Goal: Task Accomplishment & Management: Use online tool/utility

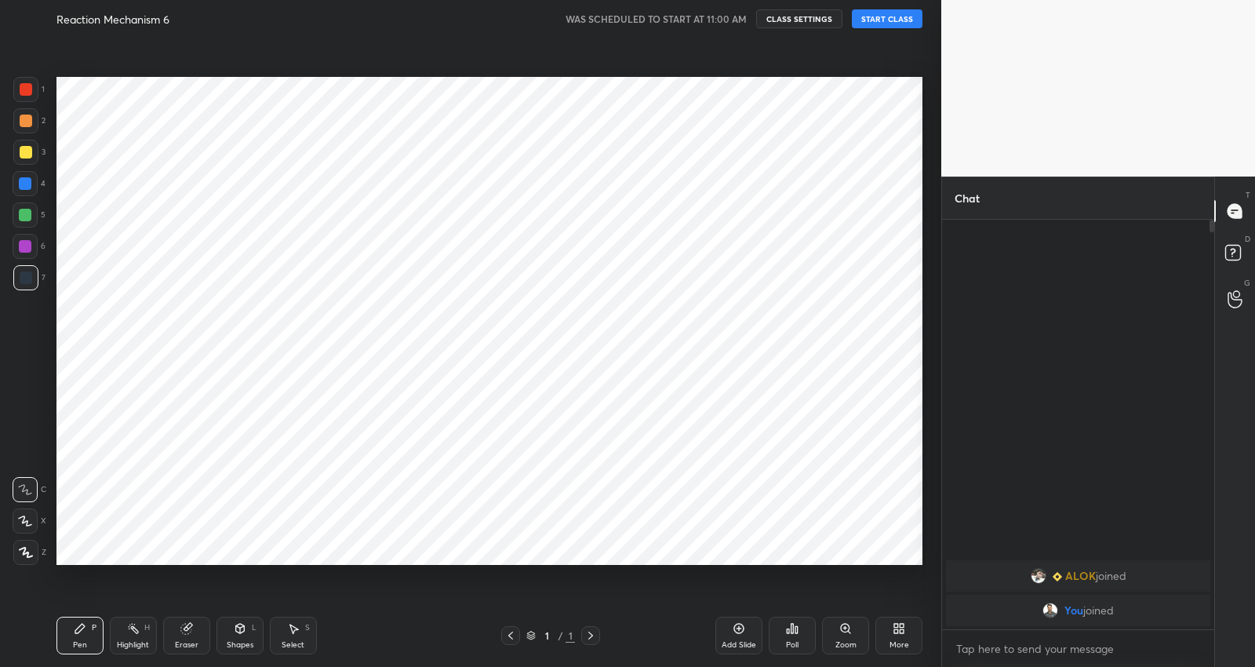
scroll to position [77866, 77554]
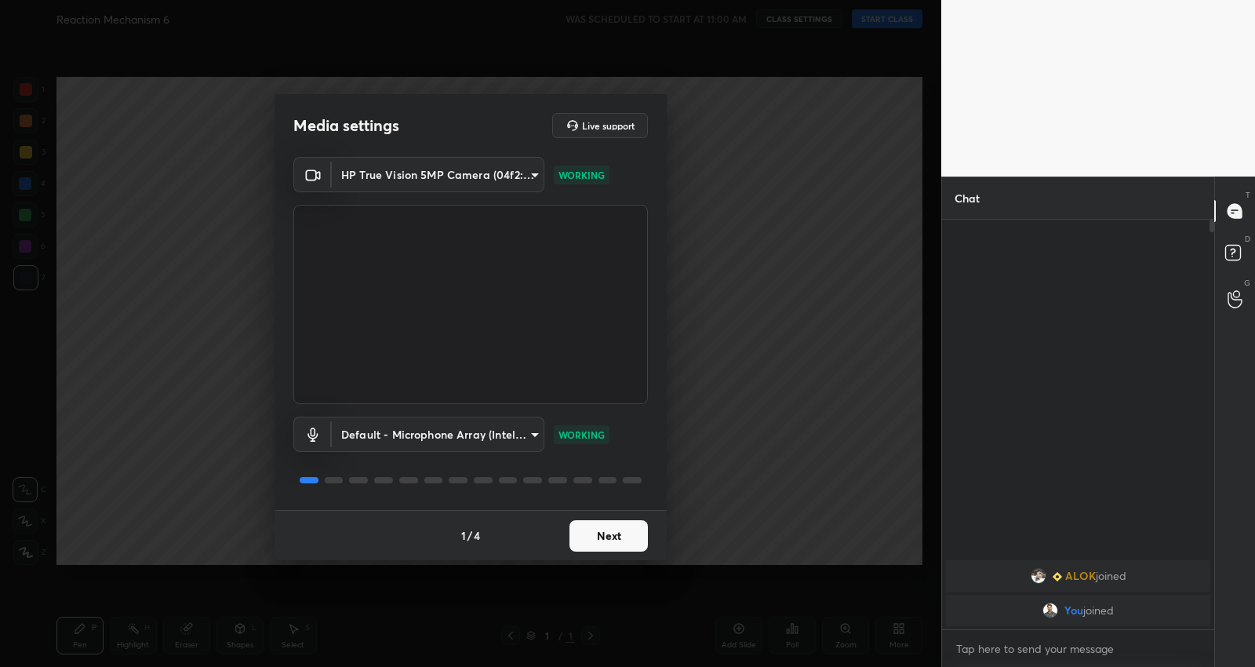
click at [602, 526] on button "Next" at bounding box center [608, 535] width 78 height 31
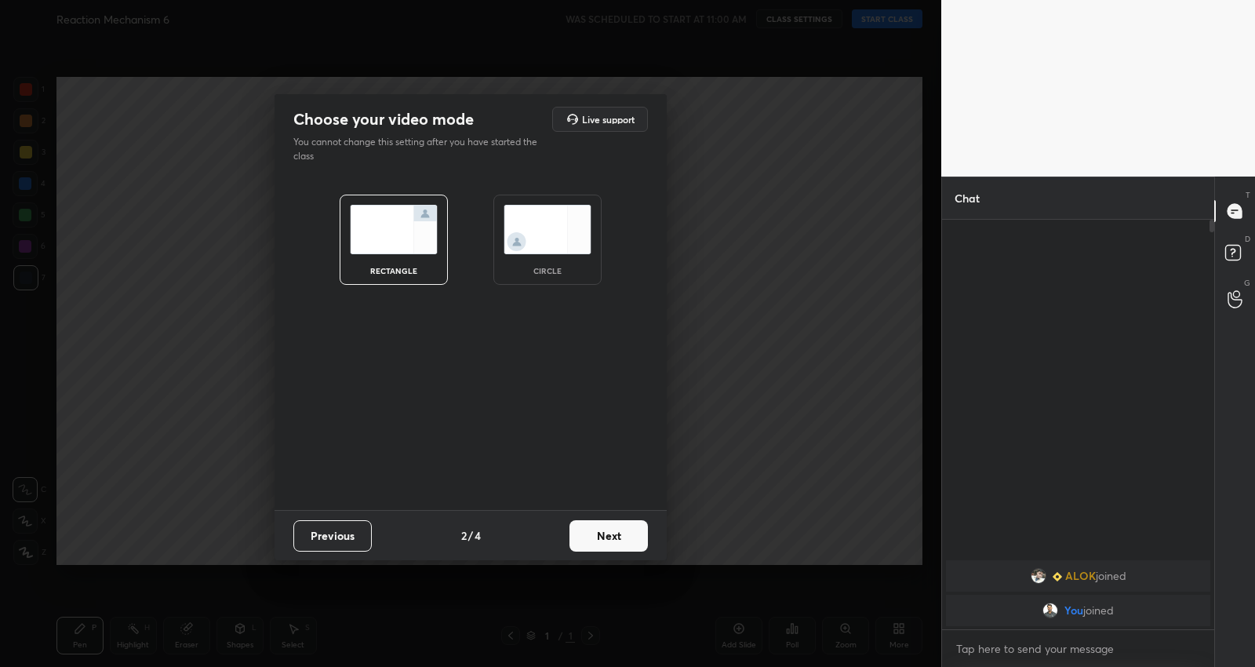
click at [608, 534] on button "Next" at bounding box center [608, 535] width 78 height 31
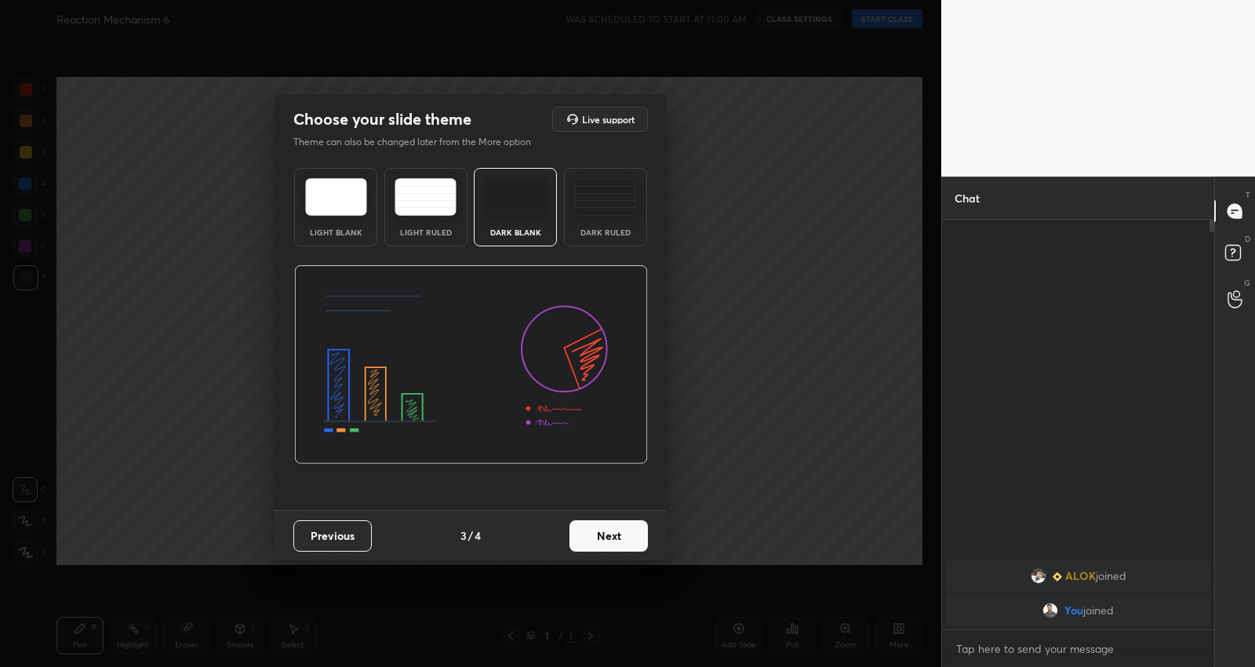
click at [608, 534] on button "Next" at bounding box center [608, 535] width 78 height 31
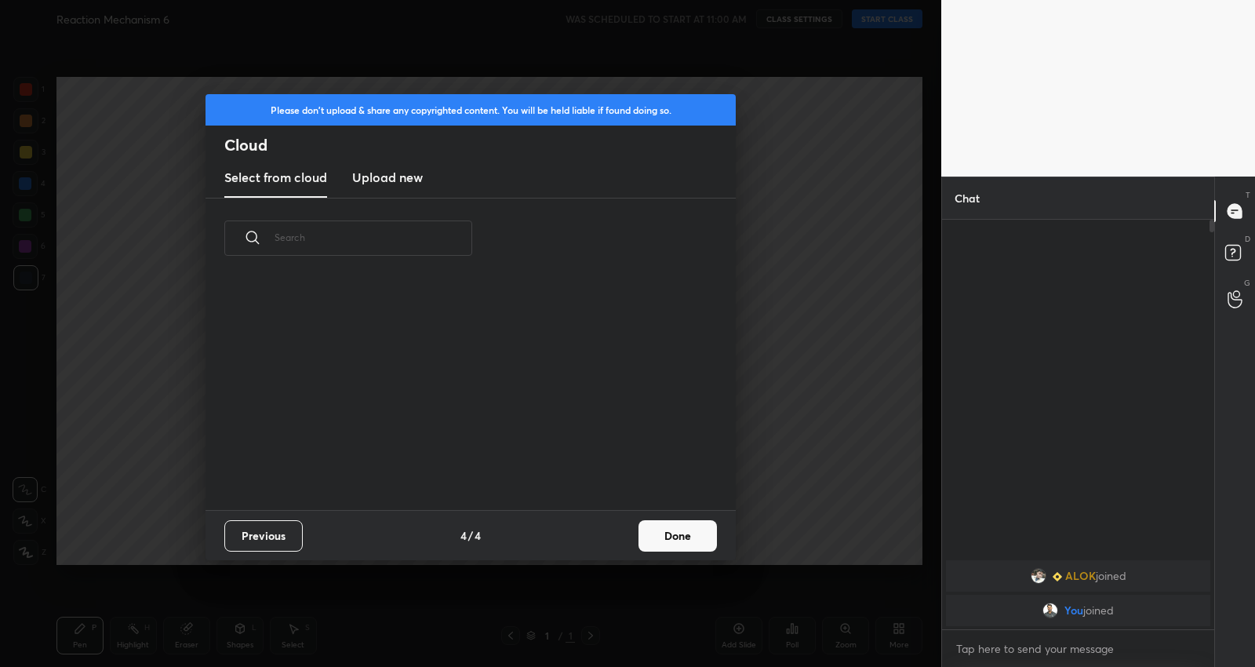
scroll to position [232, 503]
click at [608, 534] on div "Previous 4 / 4 Done" at bounding box center [470, 535] width 530 height 50
click at [656, 530] on button "Done" at bounding box center [677, 535] width 78 height 31
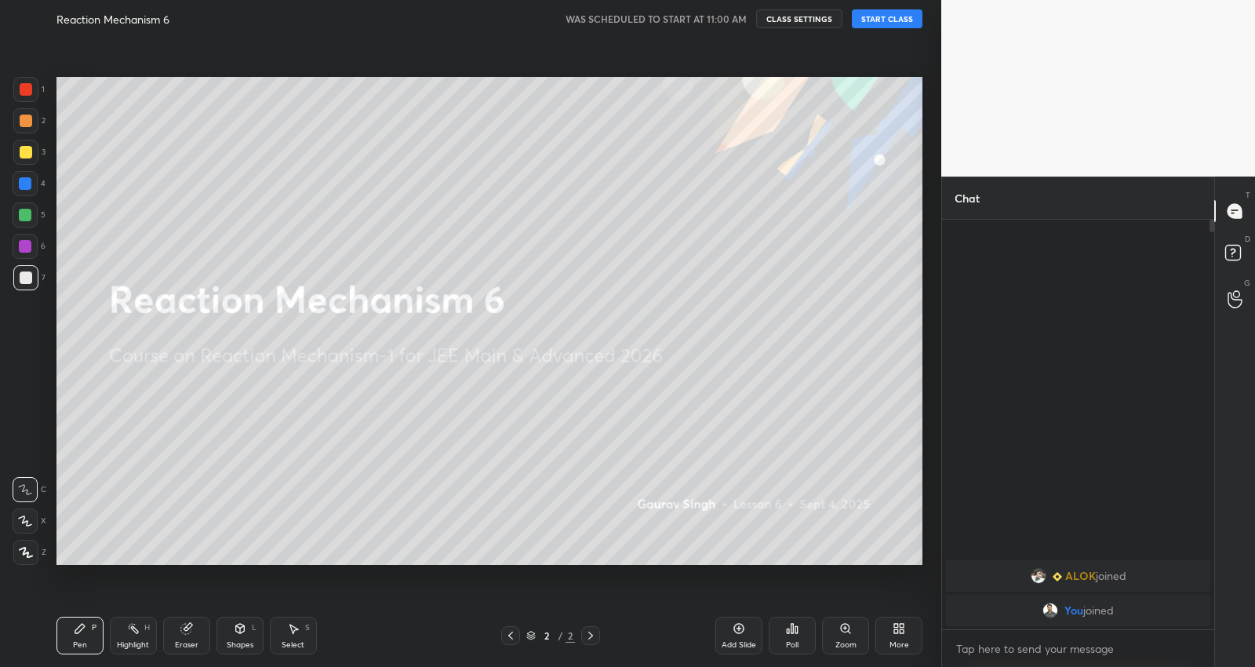
click at [892, 26] on button "START CLASS" at bounding box center [887, 18] width 71 height 19
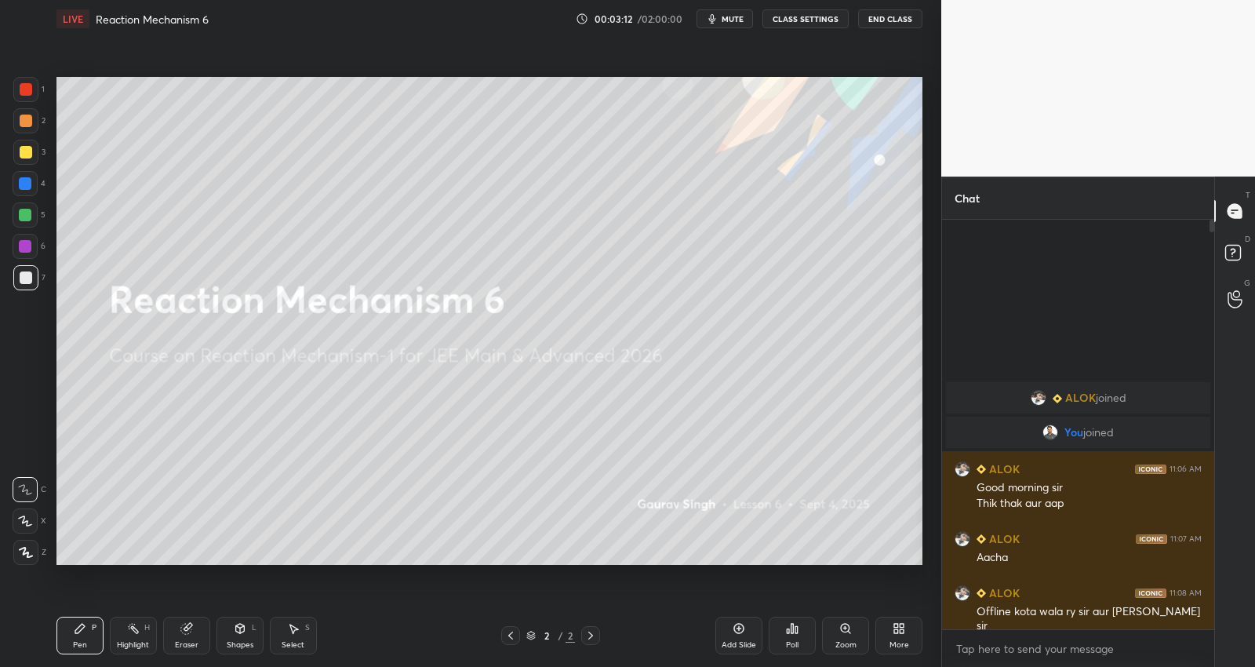
click at [736, 632] on icon at bounding box center [739, 628] width 13 height 13
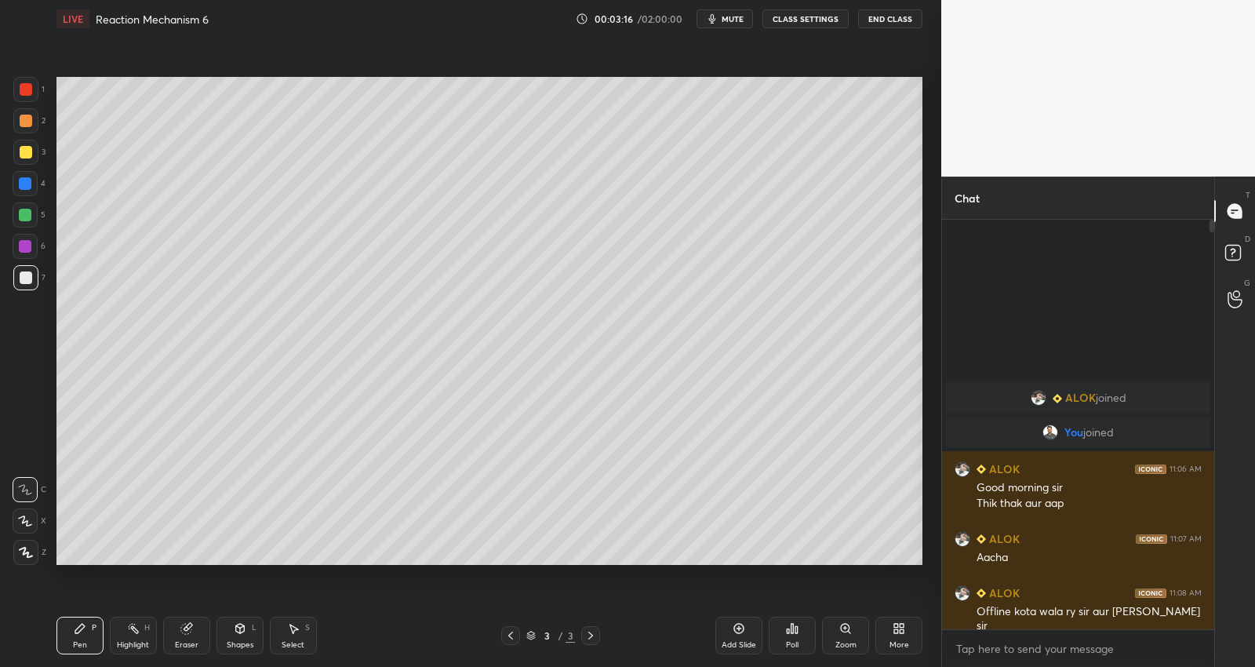
drag, startPoint x: 36, startPoint y: 518, endPoint x: 45, endPoint y: 494, distance: 25.1
click at [35, 518] on div at bounding box center [25, 520] width 25 height 25
click at [27, 212] on div at bounding box center [25, 215] width 13 height 13
click at [29, 155] on div at bounding box center [26, 152] width 13 height 13
click at [24, 249] on div at bounding box center [25, 246] width 13 height 13
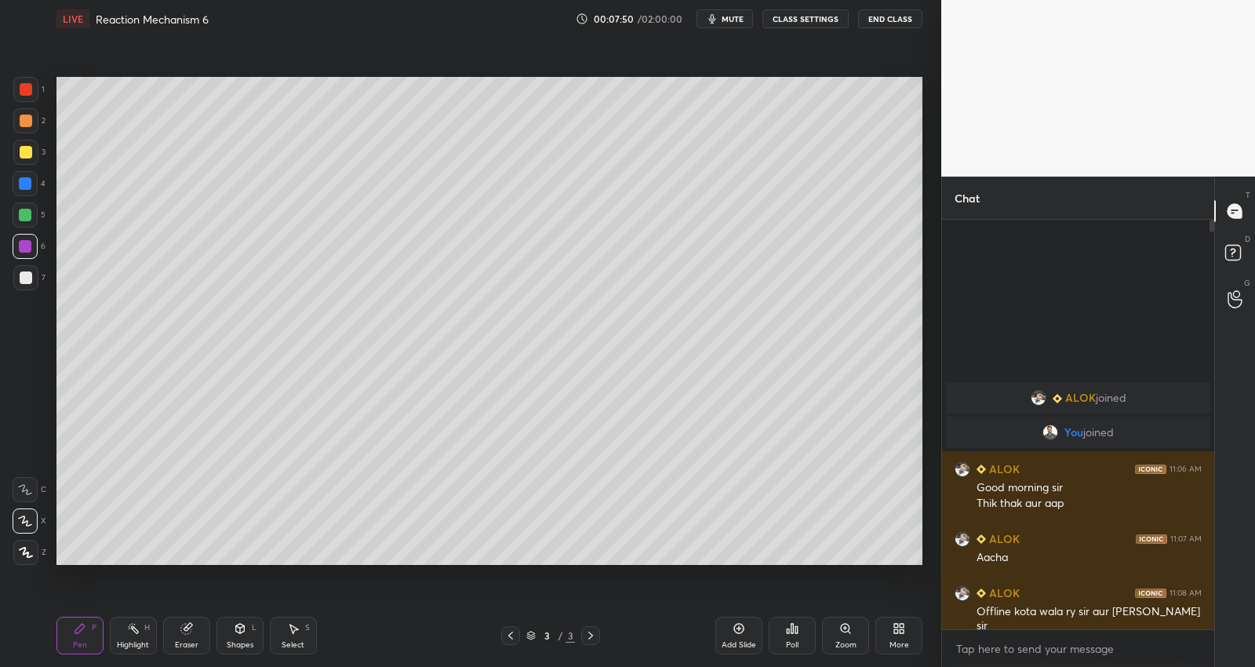
click at [936, 486] on div "1 2 3 4 5 6 7 C X Z C X Z E E Erase all H H LIVE Reaction Mechanism 6 00:07:50 …" at bounding box center [470, 333] width 941 height 667
click at [31, 277] on div at bounding box center [26, 277] width 13 height 13
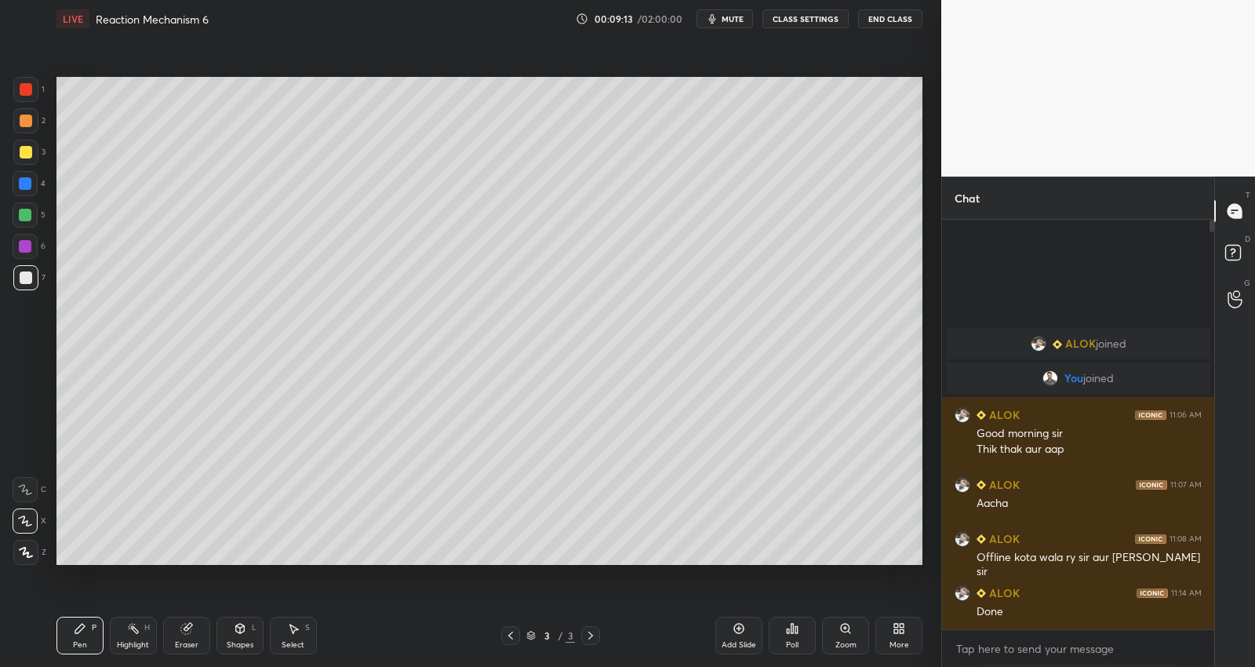
drag, startPoint x: 751, startPoint y: 636, endPoint x: 757, endPoint y: 614, distance: 22.8
click at [751, 636] on div "Add Slide" at bounding box center [738, 635] width 47 height 38
click at [25, 154] on div at bounding box center [26, 152] width 13 height 13
click at [27, 273] on div at bounding box center [26, 277] width 13 height 13
drag, startPoint x: 27, startPoint y: 82, endPoint x: 25, endPoint y: 67, distance: 15.1
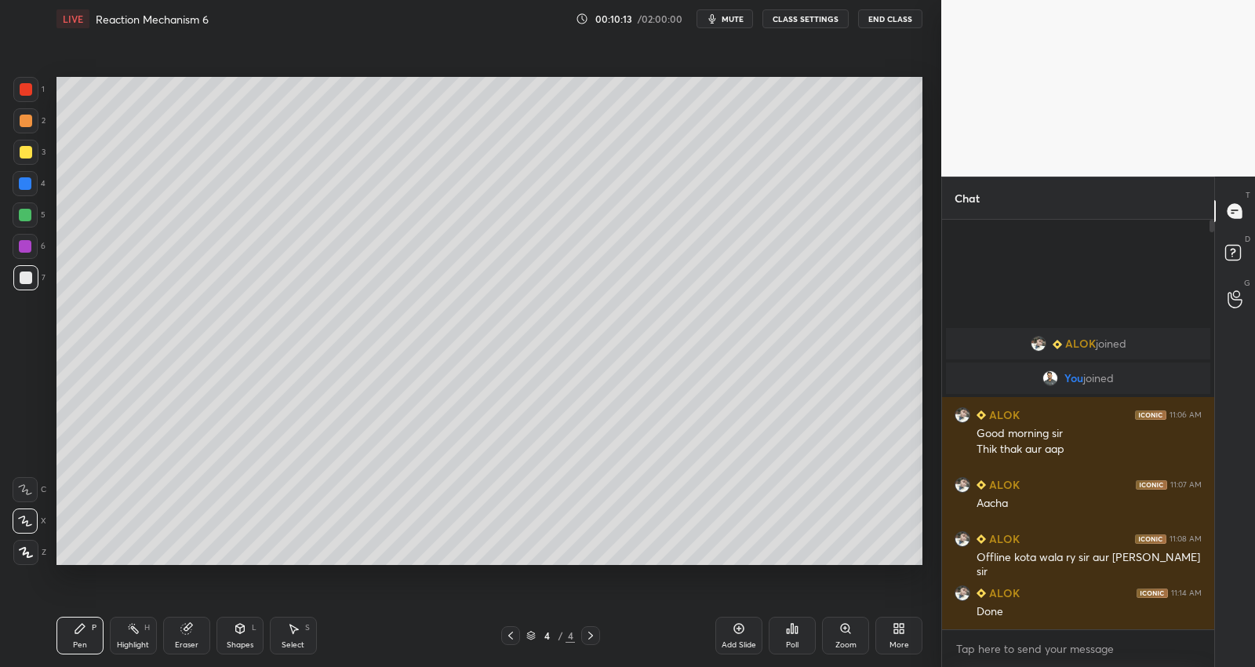
click at [27, 82] on div at bounding box center [25, 89] width 25 height 25
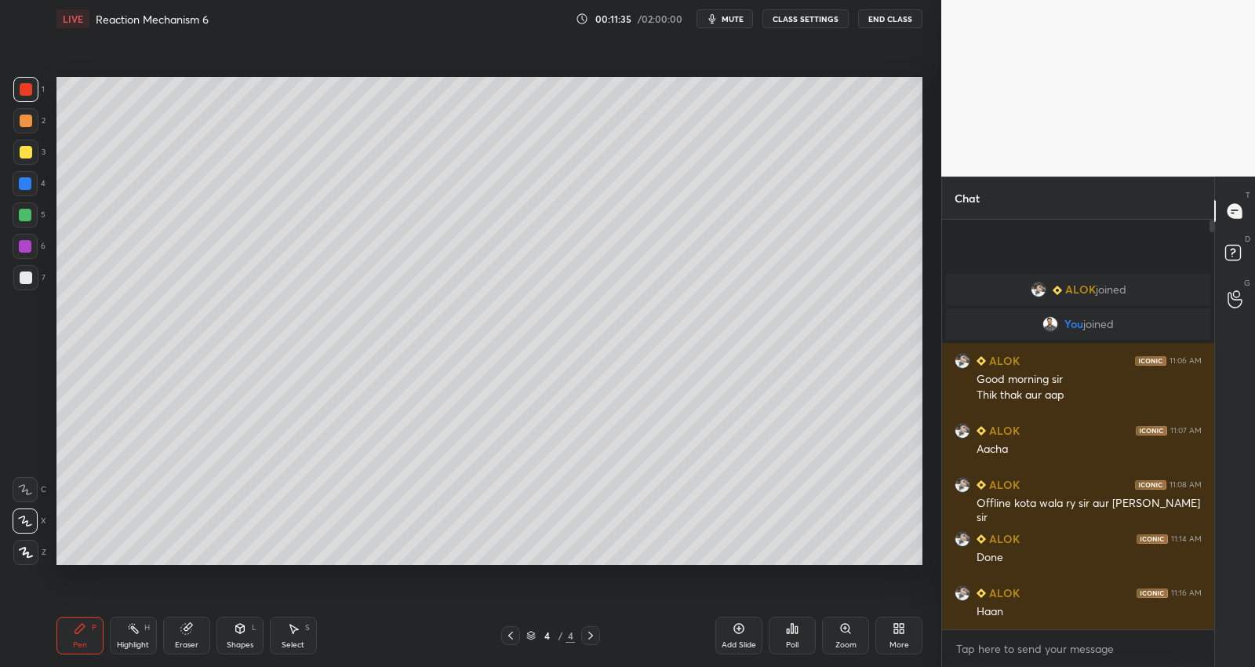
click at [27, 189] on div at bounding box center [25, 183] width 13 height 13
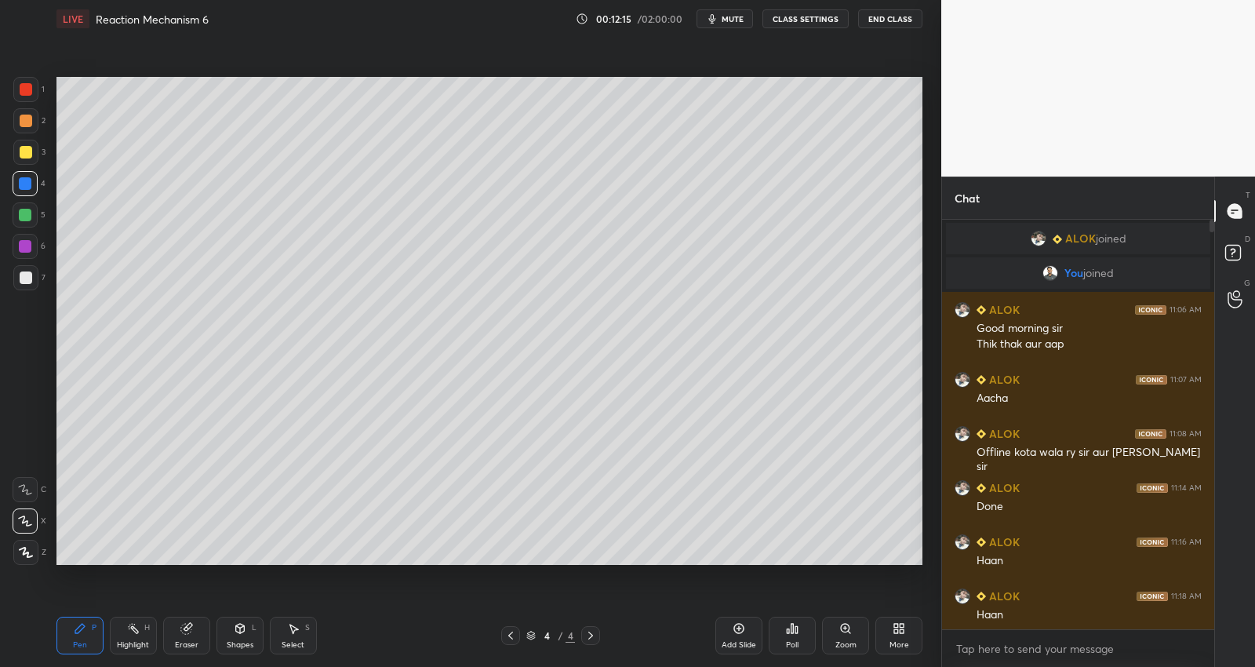
click at [26, 273] on div at bounding box center [26, 277] width 13 height 13
drag, startPoint x: 31, startPoint y: 213, endPoint x: 37, endPoint y: 205, distance: 9.4
click at [30, 213] on div at bounding box center [25, 215] width 13 height 13
click at [31, 284] on div at bounding box center [25, 277] width 25 height 25
drag, startPoint x: 29, startPoint y: 183, endPoint x: 32, endPoint y: 191, distance: 8.4
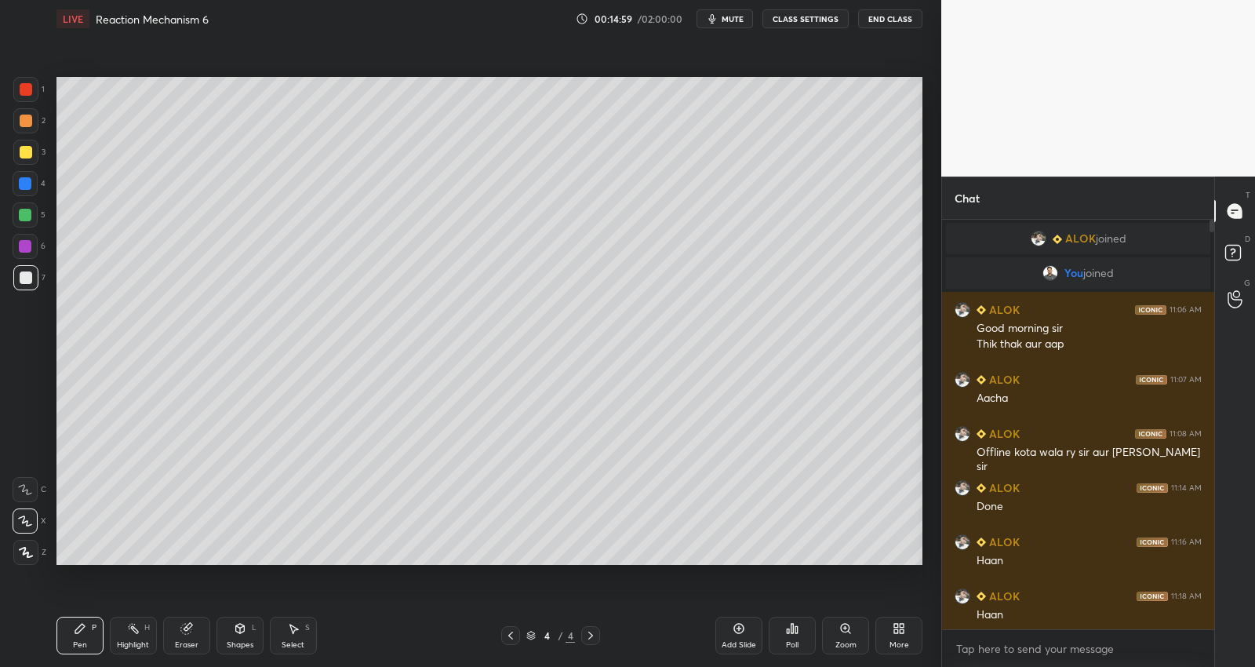
click at [30, 184] on div at bounding box center [25, 183] width 13 height 13
click at [243, 566] on div "Setting up your live class Poll for secs No correct answer Start poll" at bounding box center [489, 321] width 878 height 566
click at [29, 284] on div at bounding box center [25, 277] width 25 height 25
click at [33, 187] on div at bounding box center [25, 183] width 25 height 25
click at [92, 271] on div "Setting up your live class Poll for secs No correct answer Start poll" at bounding box center [489, 321] width 878 height 566
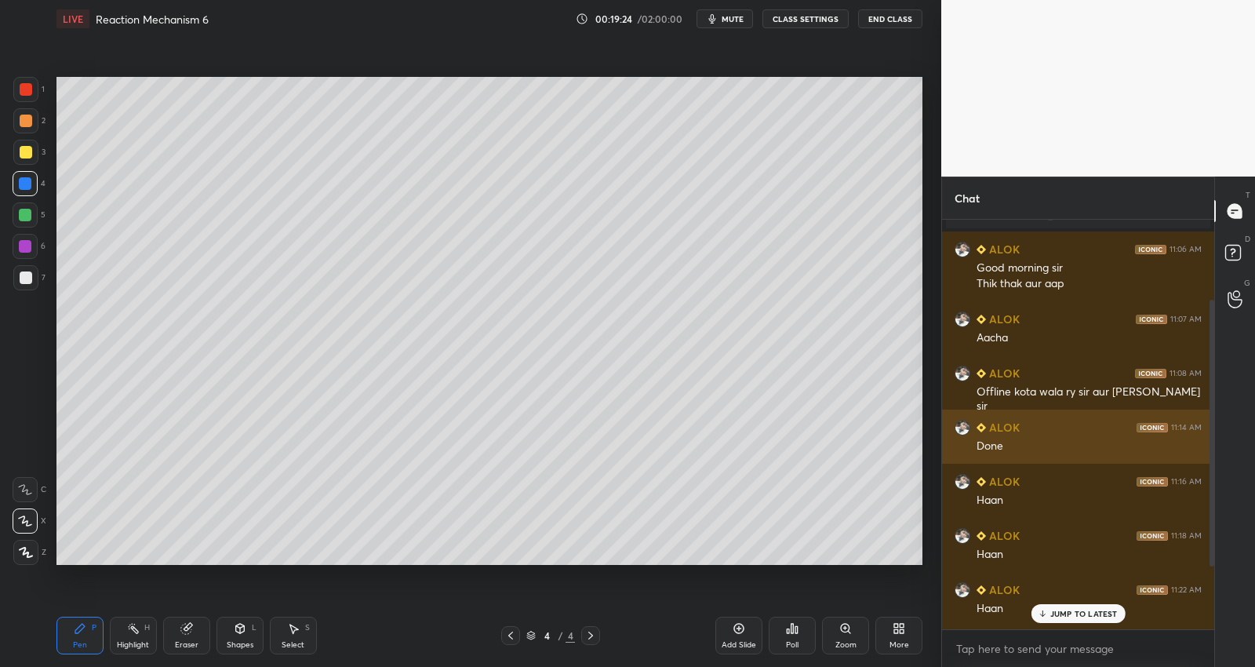
scroll to position [220, 0]
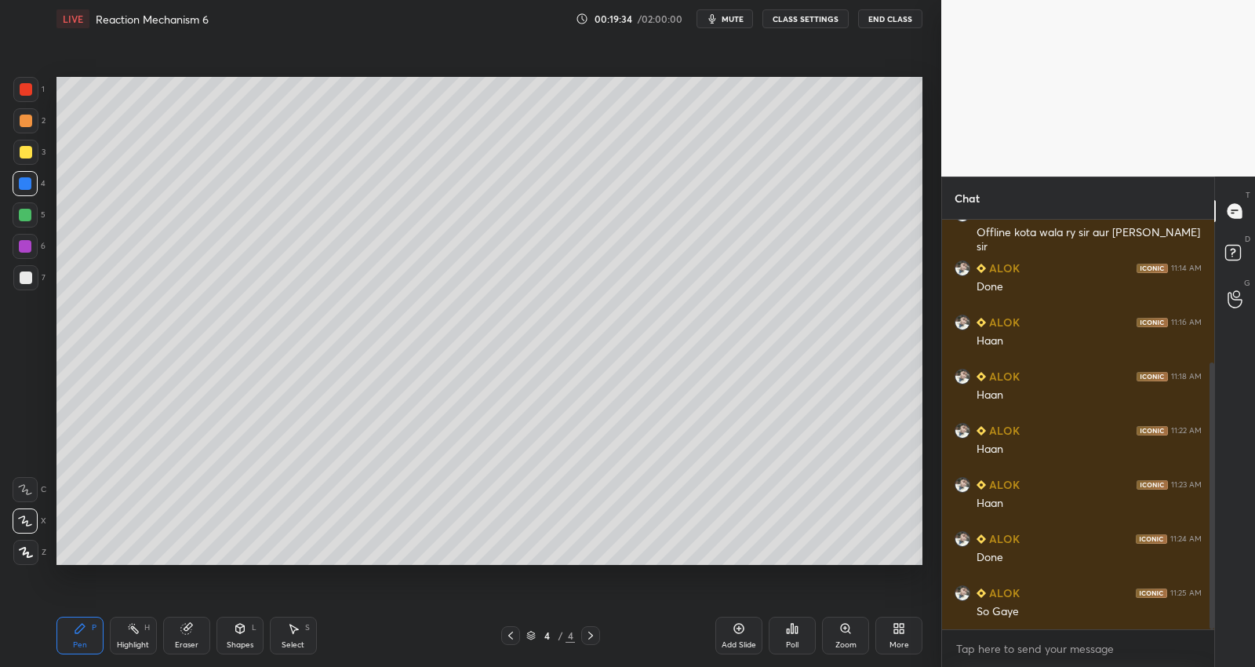
click at [734, 642] on div "Add Slide" at bounding box center [739, 645] width 35 height 8
drag, startPoint x: 20, startPoint y: 522, endPoint x: 2, endPoint y: 399, distance: 124.3
click at [16, 515] on div at bounding box center [25, 520] width 25 height 25
click at [27, 282] on div at bounding box center [26, 277] width 13 height 13
click at [515, 636] on icon at bounding box center [510, 635] width 13 height 13
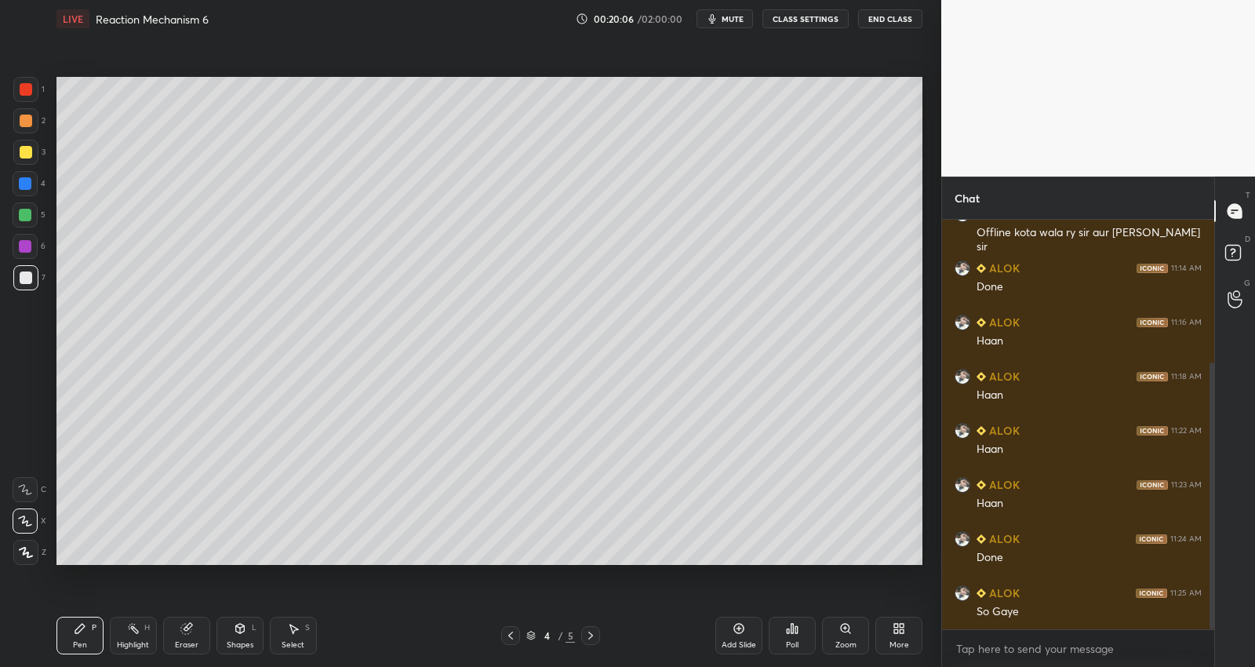
click at [592, 633] on icon at bounding box center [590, 635] width 13 height 13
click at [511, 635] on icon at bounding box center [510, 635] width 13 height 13
click at [589, 634] on icon at bounding box center [590, 635] width 13 height 13
click at [23, 214] on div at bounding box center [25, 215] width 13 height 13
click at [28, 180] on div at bounding box center [25, 183] width 13 height 13
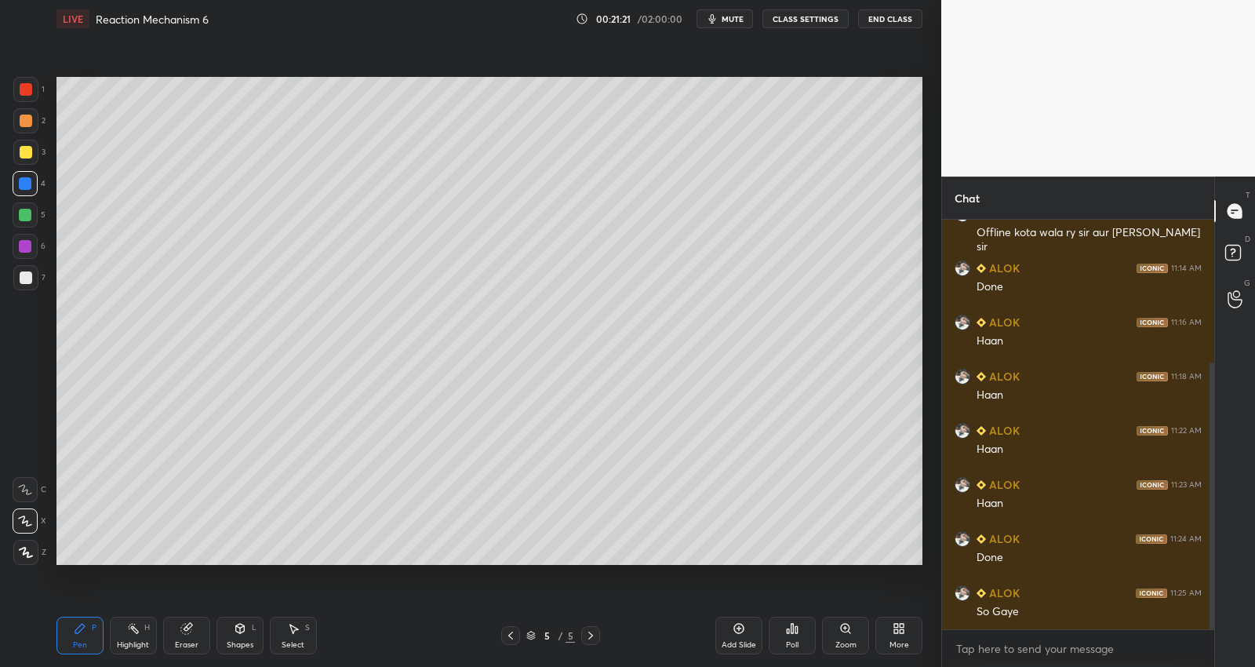
click at [29, 216] on div at bounding box center [25, 215] width 13 height 13
click at [27, 181] on div at bounding box center [25, 183] width 13 height 13
click at [36, 275] on div at bounding box center [25, 277] width 25 height 25
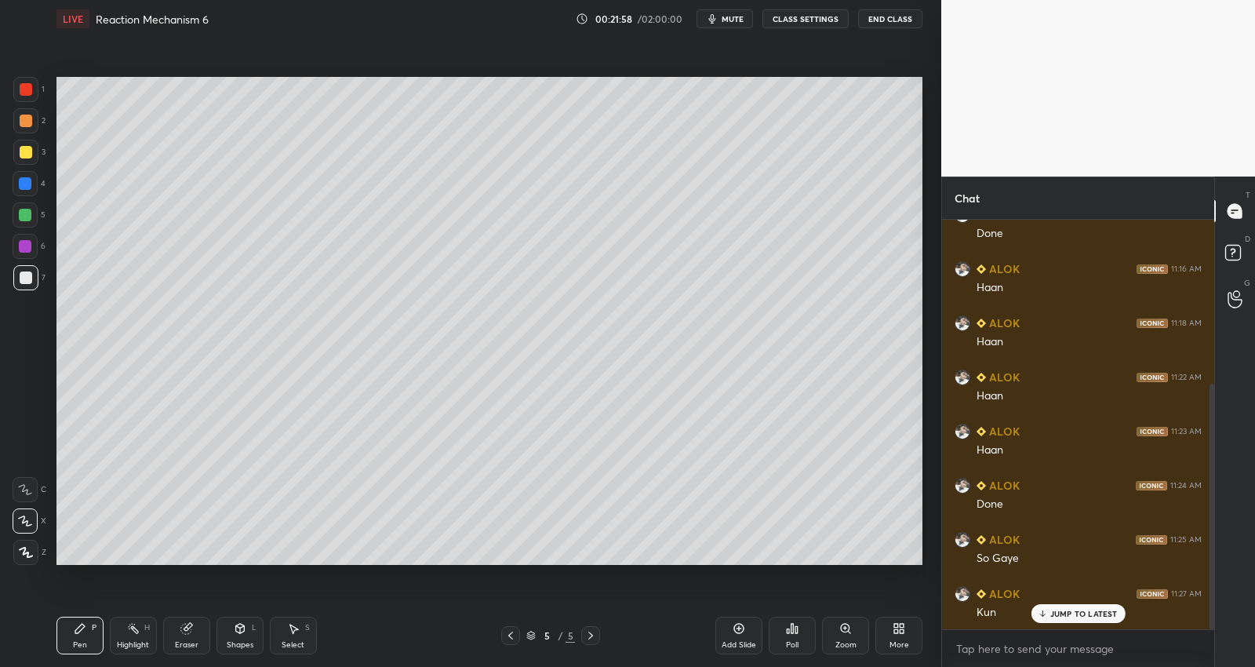
click at [1076, 612] on p "JUMP TO LATEST" at bounding box center [1083, 613] width 67 height 9
click at [33, 183] on div at bounding box center [25, 183] width 25 height 25
click at [21, 275] on div at bounding box center [26, 277] width 13 height 13
drag, startPoint x: 31, startPoint y: 245, endPoint x: 53, endPoint y: 233, distance: 24.9
click at [31, 245] on div at bounding box center [25, 246] width 25 height 25
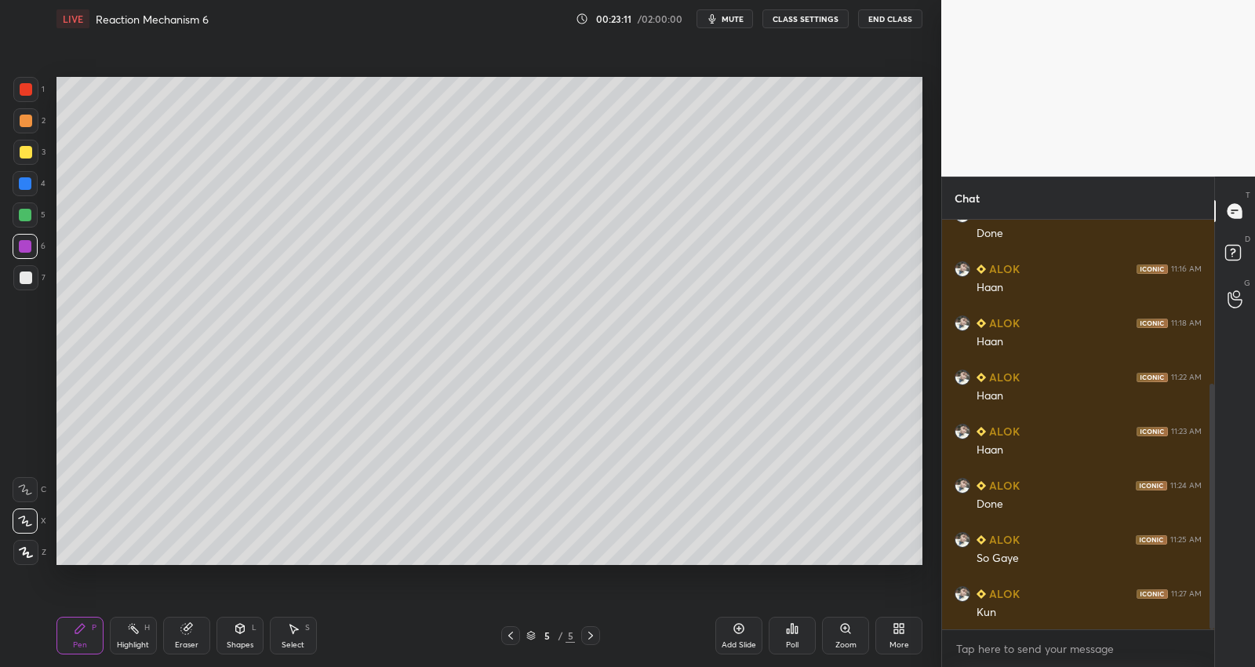
scroll to position [327, 0]
click at [31, 216] on div at bounding box center [25, 215] width 13 height 13
click at [33, 273] on div at bounding box center [25, 277] width 25 height 25
click at [593, 636] on icon at bounding box center [590, 635] width 13 height 13
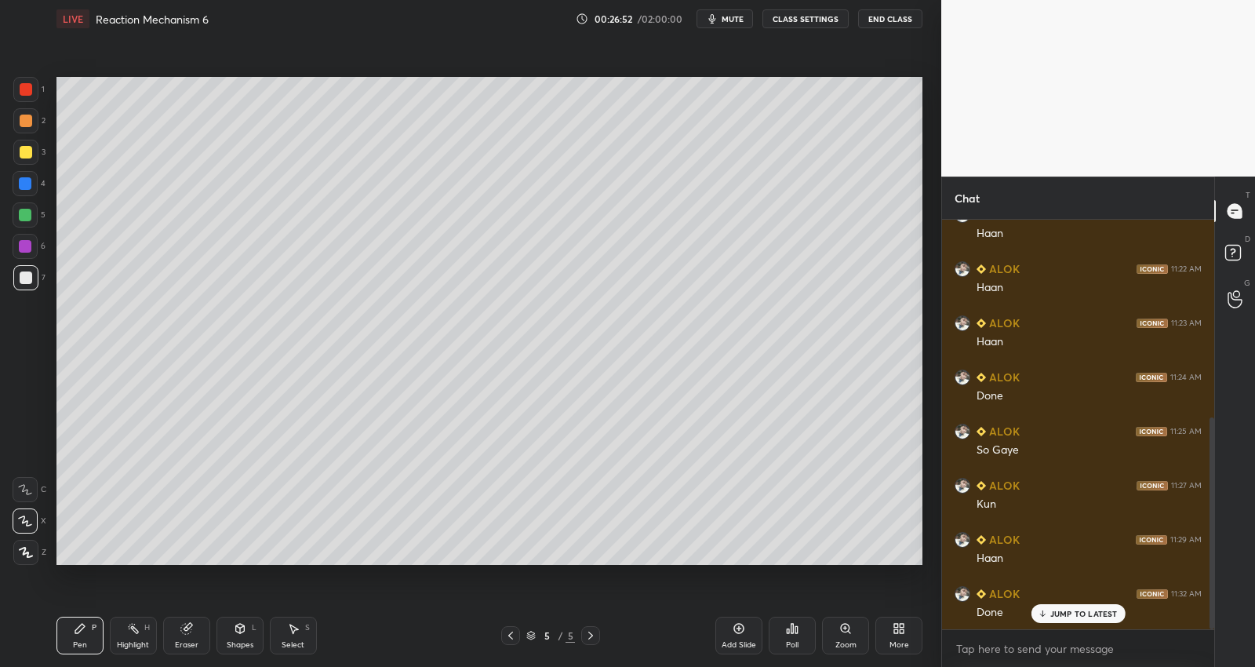
click at [726, 635] on div "Add Slide" at bounding box center [738, 635] width 47 height 38
click at [30, 275] on div at bounding box center [26, 277] width 13 height 13
click at [750, 642] on div "Add Slide" at bounding box center [739, 645] width 35 height 8
click at [245, 634] on div "Shapes L" at bounding box center [239, 635] width 47 height 38
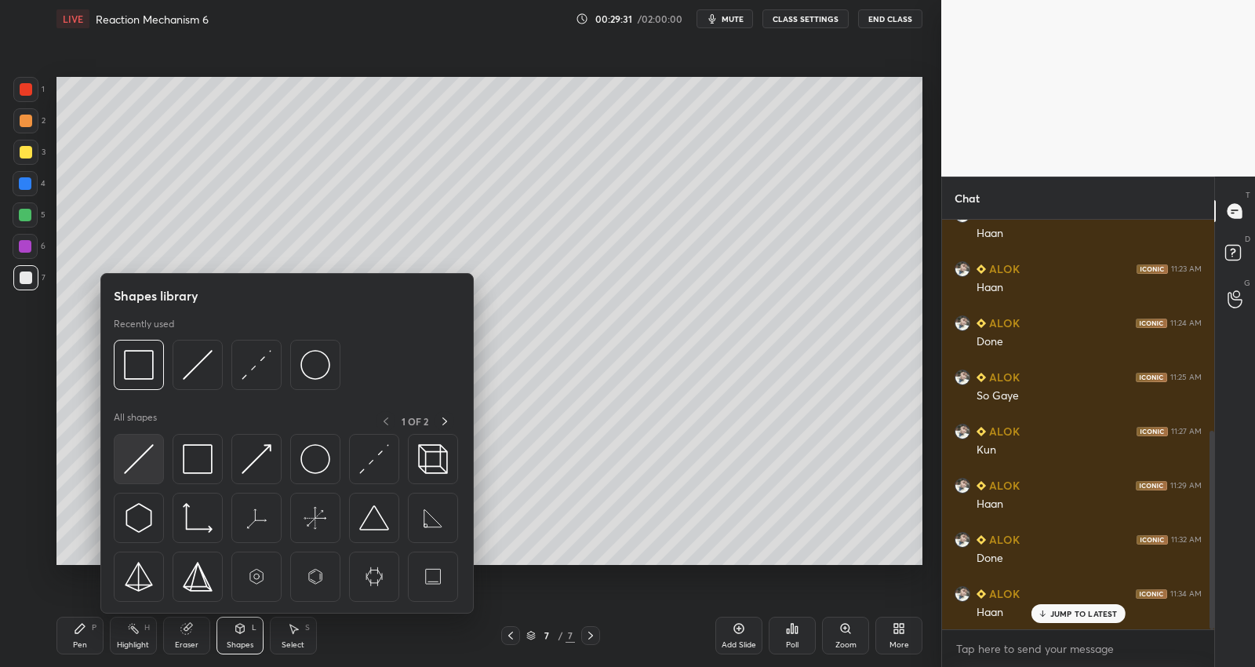
click at [133, 464] on img at bounding box center [139, 459] width 30 height 30
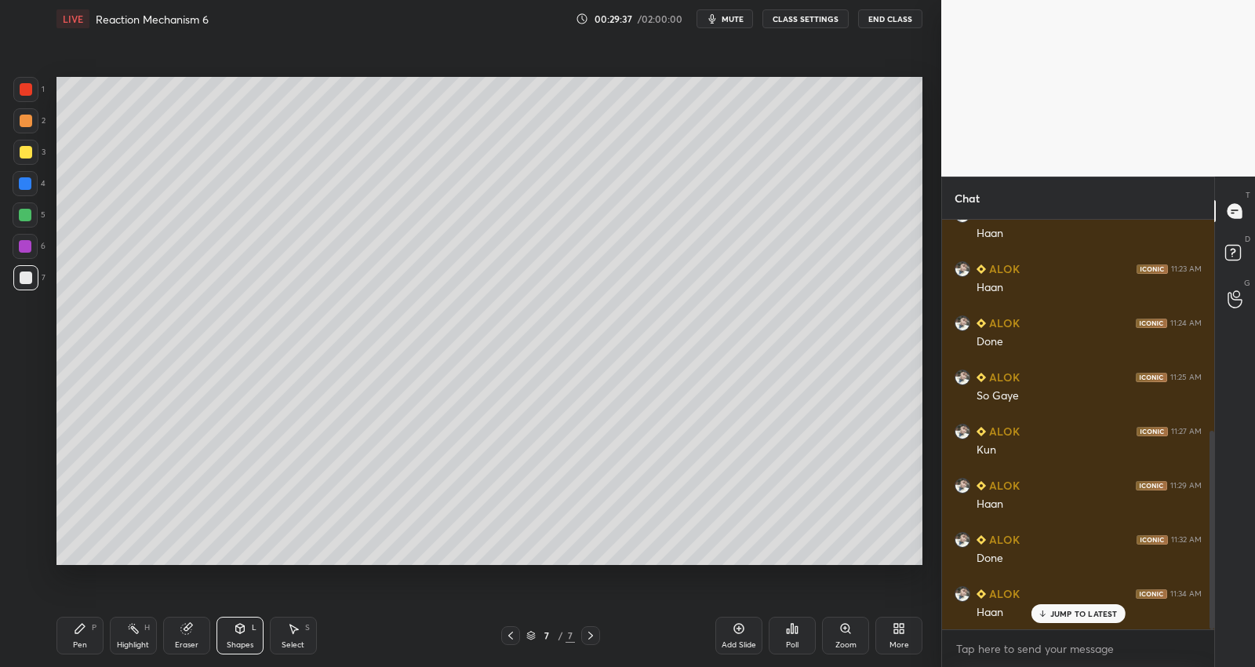
click at [75, 628] on icon at bounding box center [80, 628] width 13 height 13
click at [249, 641] on div "Shapes" at bounding box center [240, 645] width 27 height 8
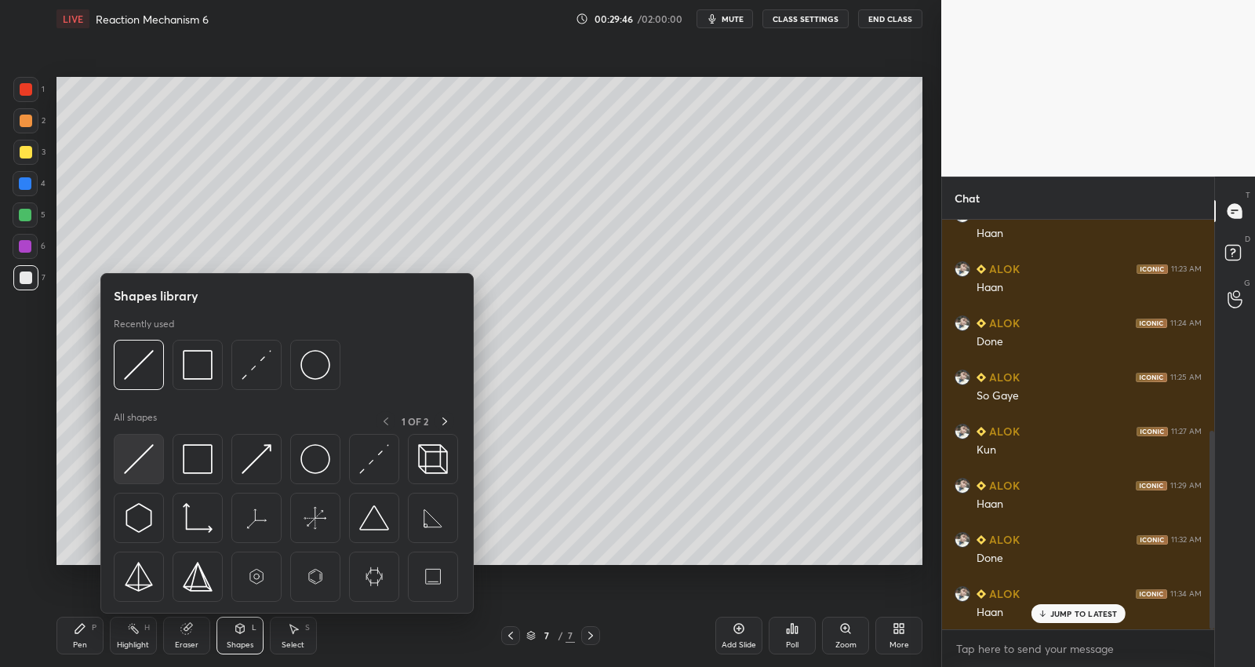
click at [151, 458] on img at bounding box center [139, 459] width 30 height 30
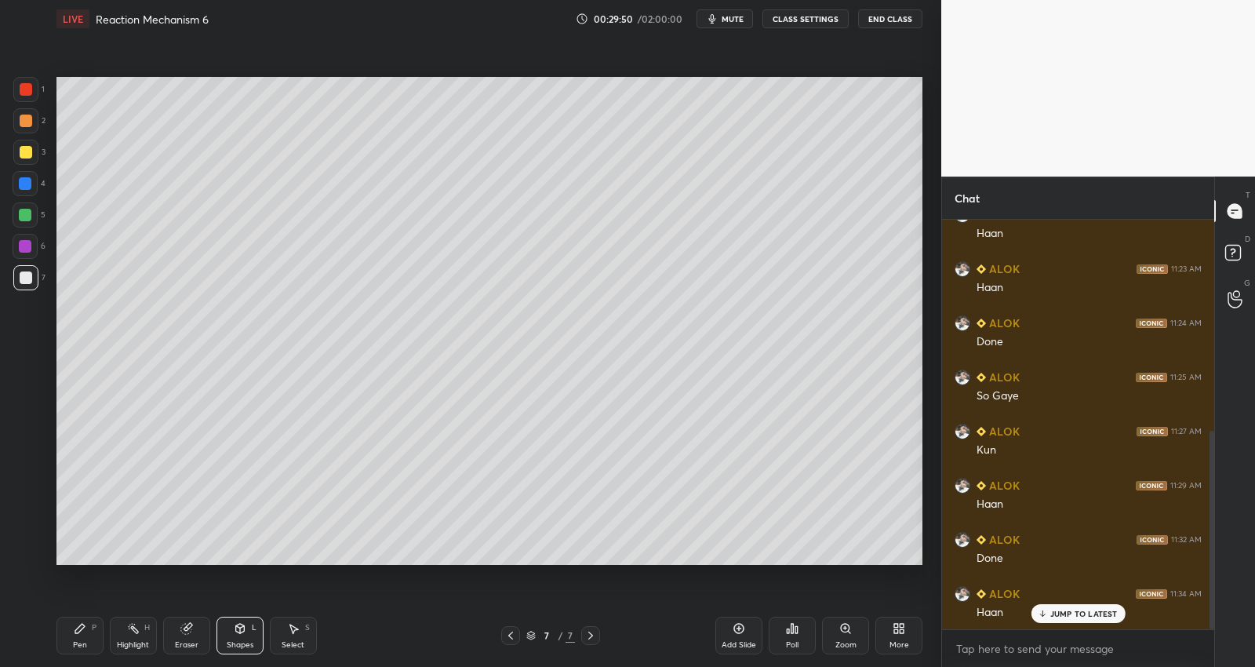
click at [85, 633] on icon at bounding box center [80, 628] width 13 height 13
click at [233, 633] on div "Shapes L" at bounding box center [239, 635] width 47 height 38
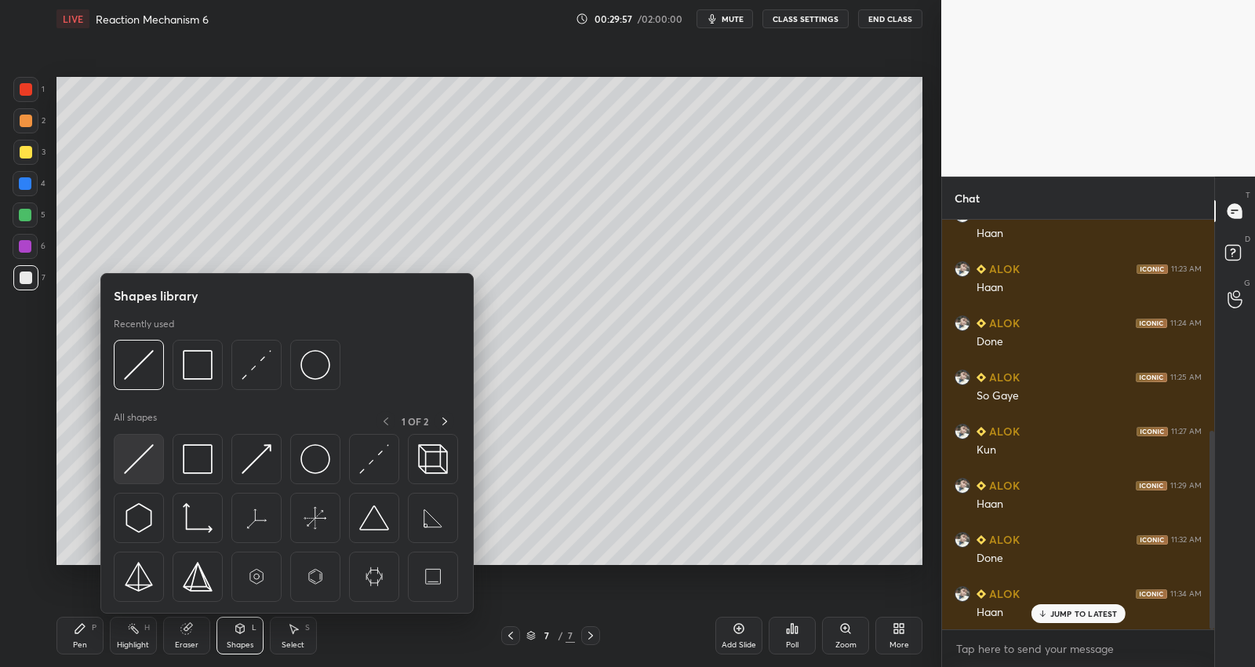
click at [147, 454] on img at bounding box center [139, 459] width 30 height 30
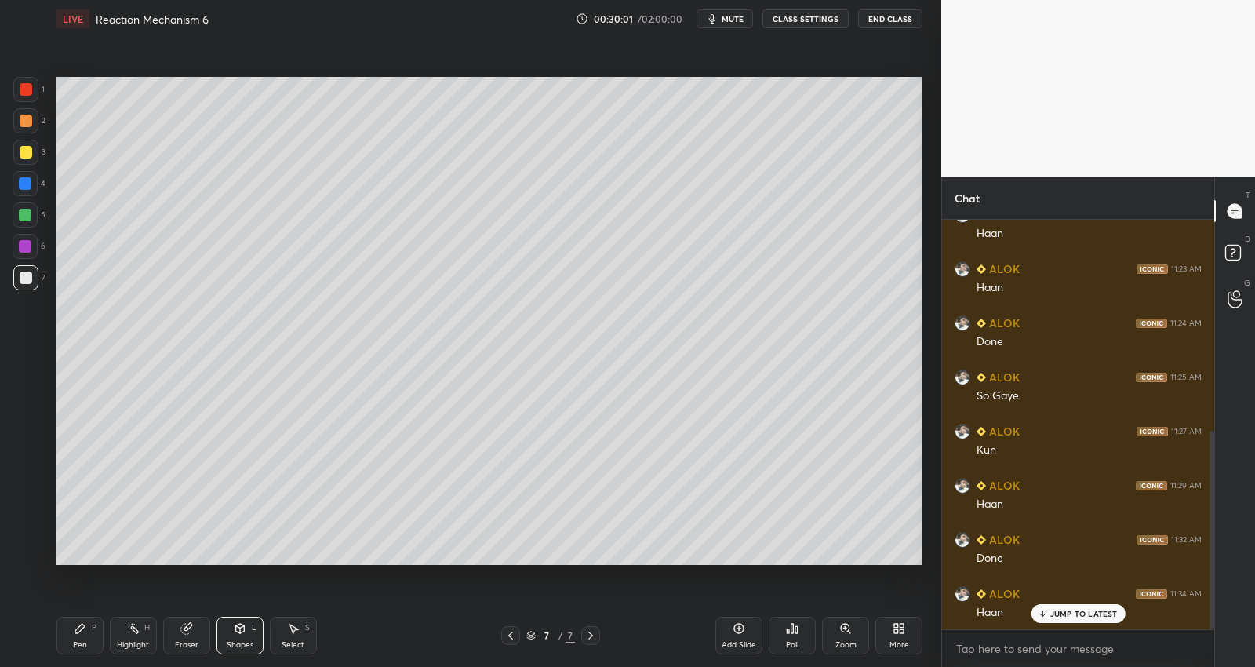
click at [28, 147] on div at bounding box center [26, 152] width 13 height 13
click at [79, 629] on icon at bounding box center [79, 628] width 9 height 9
click at [28, 214] on div at bounding box center [25, 215] width 13 height 13
click at [29, 151] on div at bounding box center [26, 152] width 13 height 13
click at [30, 275] on div at bounding box center [26, 277] width 13 height 13
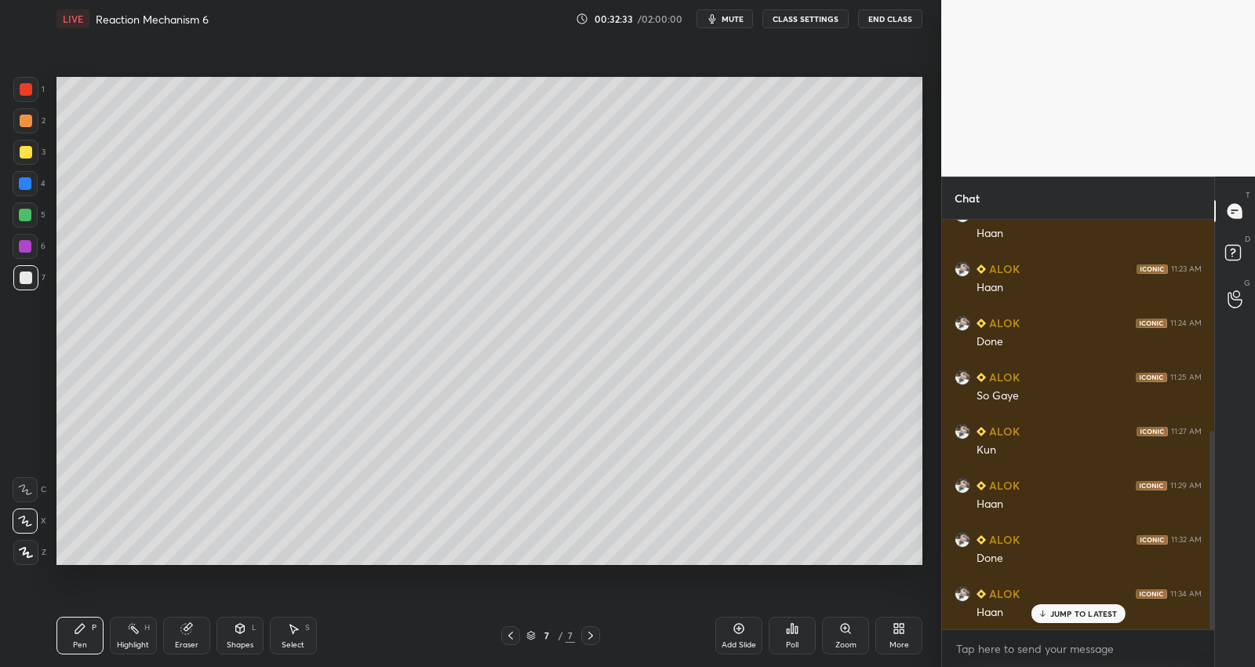
drag, startPoint x: 749, startPoint y: 628, endPoint x: 753, endPoint y: 606, distance: 22.3
click at [749, 625] on div "Add Slide" at bounding box center [738, 635] width 47 height 38
click at [31, 150] on div at bounding box center [26, 152] width 13 height 13
drag, startPoint x: 30, startPoint y: 279, endPoint x: 37, endPoint y: 272, distance: 10.0
click at [30, 277] on div at bounding box center [26, 277] width 13 height 13
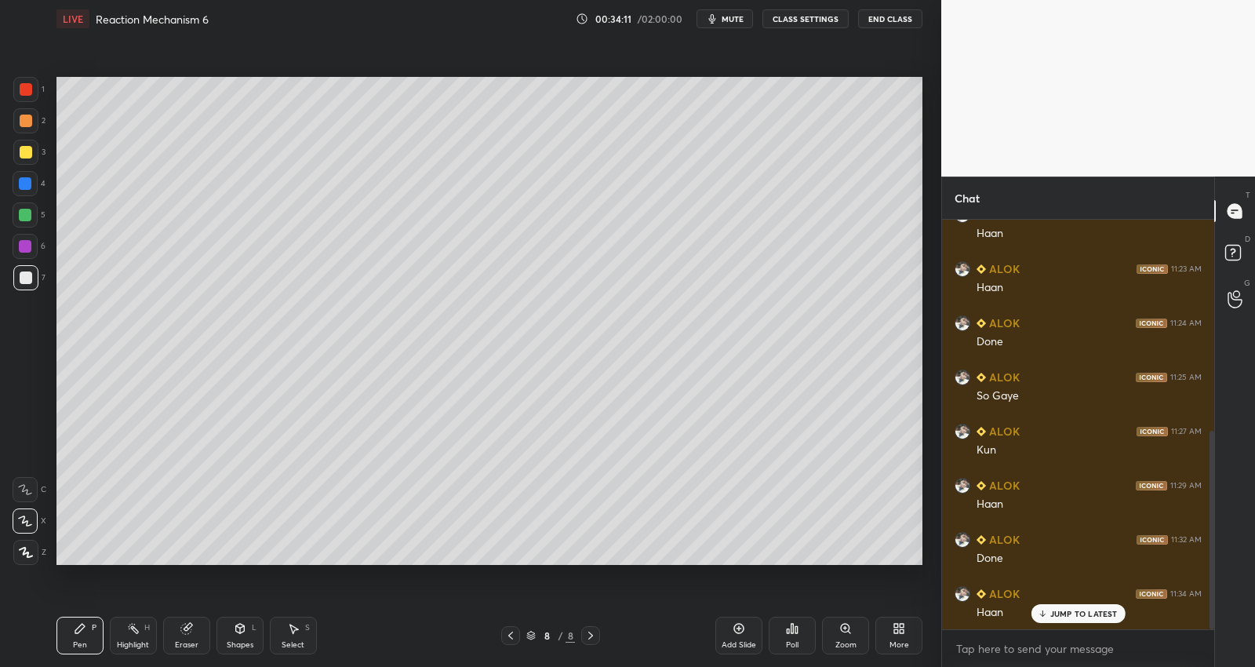
click at [25, 209] on div at bounding box center [25, 215] width 13 height 13
click at [708, 569] on div "Setting up your live class Poll for secs No correct answer Start poll" at bounding box center [489, 321] width 878 height 566
click at [34, 276] on div at bounding box center [25, 277] width 25 height 25
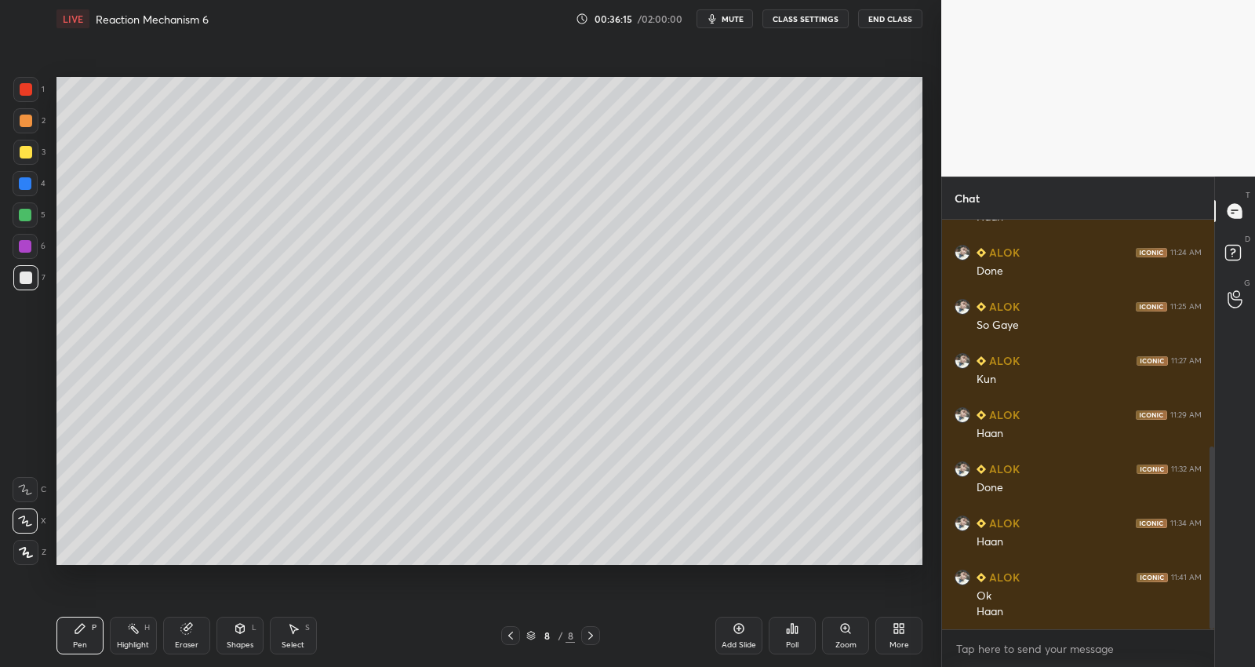
click at [741, 637] on div "Add Slide" at bounding box center [738, 635] width 47 height 38
click at [32, 158] on div at bounding box center [25, 152] width 25 height 25
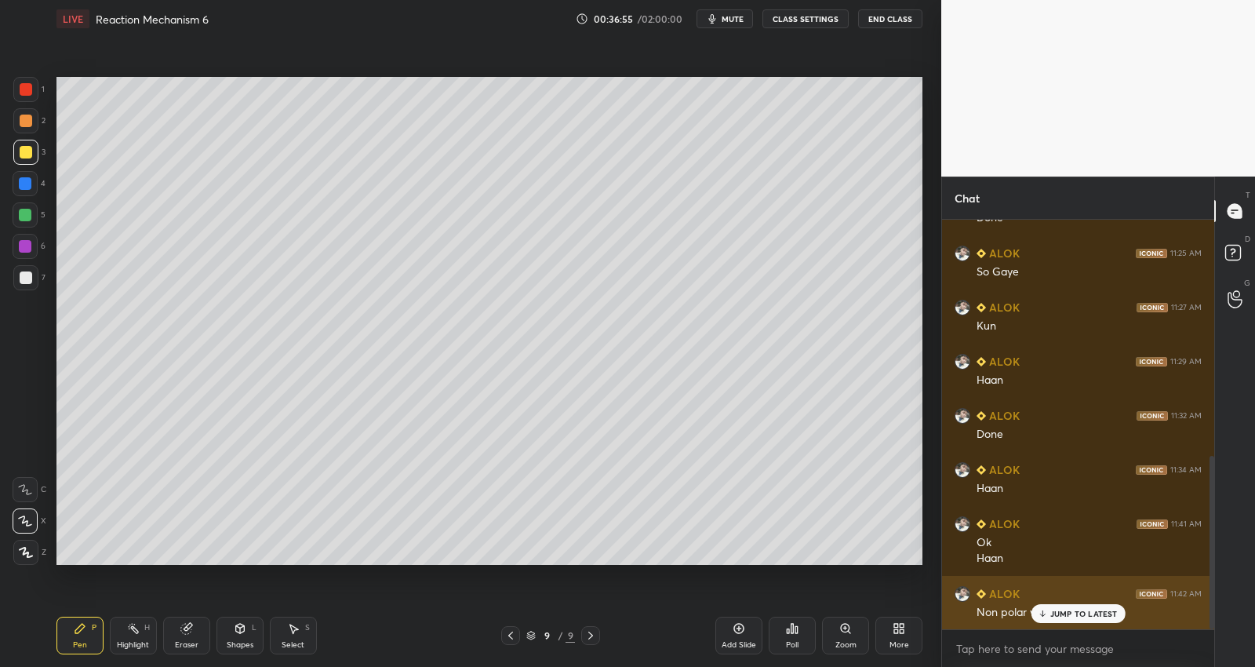
drag, startPoint x: 1075, startPoint y: 613, endPoint x: 1107, endPoint y: 617, distance: 33.2
click at [1074, 611] on p "JUMP TO LATEST" at bounding box center [1083, 613] width 67 height 9
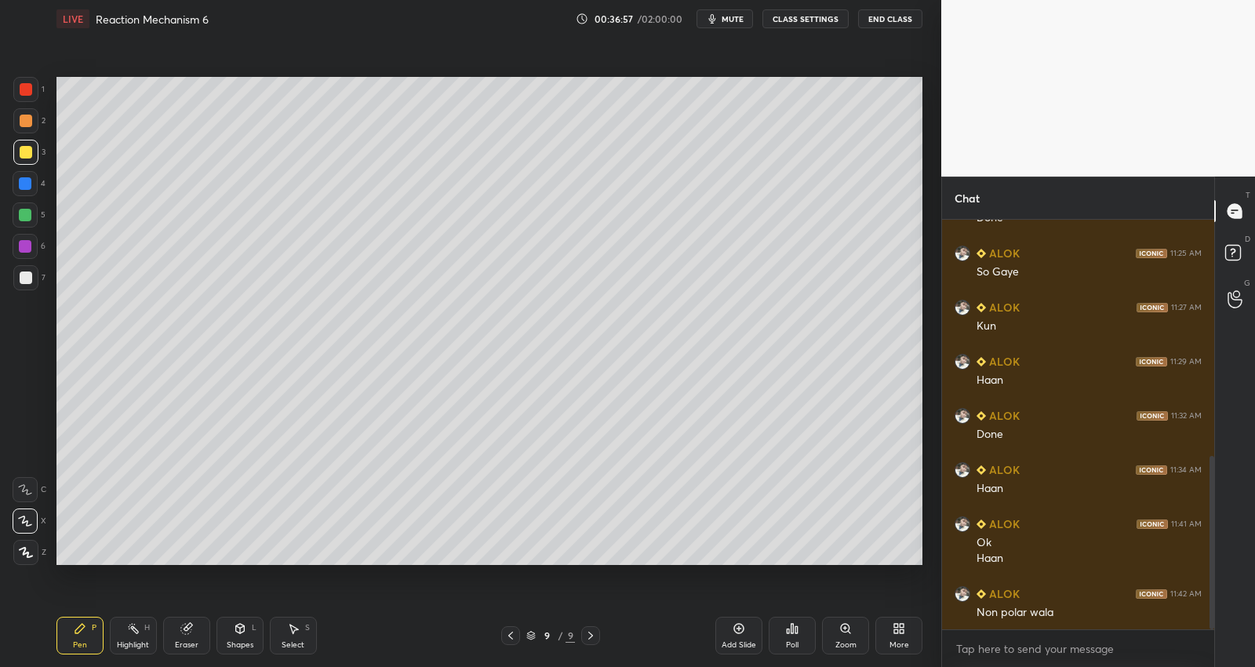
click at [507, 629] on icon at bounding box center [510, 635] width 13 height 13
click at [507, 633] on icon at bounding box center [510, 635] width 13 height 13
click at [31, 275] on div at bounding box center [26, 277] width 13 height 13
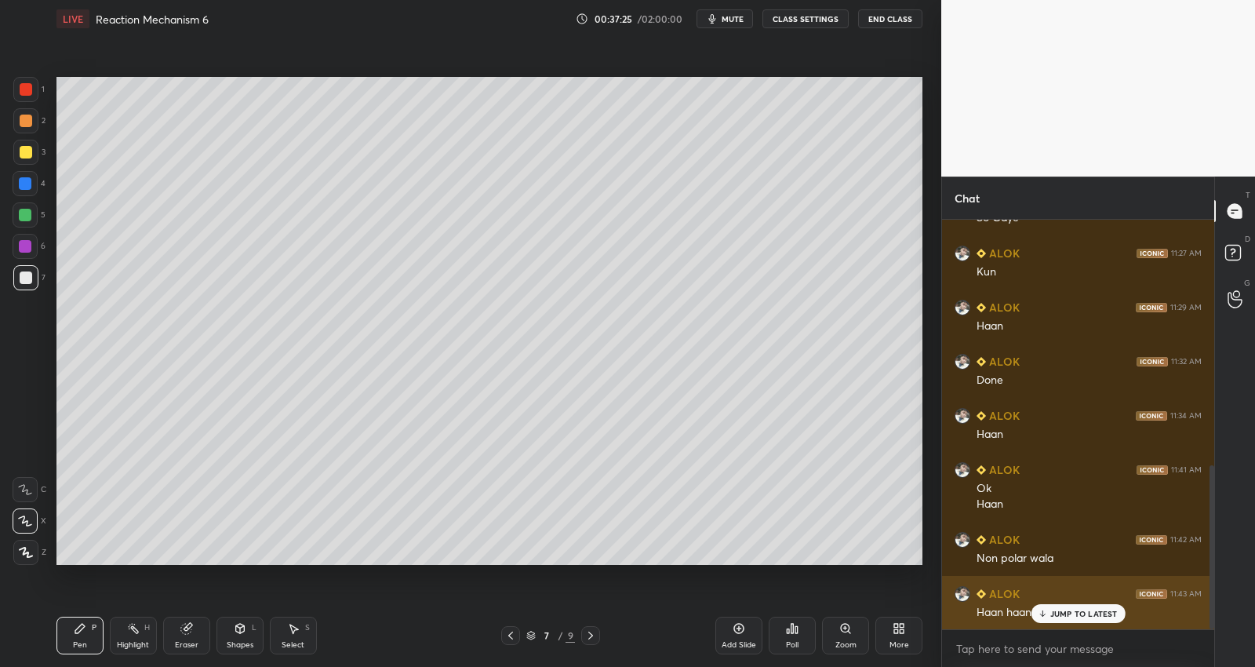
drag, startPoint x: 1073, startPoint y: 613, endPoint x: 1104, endPoint y: 613, distance: 31.4
click at [1072, 614] on p "JUMP TO LATEST" at bounding box center [1083, 613] width 67 height 9
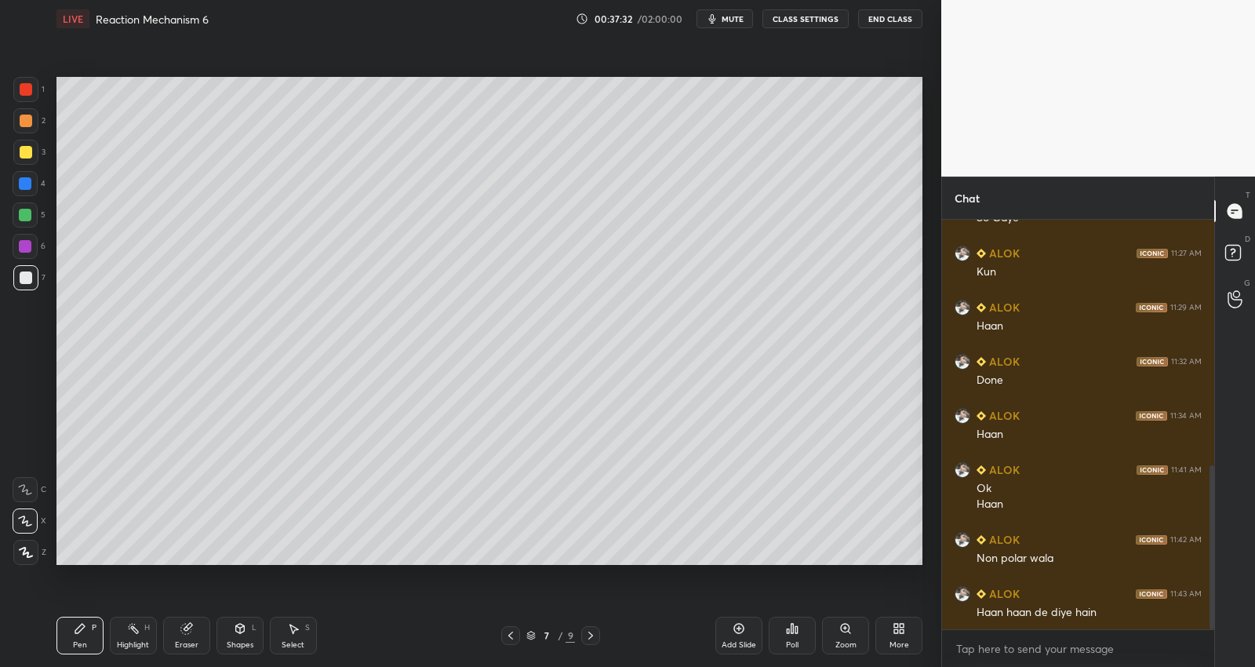
click at [593, 638] on icon at bounding box center [590, 635] width 13 height 13
click at [592, 637] on icon at bounding box center [590, 635] width 13 height 13
click at [33, 209] on div at bounding box center [25, 214] width 25 height 25
click at [293, 628] on icon at bounding box center [294, 628] width 9 height 9
drag, startPoint x: 187, startPoint y: 259, endPoint x: 248, endPoint y: 280, distance: 64.7
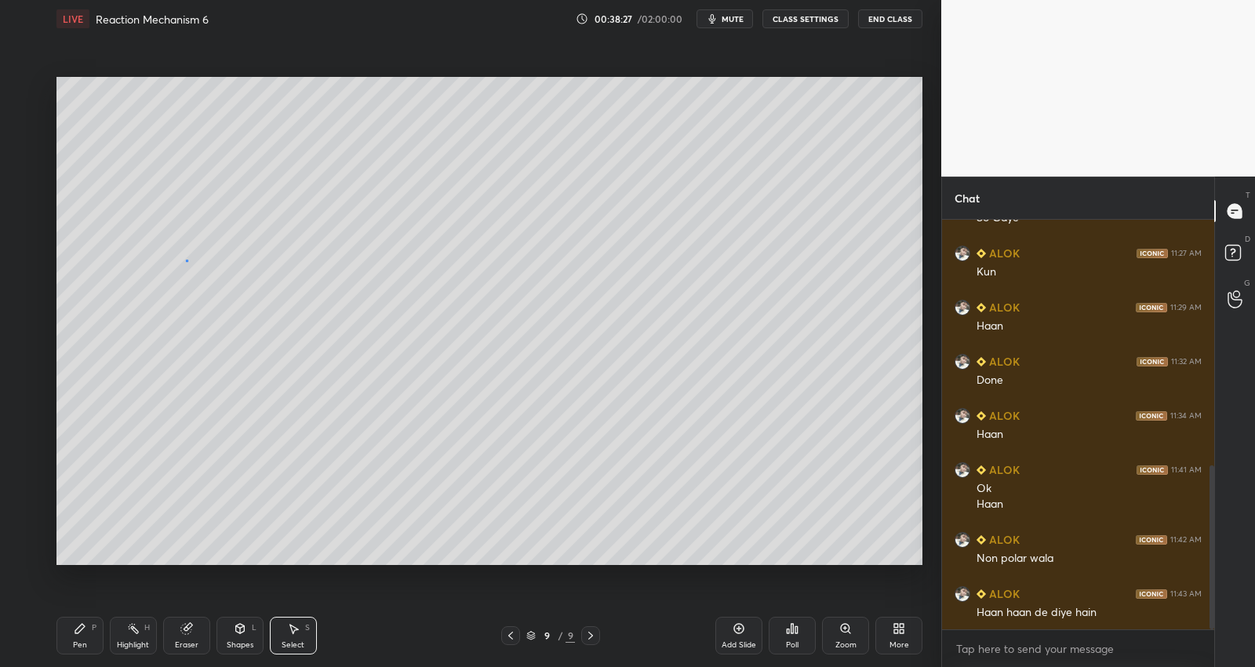
click at [252, 282] on div "0 ° Undo Copy Duplicate Duplicate to new slide Delete" at bounding box center [489, 320] width 866 height 487
drag, startPoint x: 218, startPoint y: 273, endPoint x: 282, endPoint y: 278, distance: 64.5
click at [283, 278] on div "0 ° Undo Copy Duplicate Duplicate to new slide Delete" at bounding box center [489, 320] width 866 height 487
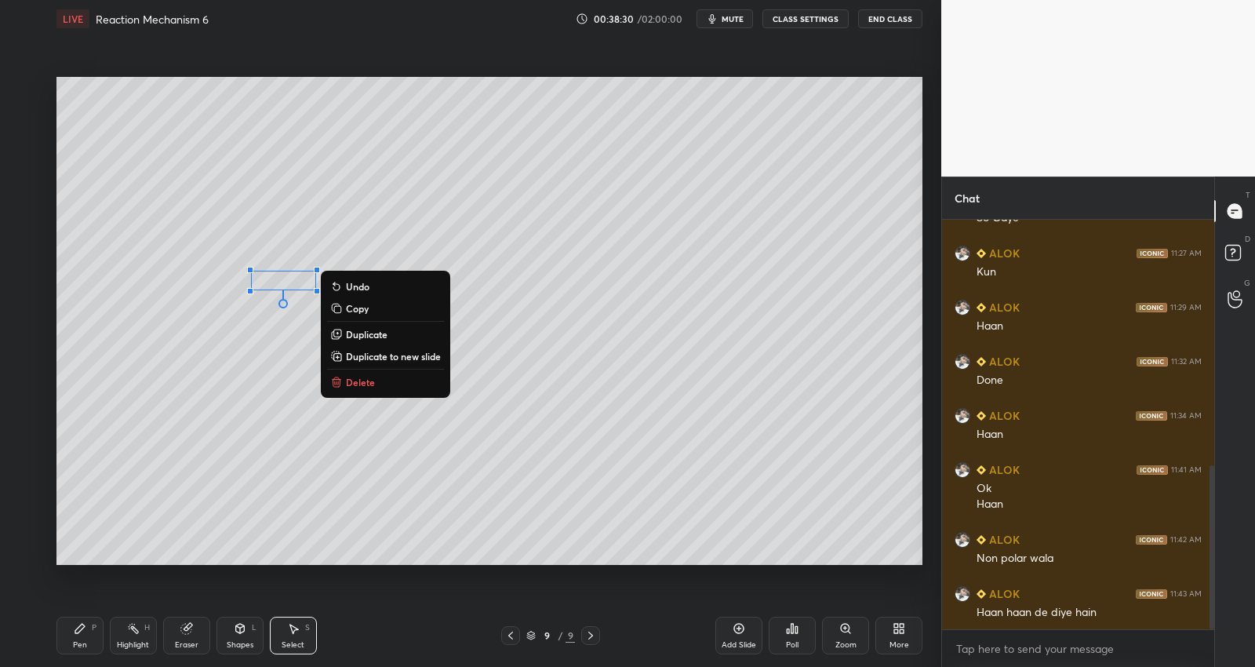
click at [90, 641] on div "Pen P" at bounding box center [79, 635] width 47 height 38
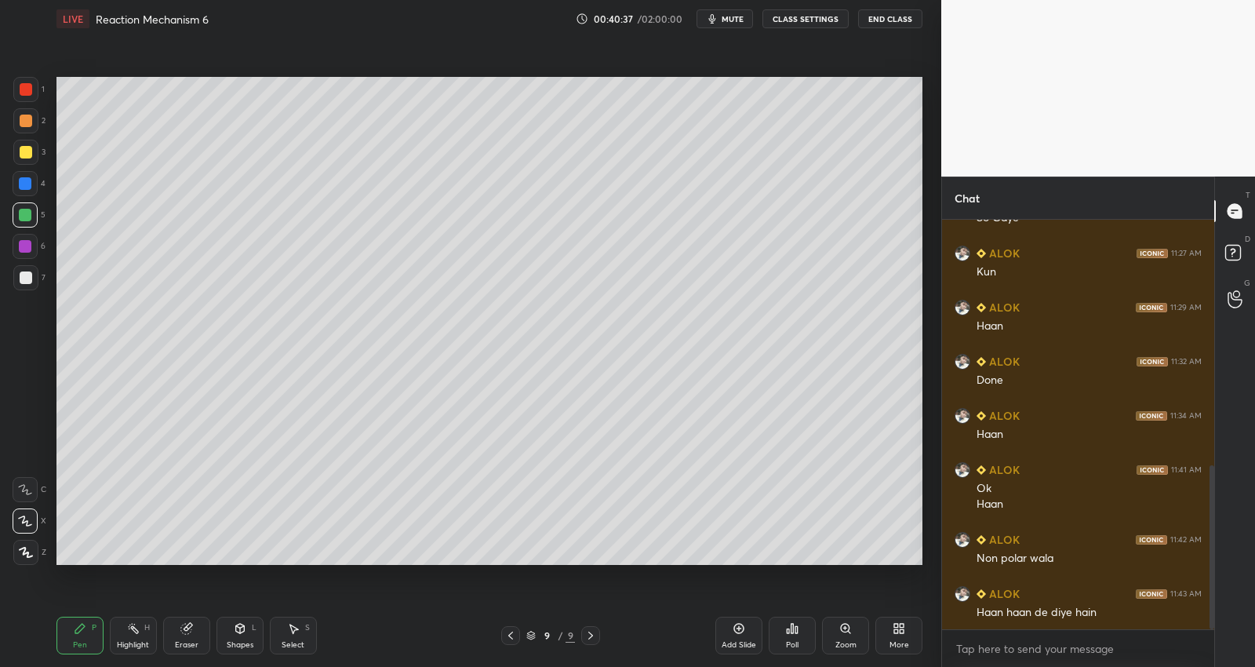
scroll to position [667, 0]
click at [1058, 609] on p "JUMP TO LATEST" at bounding box center [1083, 613] width 67 height 9
click at [33, 267] on div at bounding box center [25, 277] width 25 height 25
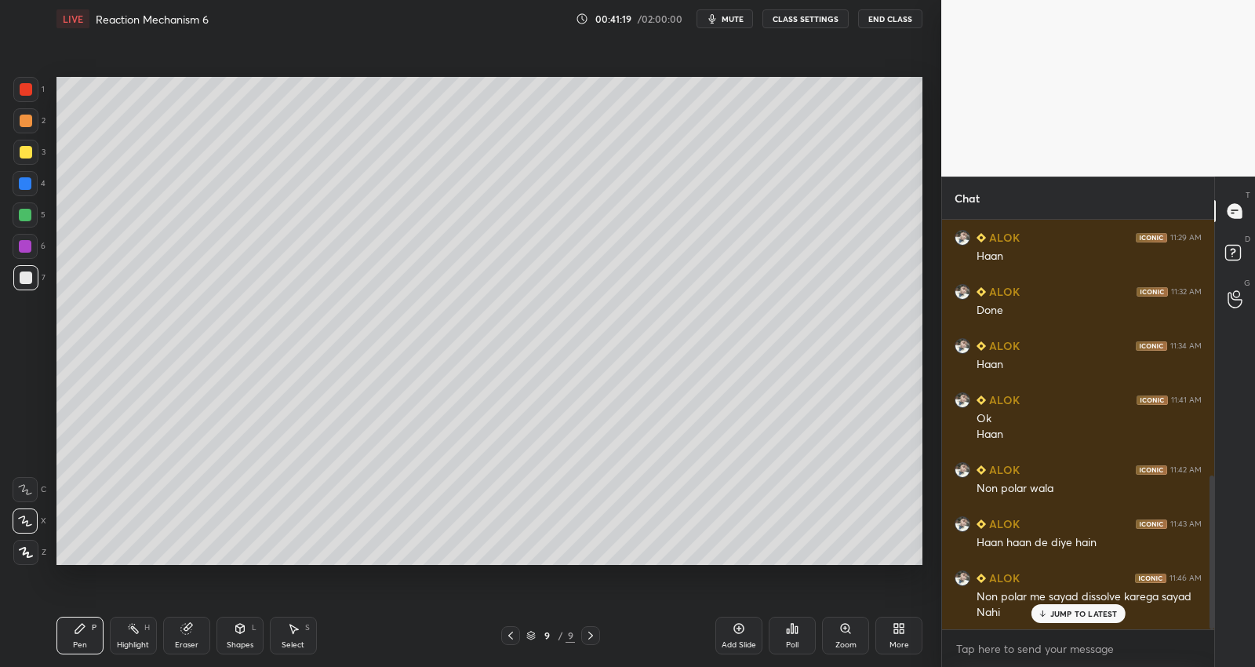
click at [517, 638] on div at bounding box center [510, 635] width 19 height 19
click at [506, 630] on icon at bounding box center [510, 635] width 13 height 13
click at [510, 631] on icon at bounding box center [510, 635] width 13 height 13
click at [594, 638] on icon at bounding box center [590, 635] width 13 height 13
click at [592, 638] on icon at bounding box center [590, 635] width 13 height 13
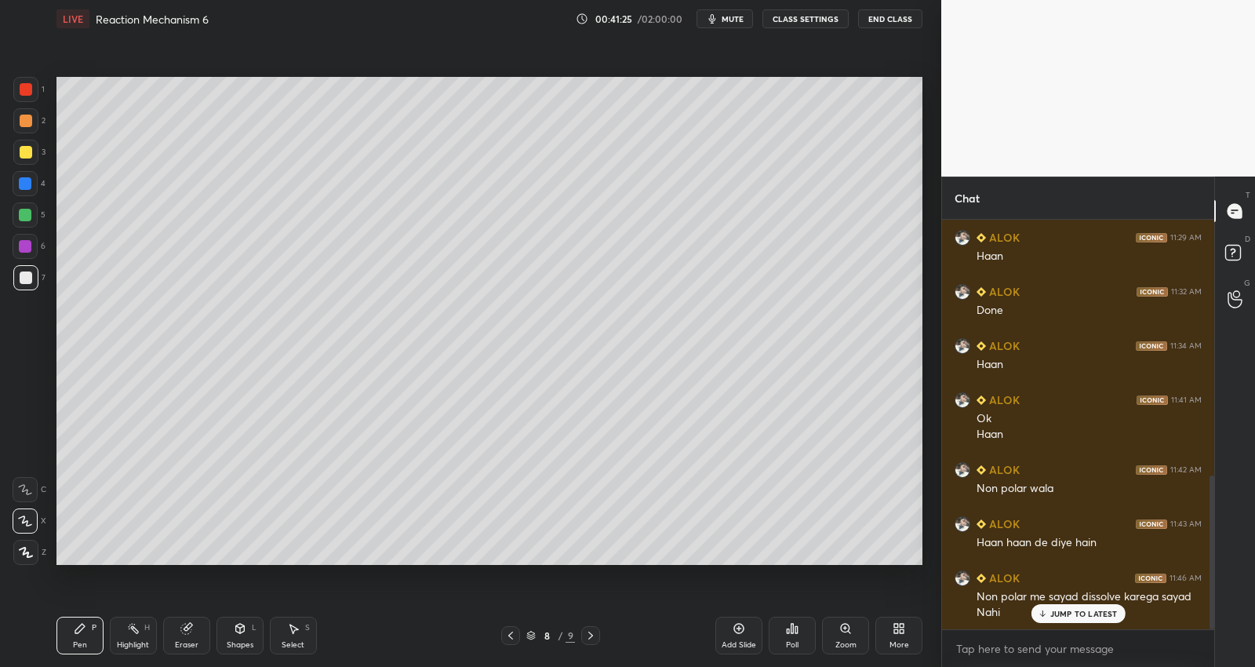
click at [594, 636] on icon at bounding box center [590, 635] width 13 height 13
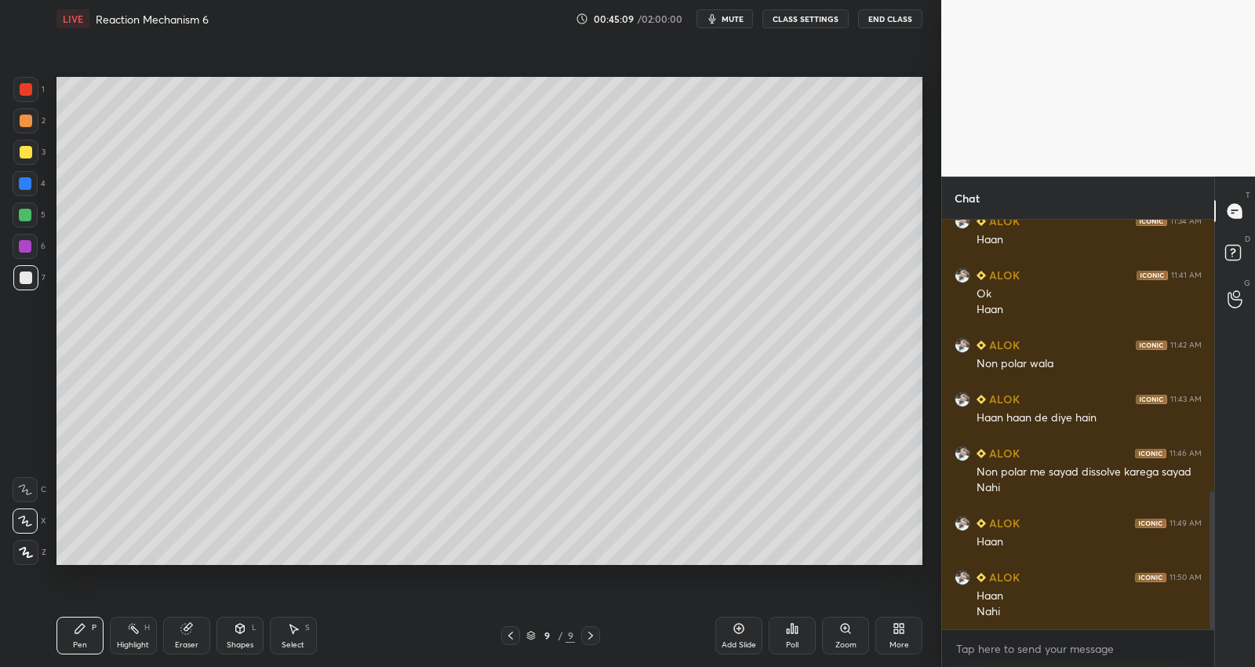
scroll to position [861, 0]
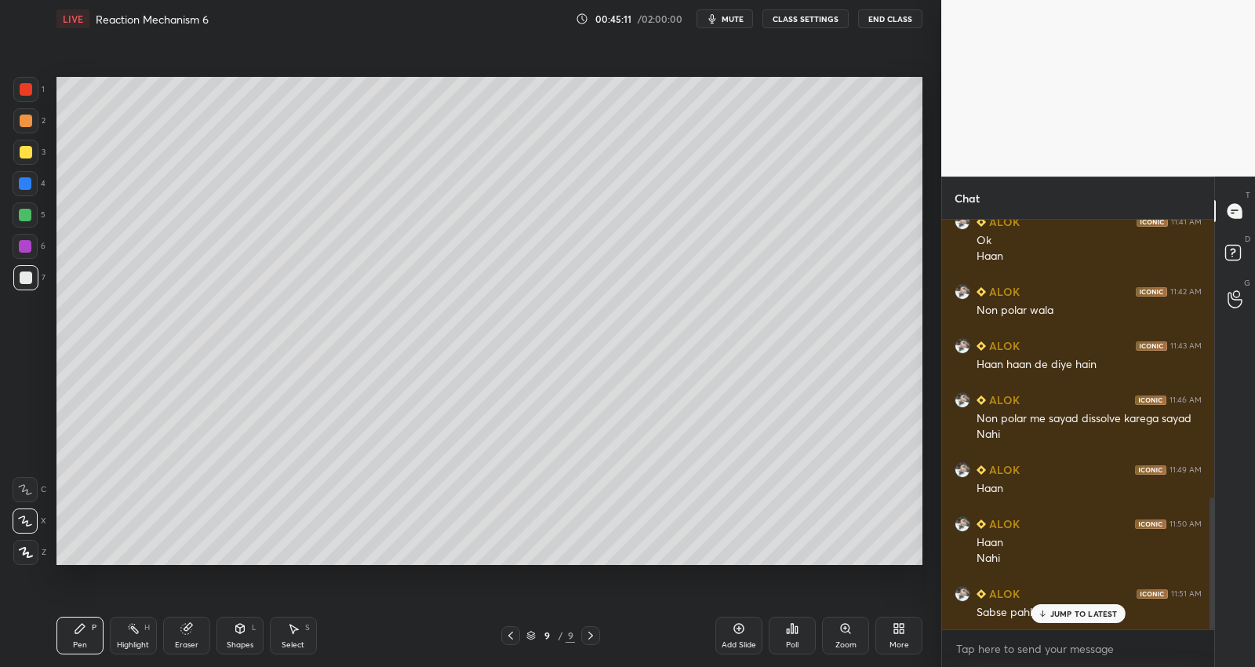
click at [1040, 613] on icon at bounding box center [1042, 613] width 10 height 9
click at [744, 633] on icon at bounding box center [739, 628] width 13 height 13
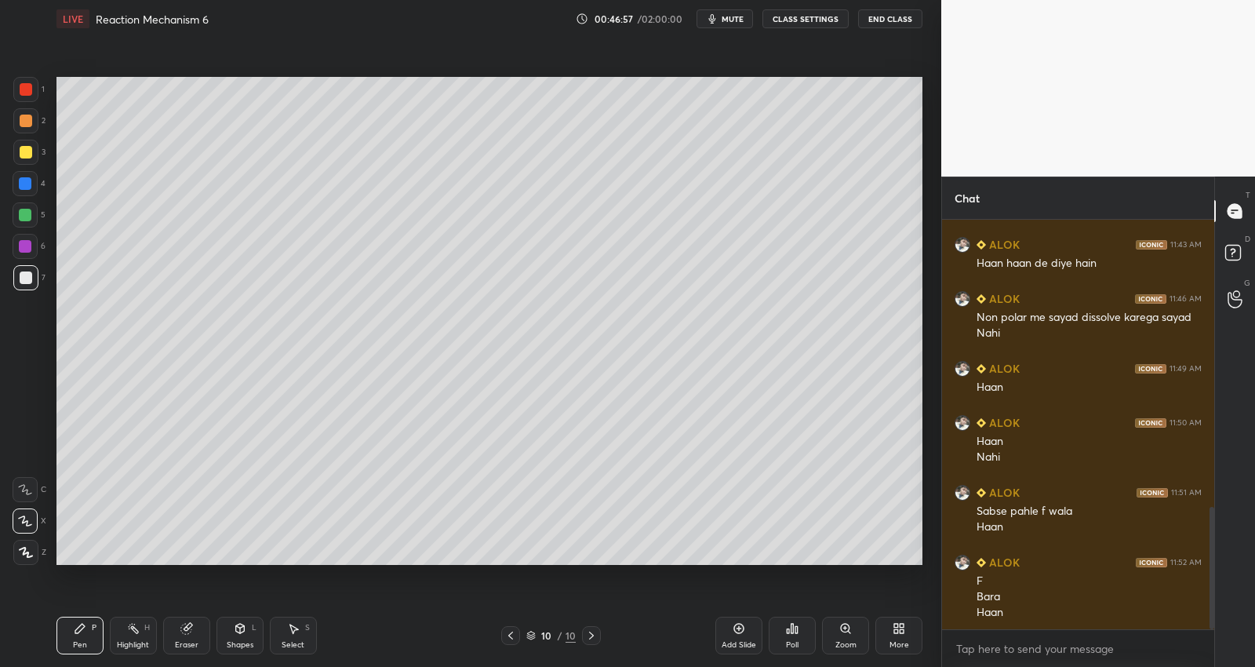
scroll to position [1000, 0]
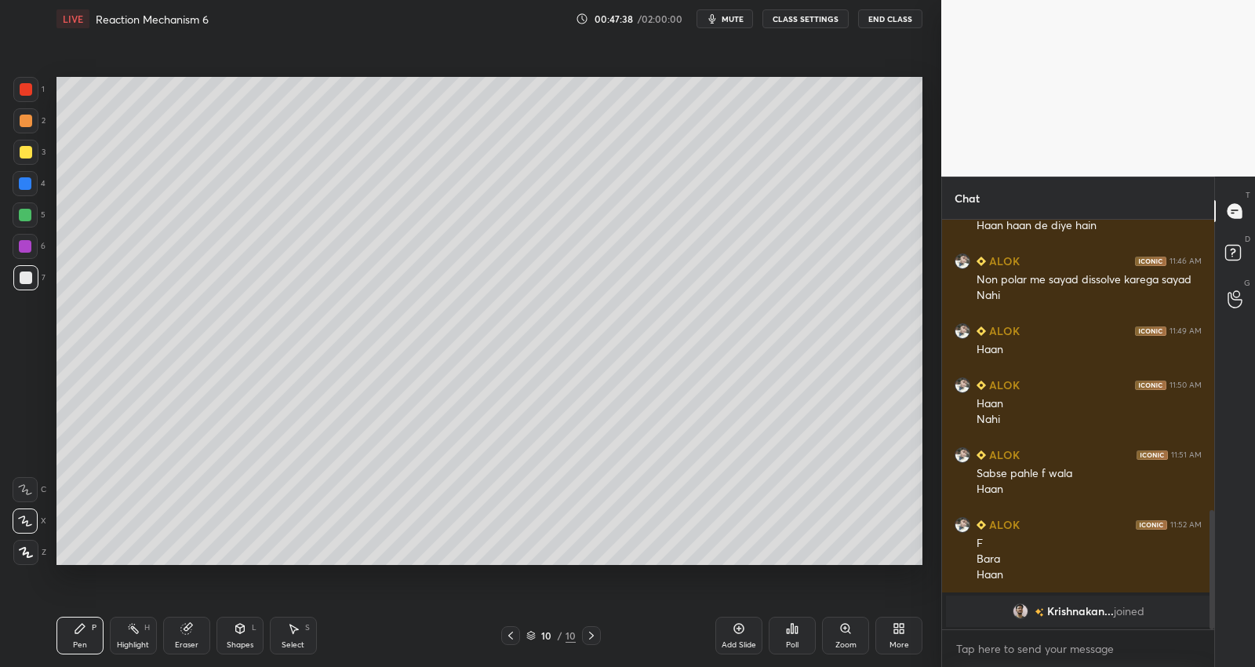
click at [27, 184] on div at bounding box center [25, 183] width 13 height 13
click at [25, 220] on div at bounding box center [25, 215] width 13 height 13
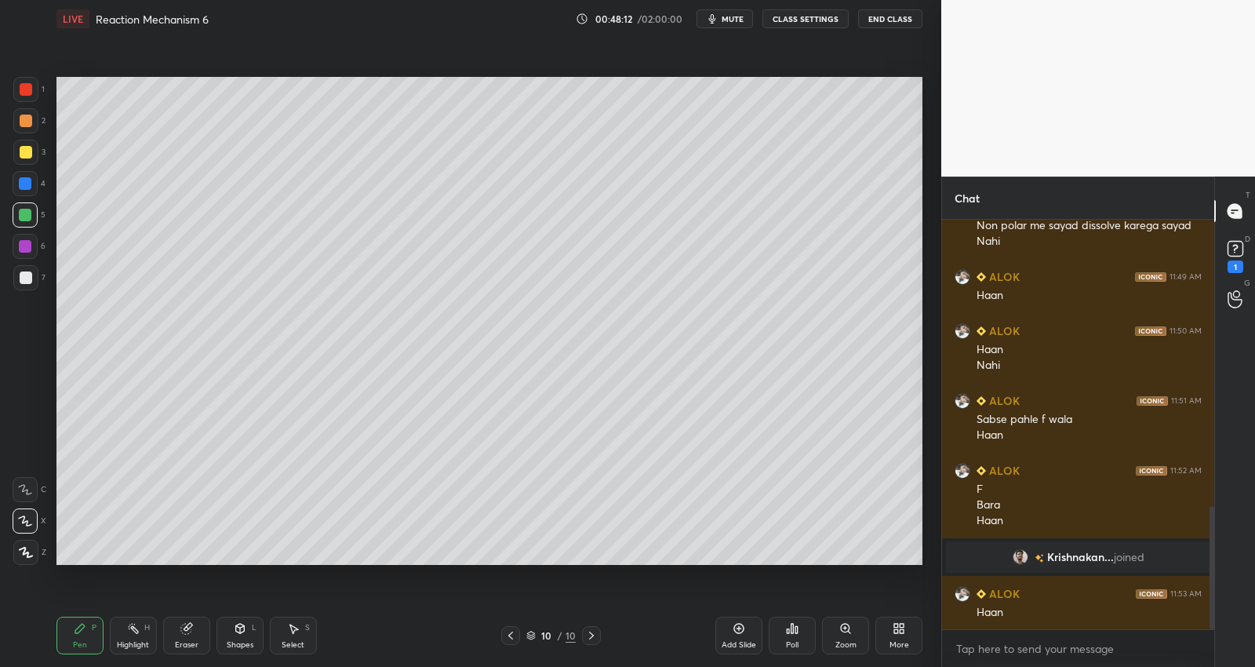
scroll to position [1024, 0]
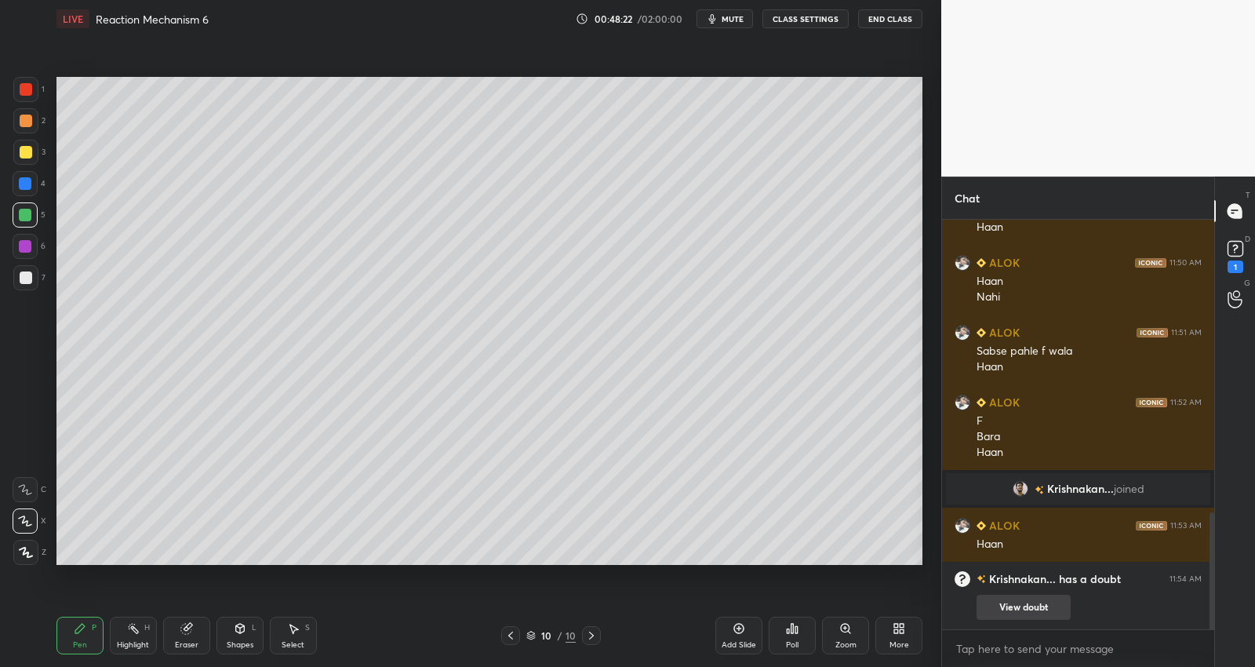
click at [1027, 601] on button "View doubt" at bounding box center [1023, 607] width 94 height 25
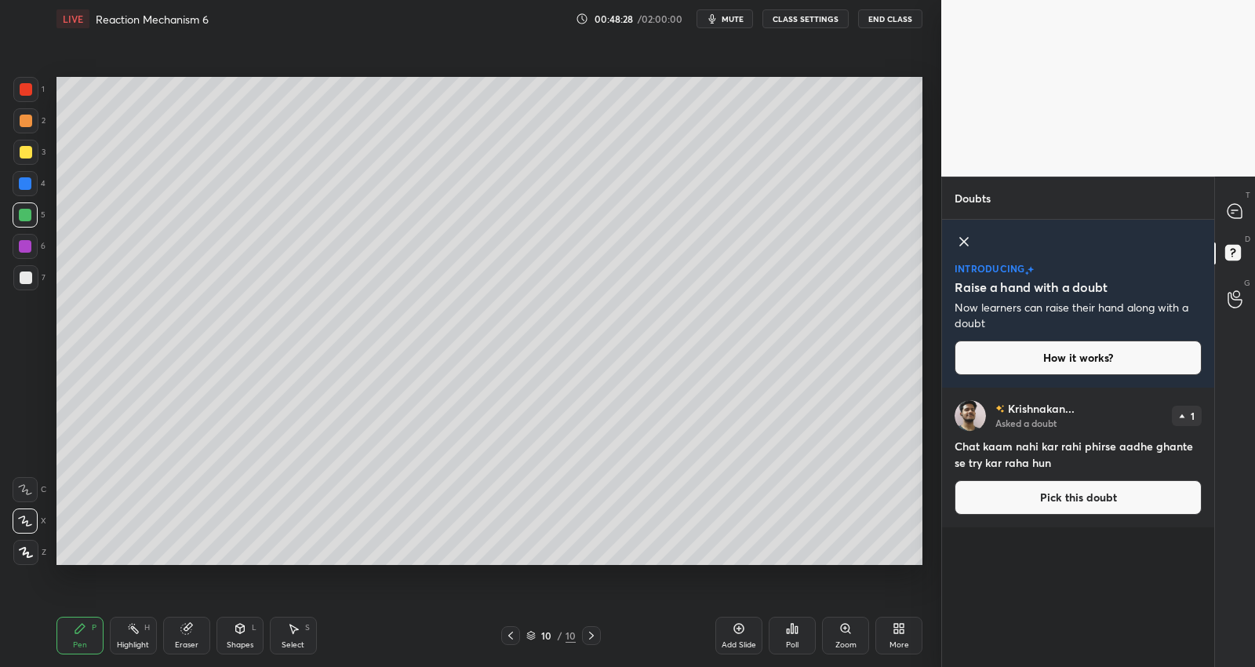
click at [1049, 496] on button "Pick this doubt" at bounding box center [1078, 497] width 247 height 35
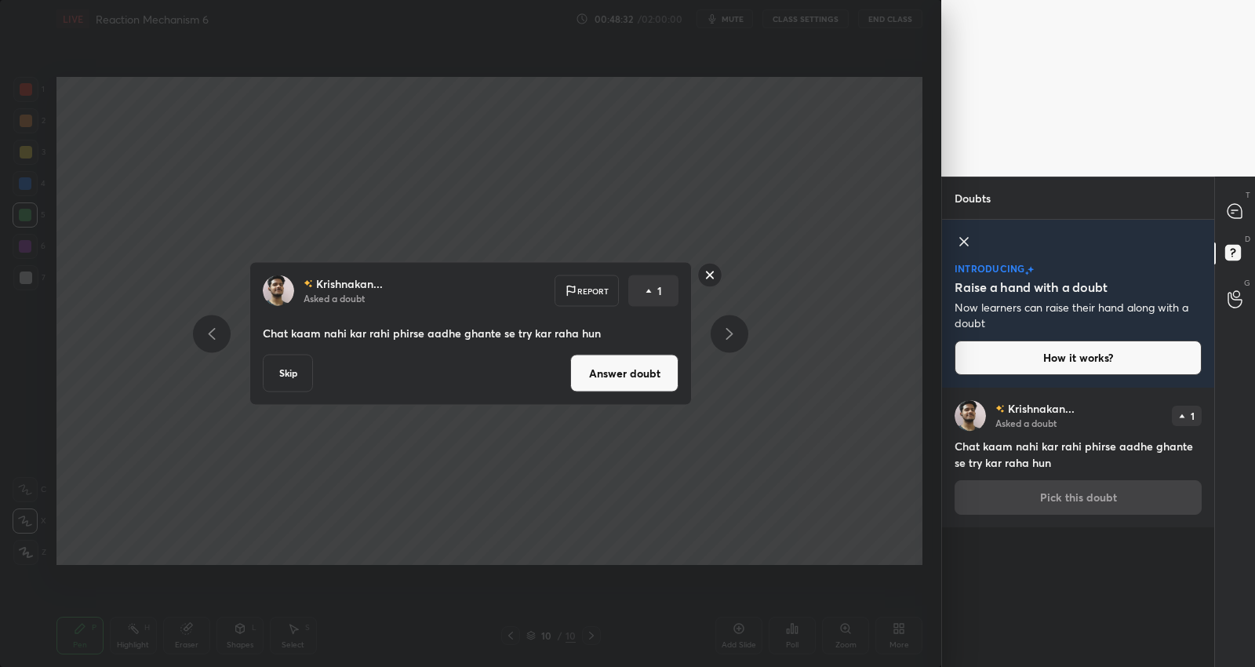
click at [637, 376] on button "Answer doubt" at bounding box center [624, 374] width 108 height 38
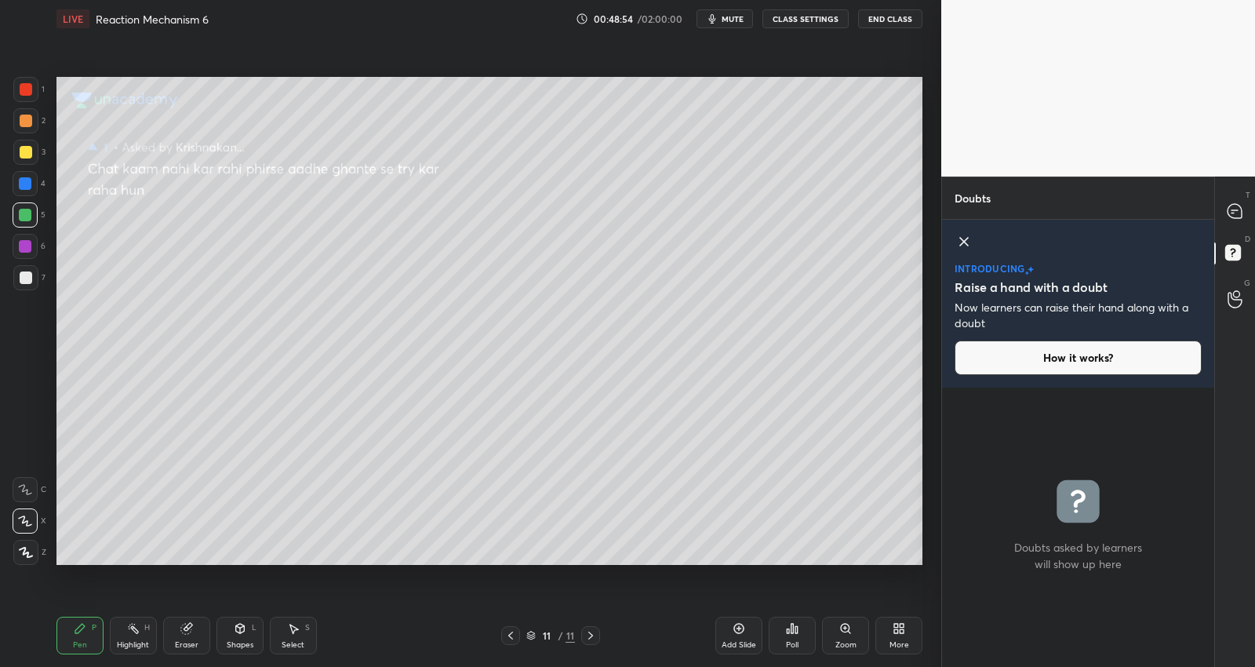
click at [509, 635] on icon at bounding box center [510, 635] width 5 height 8
click at [1248, 223] on div at bounding box center [1235, 211] width 31 height 28
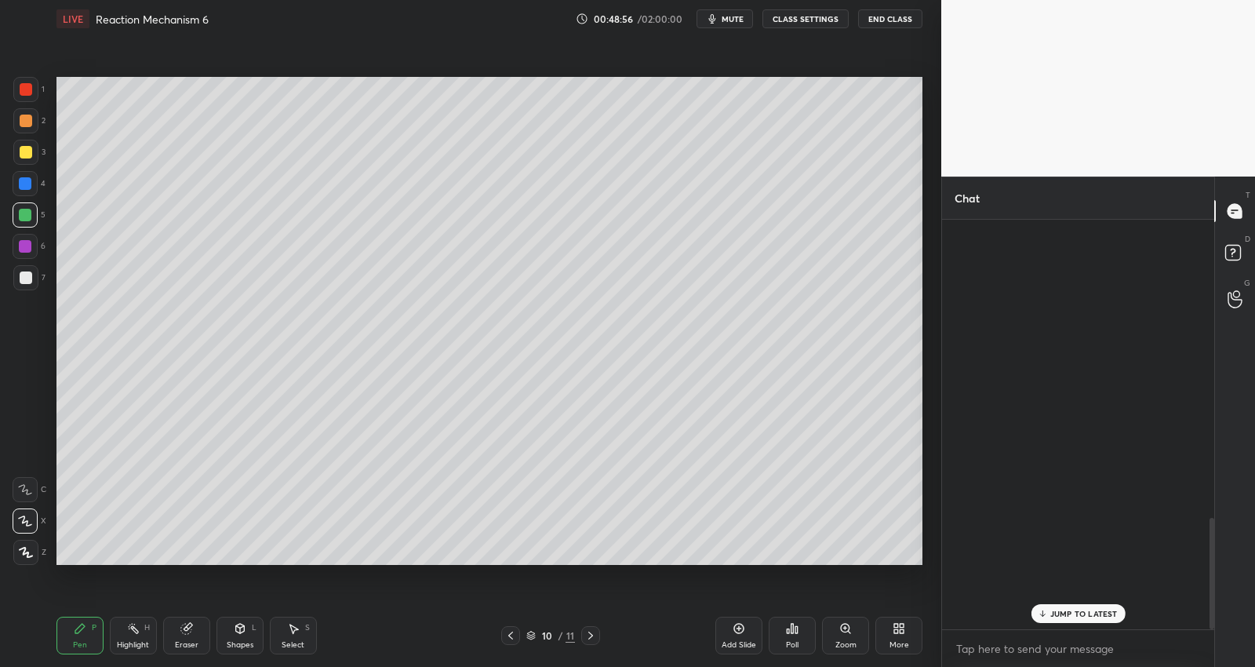
scroll to position [405, 268]
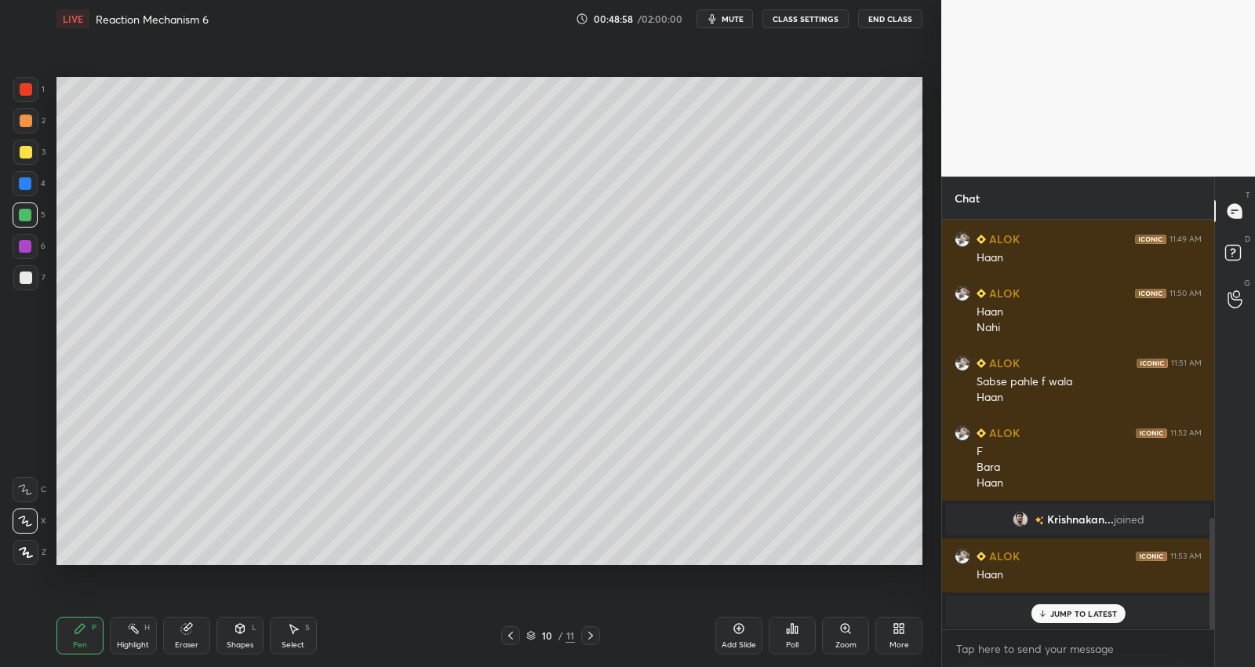
click at [1060, 618] on div "JUMP TO LATEST" at bounding box center [1078, 613] width 94 height 19
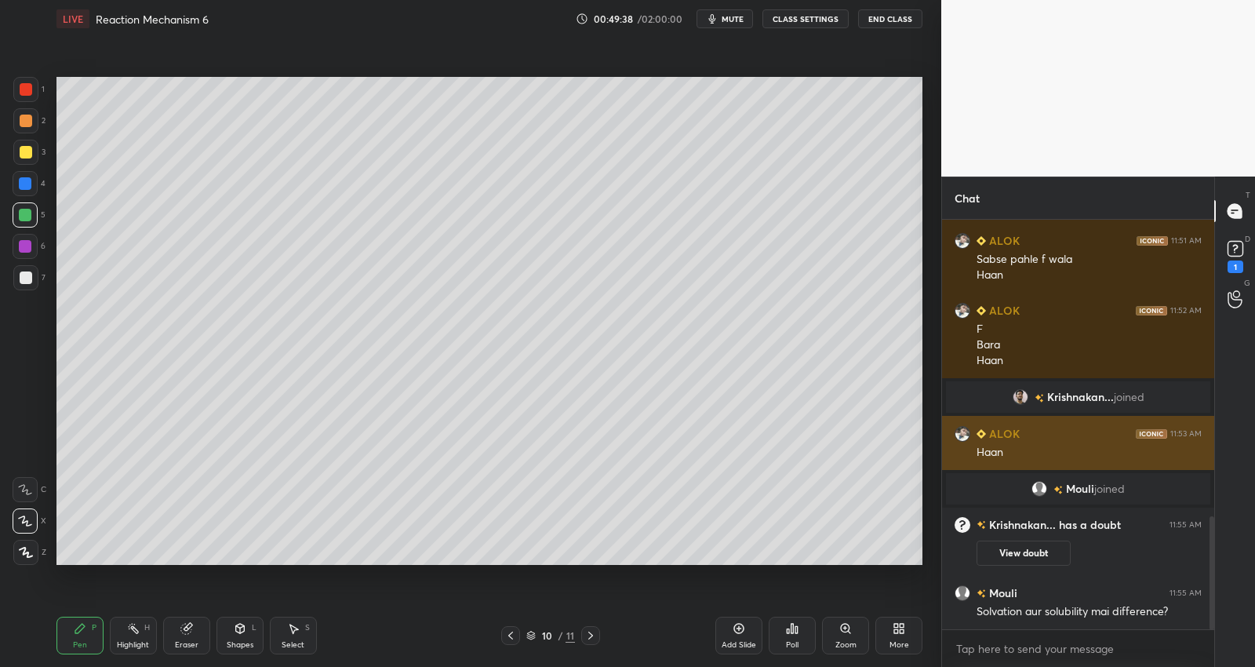
scroll to position [1071, 0]
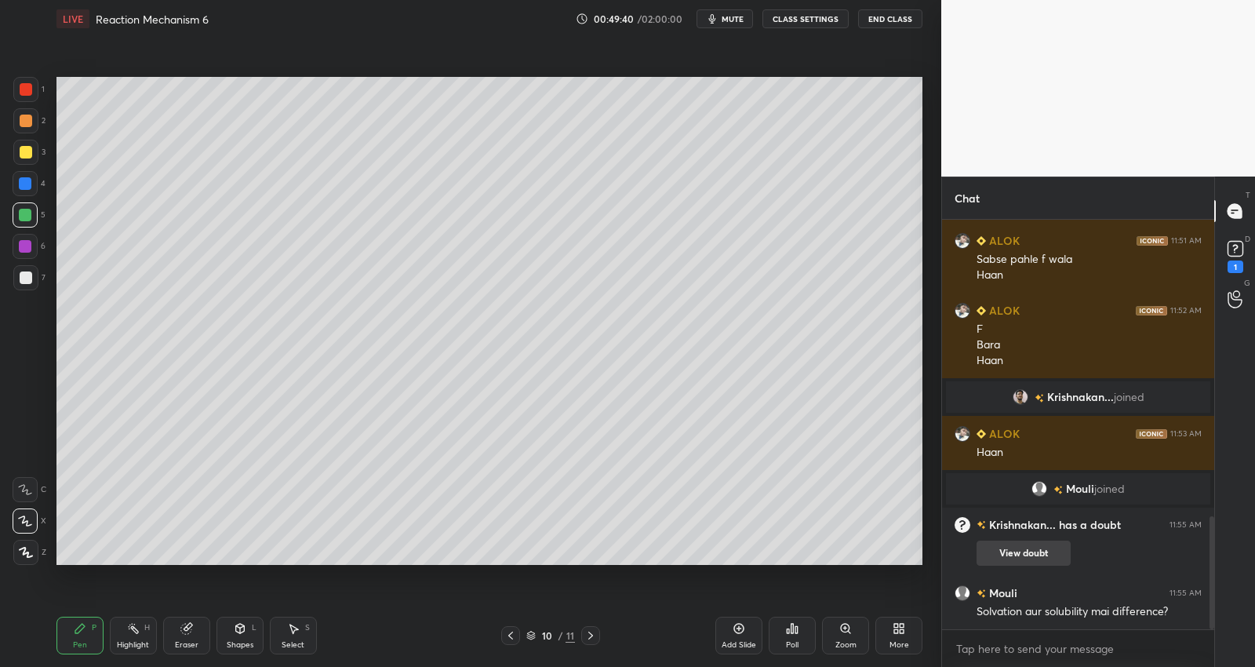
click at [1026, 549] on button "View doubt" at bounding box center [1023, 552] width 94 height 25
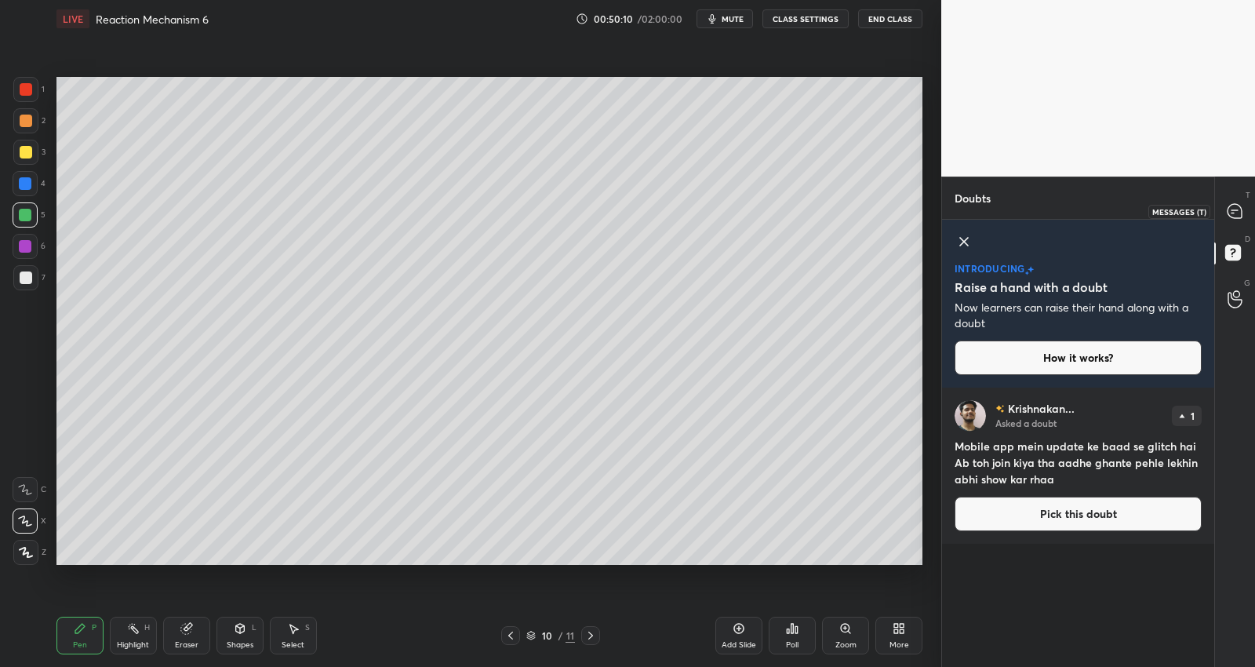
click at [1241, 216] on icon at bounding box center [1234, 211] width 14 height 14
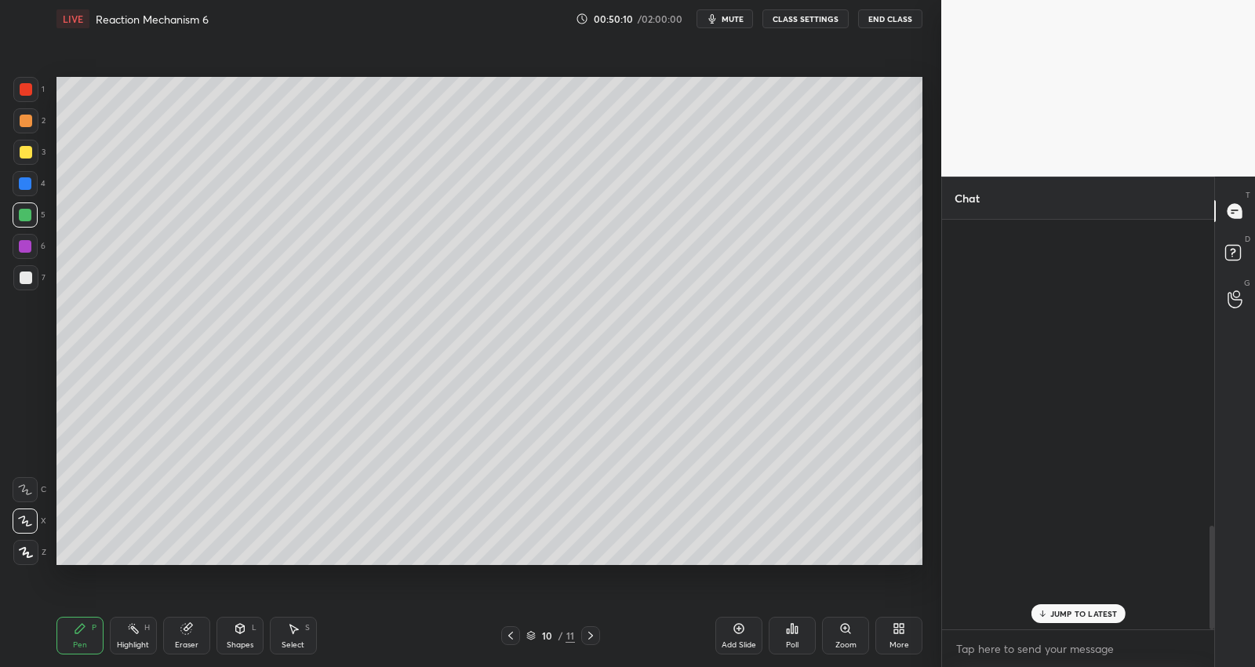
scroll to position [405, 268]
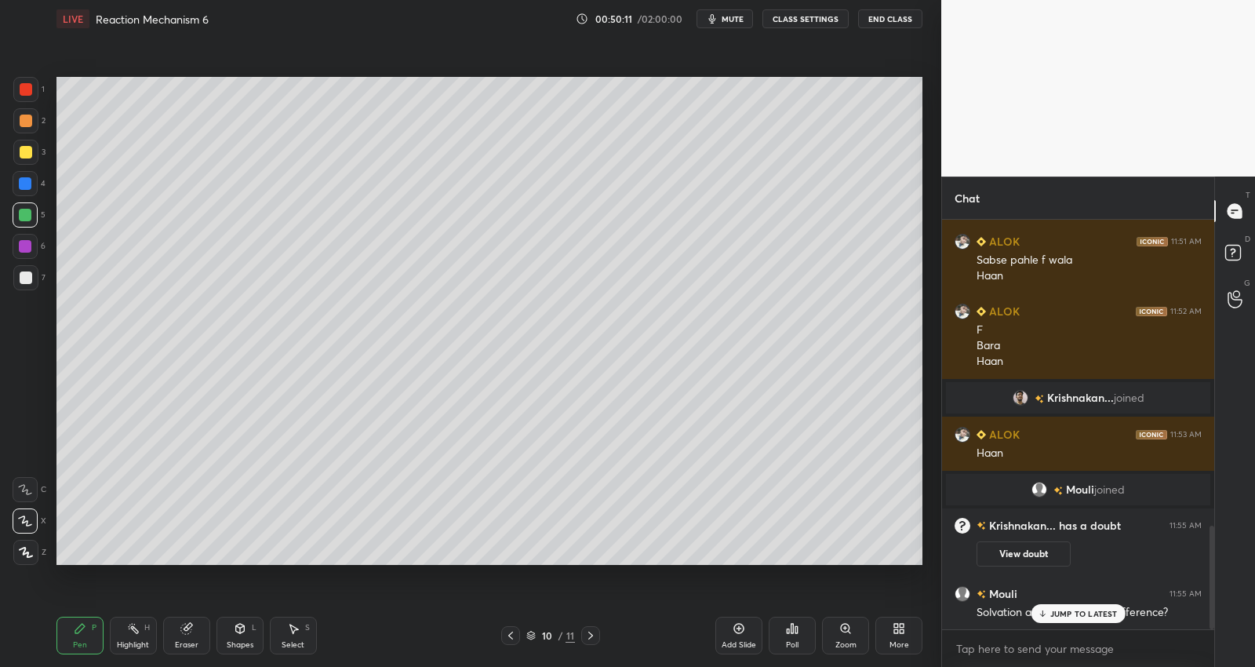
click at [1065, 613] on p "JUMP TO LATEST" at bounding box center [1083, 613] width 67 height 9
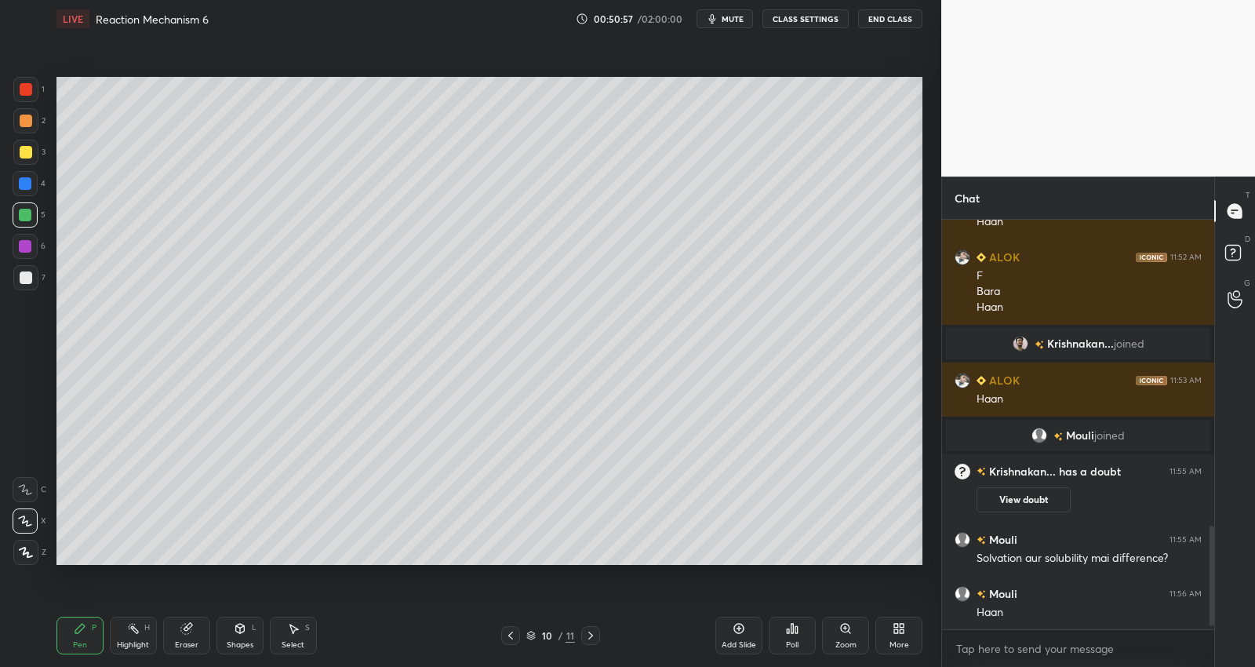
drag, startPoint x: 730, startPoint y: 624, endPoint x: 726, endPoint y: 588, distance: 36.3
click at [730, 624] on div "Add Slide" at bounding box center [738, 635] width 47 height 38
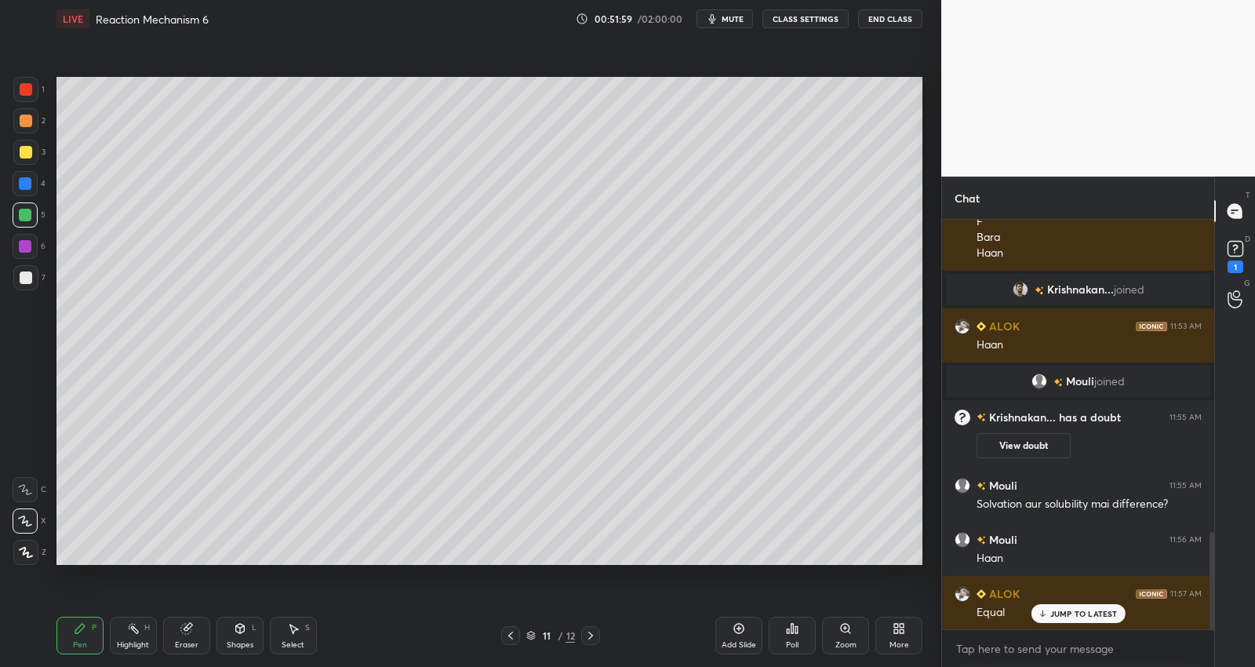
scroll to position [1337, 0]
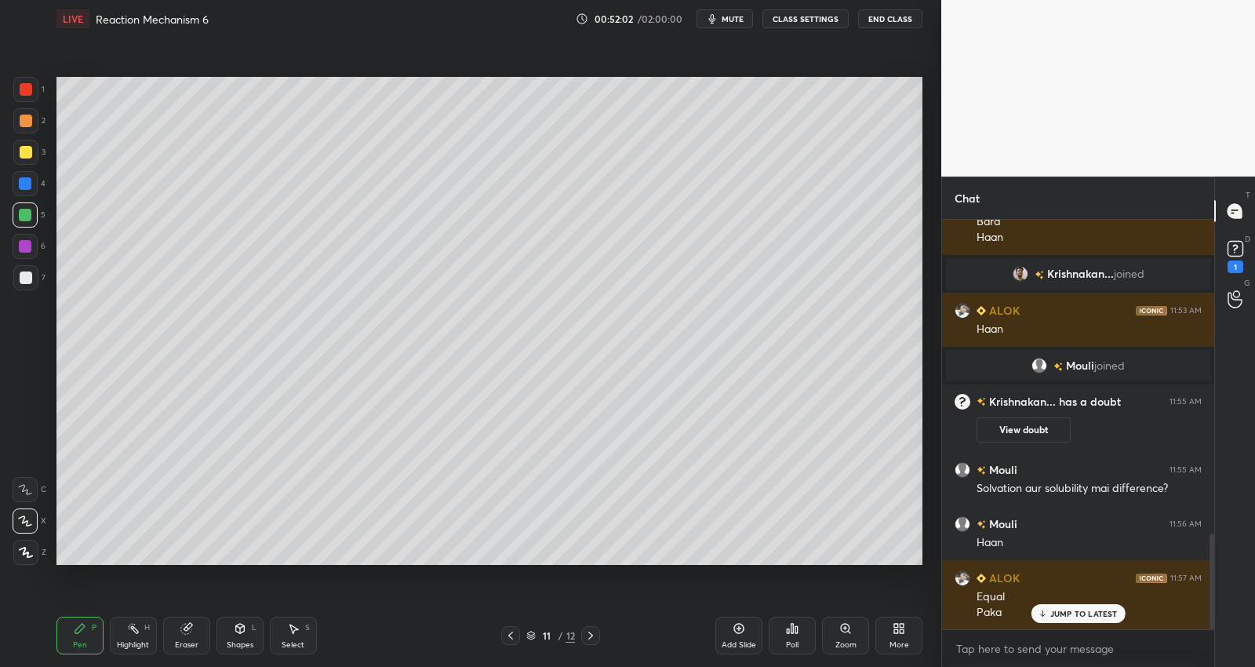
click at [24, 158] on div at bounding box center [26, 152] width 13 height 13
click at [24, 272] on div at bounding box center [26, 277] width 13 height 13
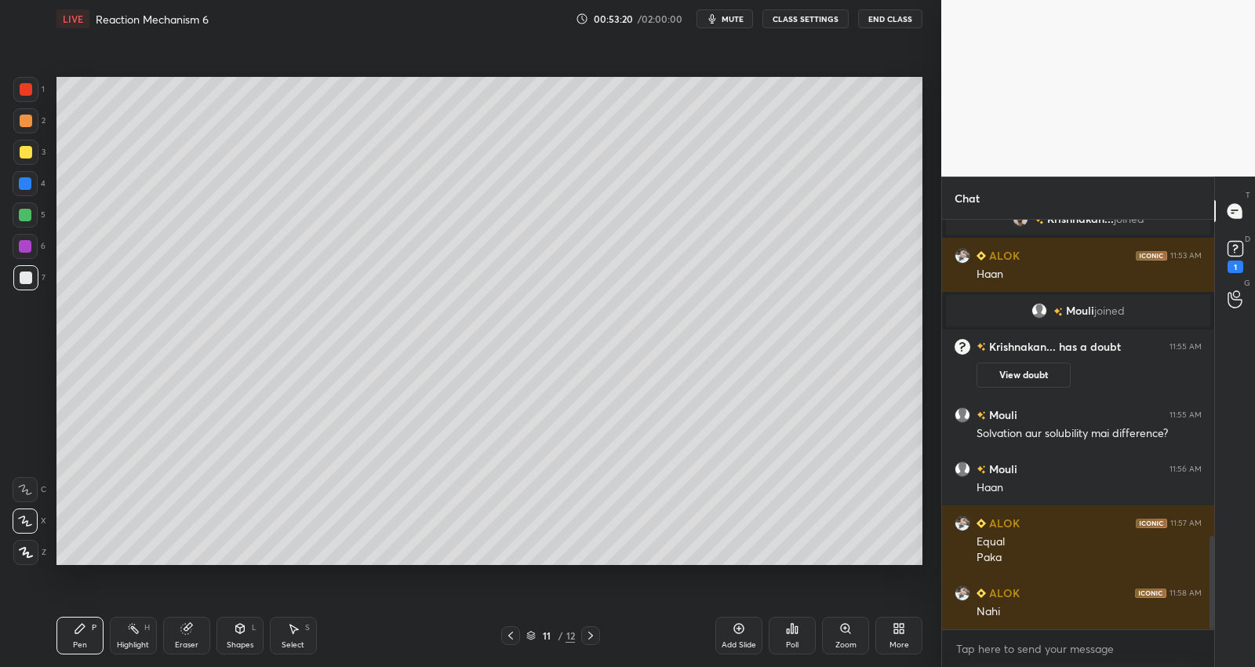
scroll to position [1446, 0]
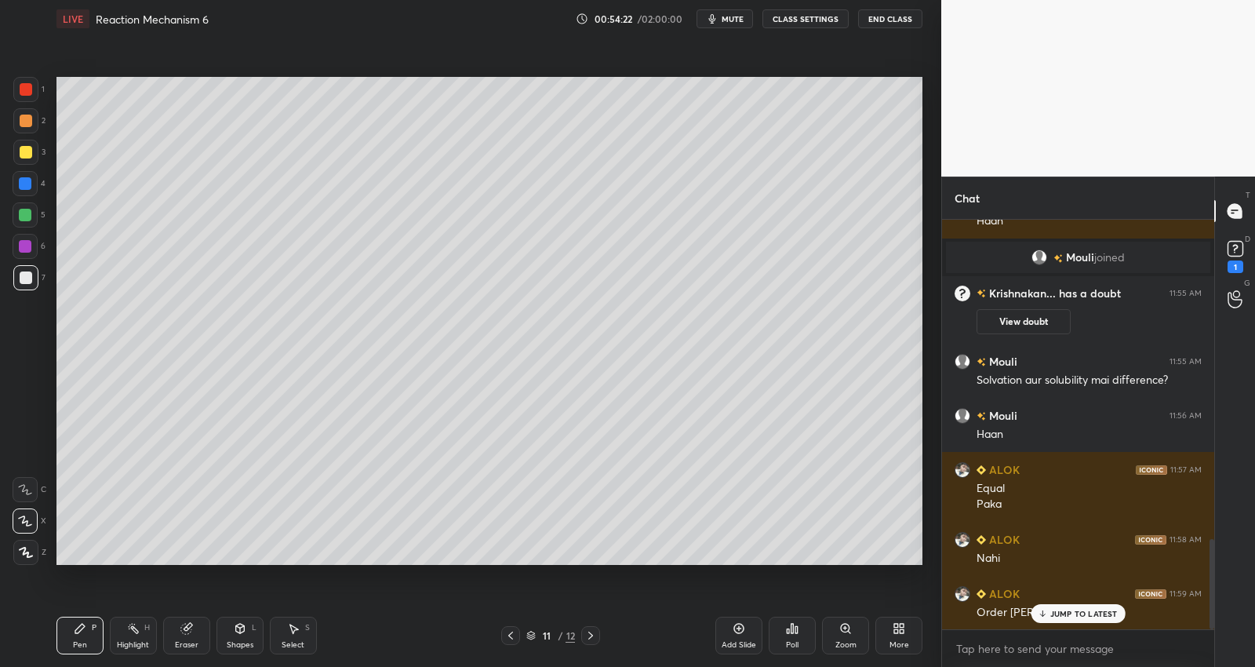
click at [29, 210] on div at bounding box center [25, 215] width 13 height 13
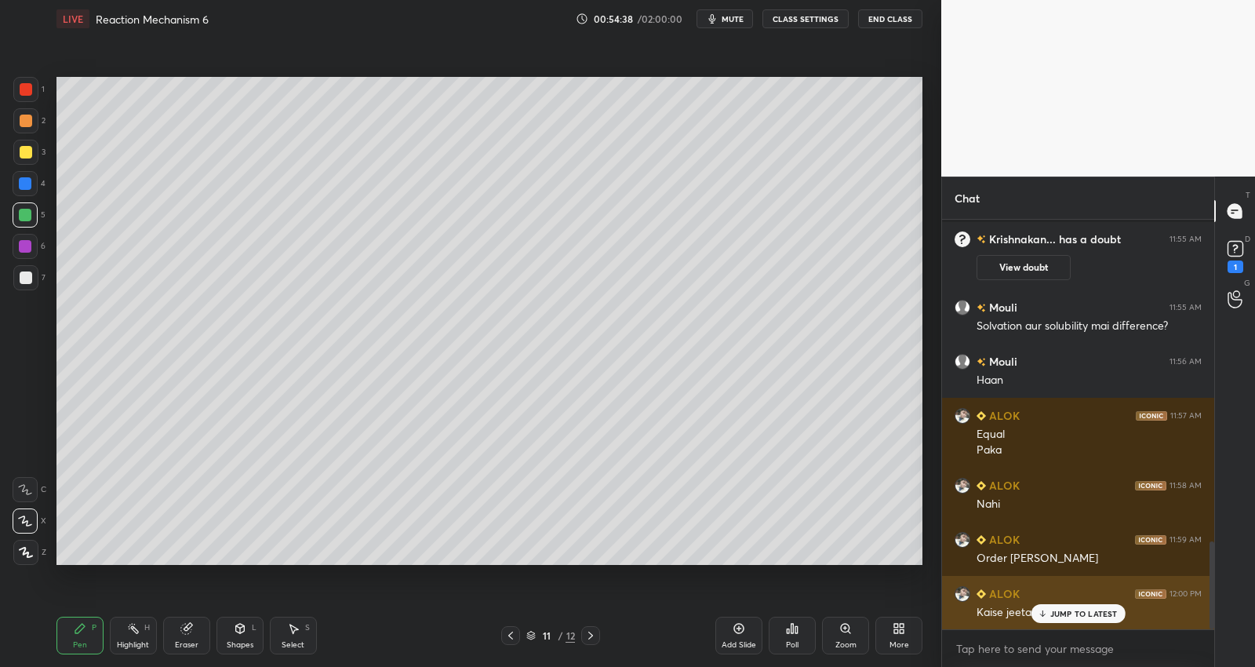
click at [1061, 614] on p "JUMP TO LATEST" at bounding box center [1083, 613] width 67 height 9
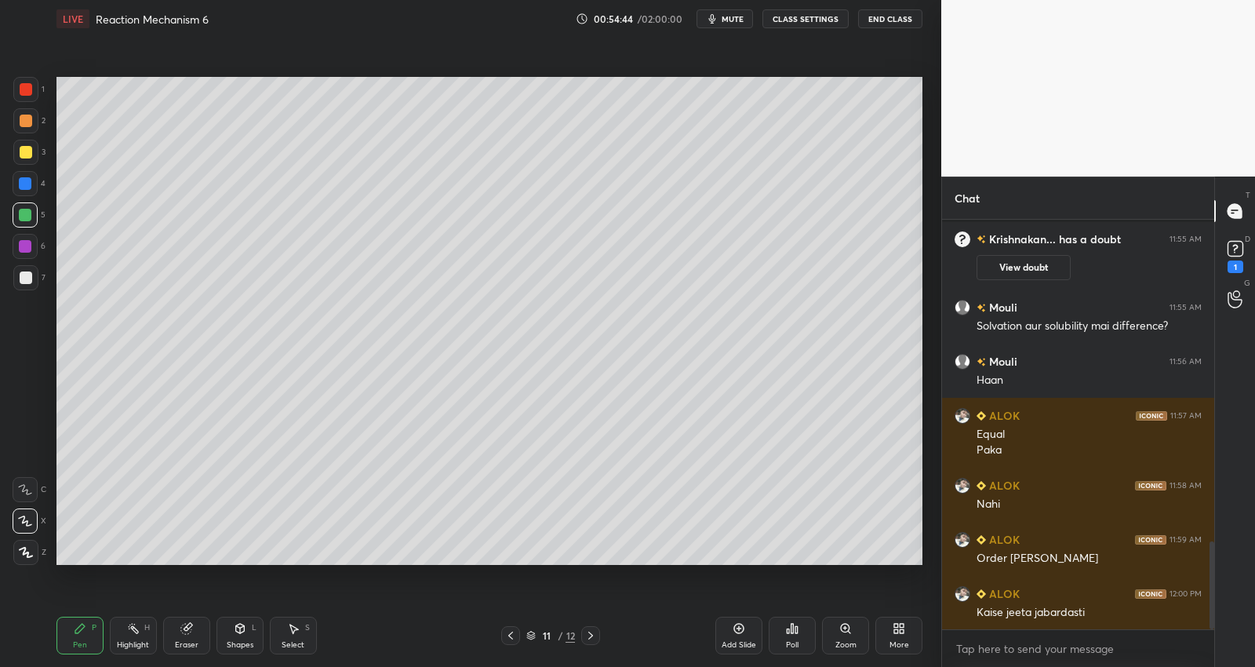
click at [514, 635] on icon at bounding box center [510, 635] width 13 height 13
click at [515, 632] on icon at bounding box center [510, 635] width 13 height 13
click at [589, 636] on icon at bounding box center [590, 635] width 13 height 13
click at [588, 642] on div at bounding box center [590, 635] width 19 height 19
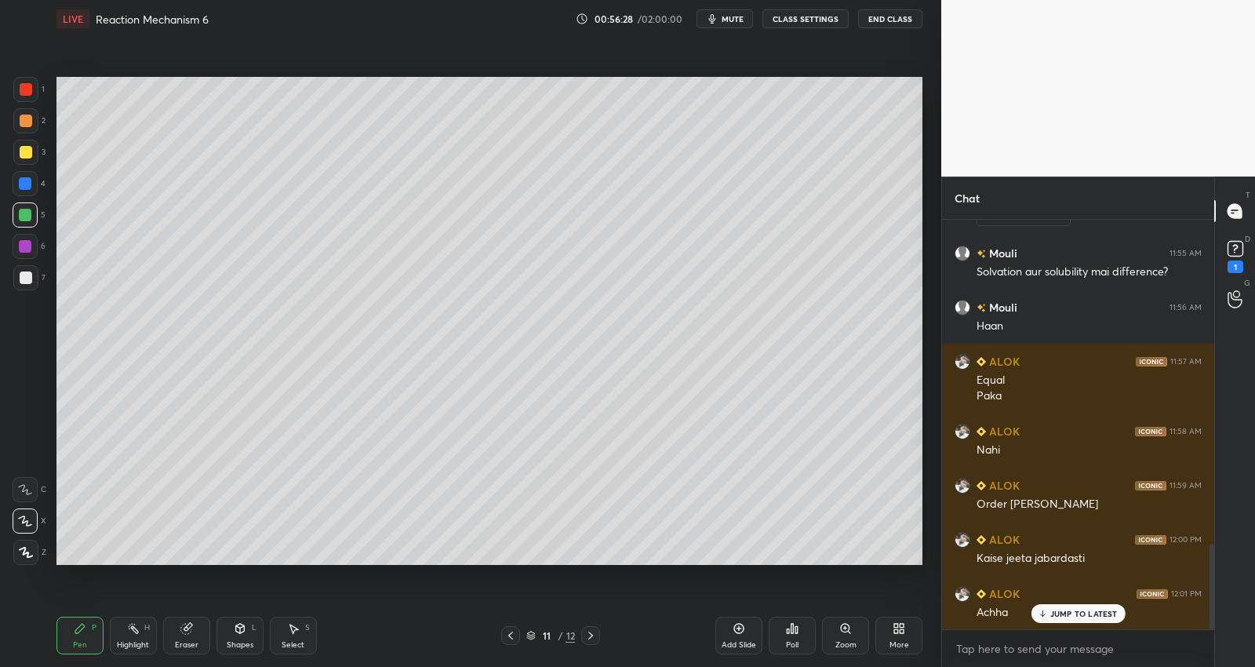
scroll to position [1664, 0]
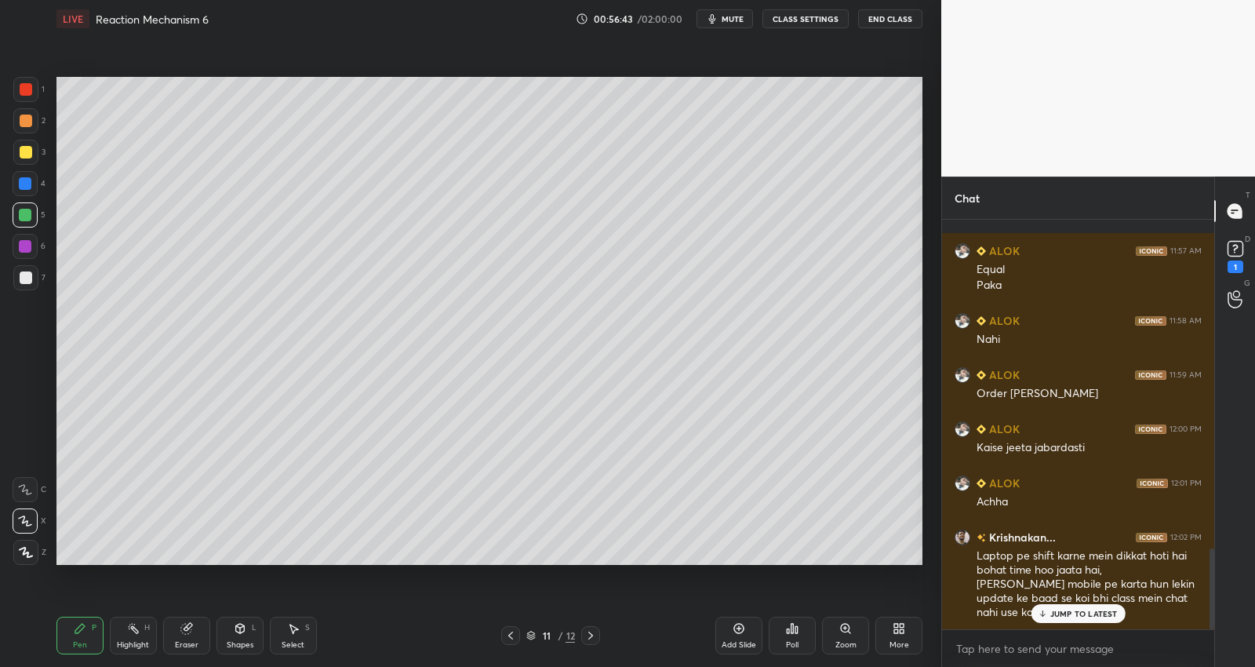
click at [1063, 616] on p "JUMP TO LATEST" at bounding box center [1083, 613] width 67 height 9
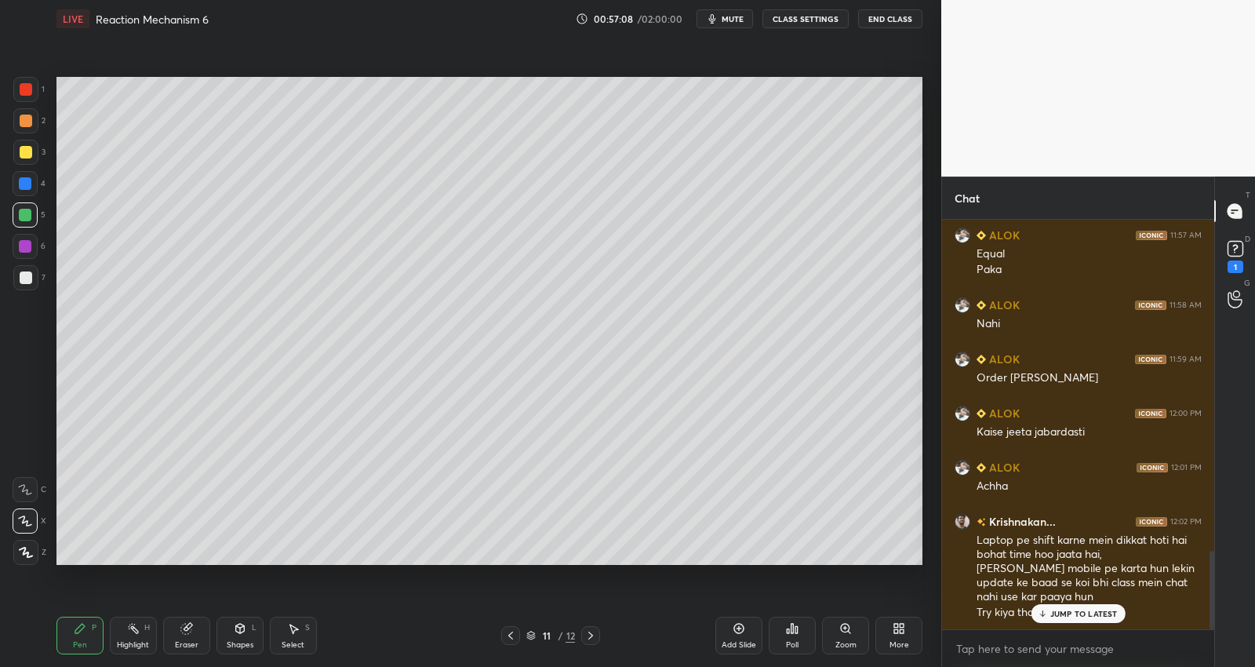
scroll to position [1734, 0]
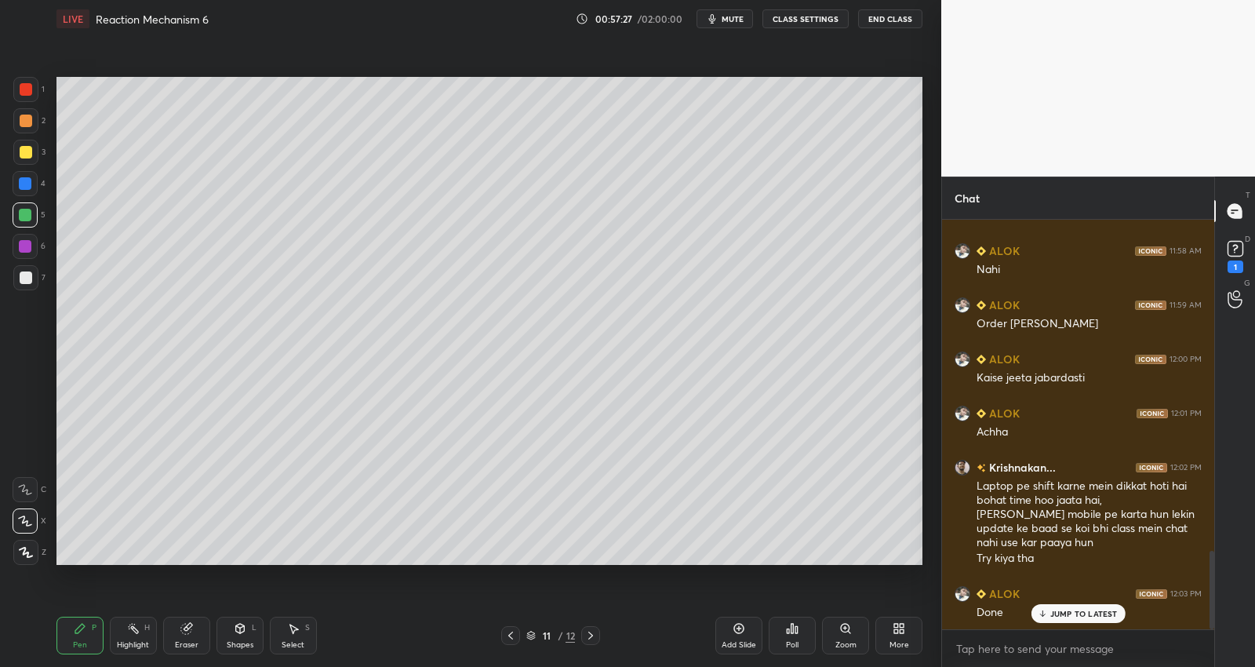
click at [745, 638] on div "Add Slide" at bounding box center [738, 635] width 47 height 38
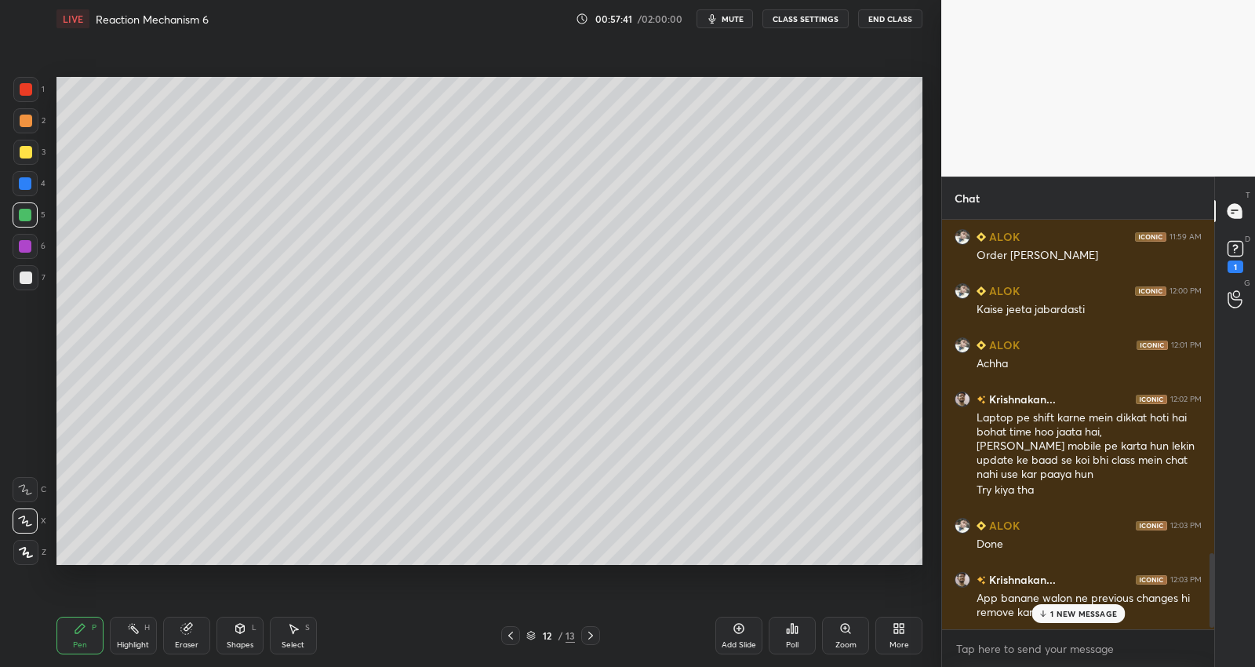
scroll to position [1857, 0]
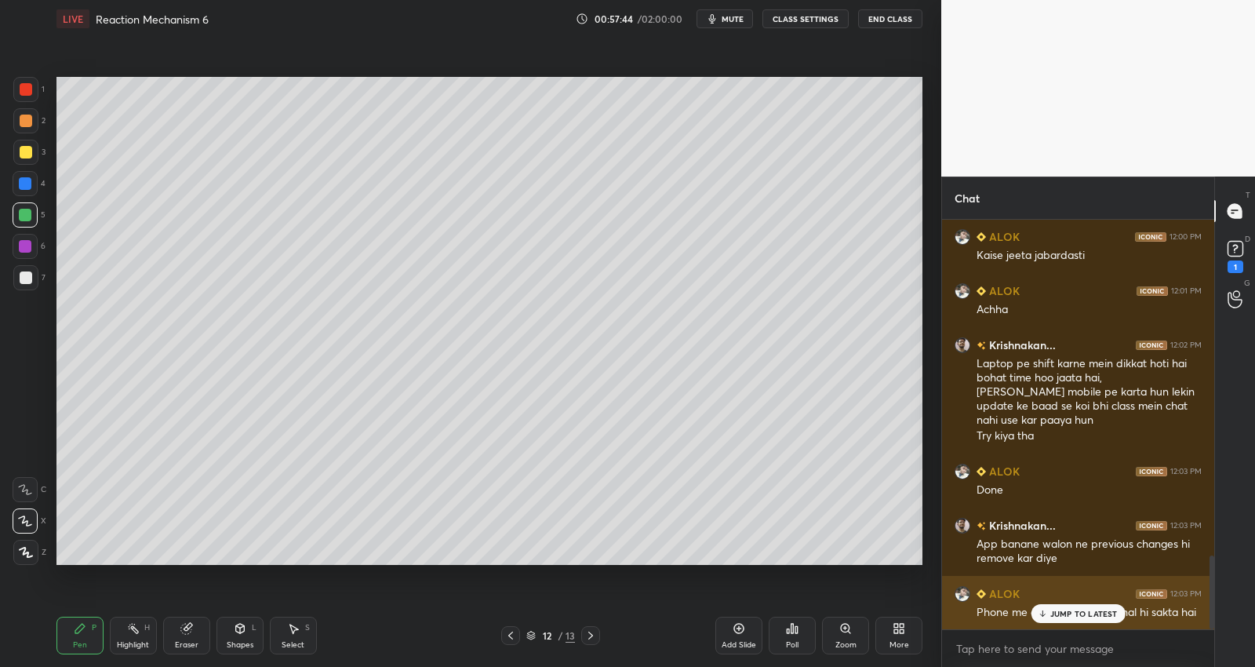
click at [1080, 612] on p "JUMP TO LATEST" at bounding box center [1083, 613] width 67 height 9
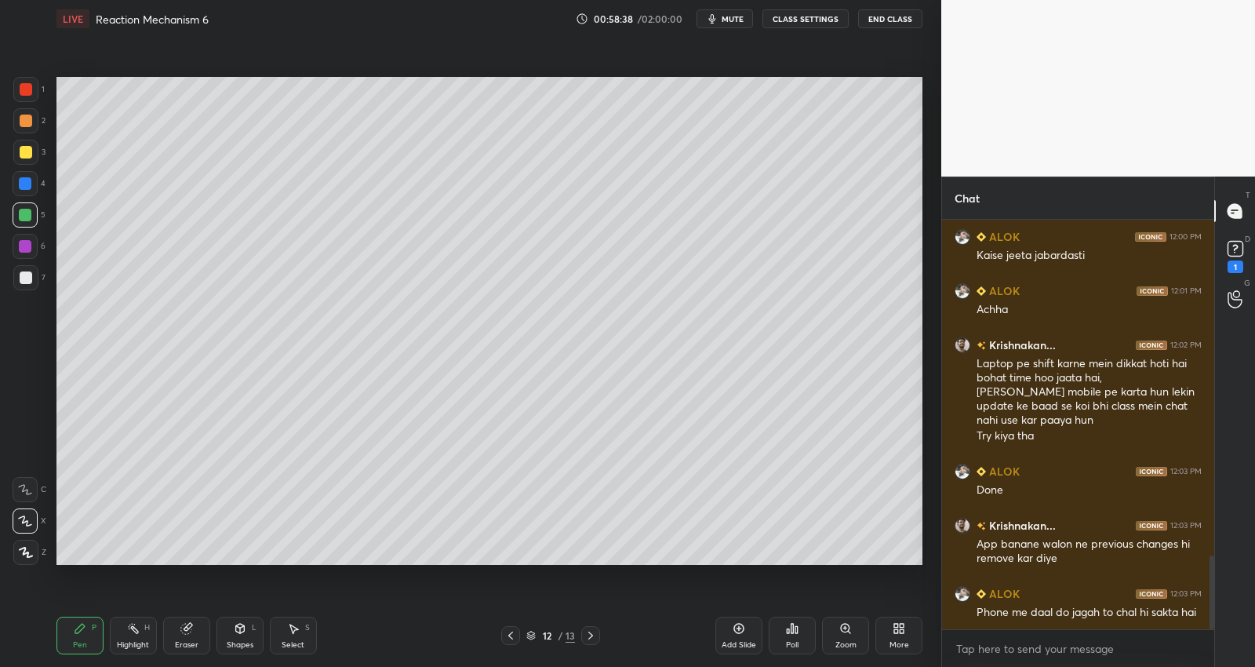
click at [928, 235] on div "Setting up your live class Poll for secs No correct answer Start poll" at bounding box center [489, 321] width 878 height 566
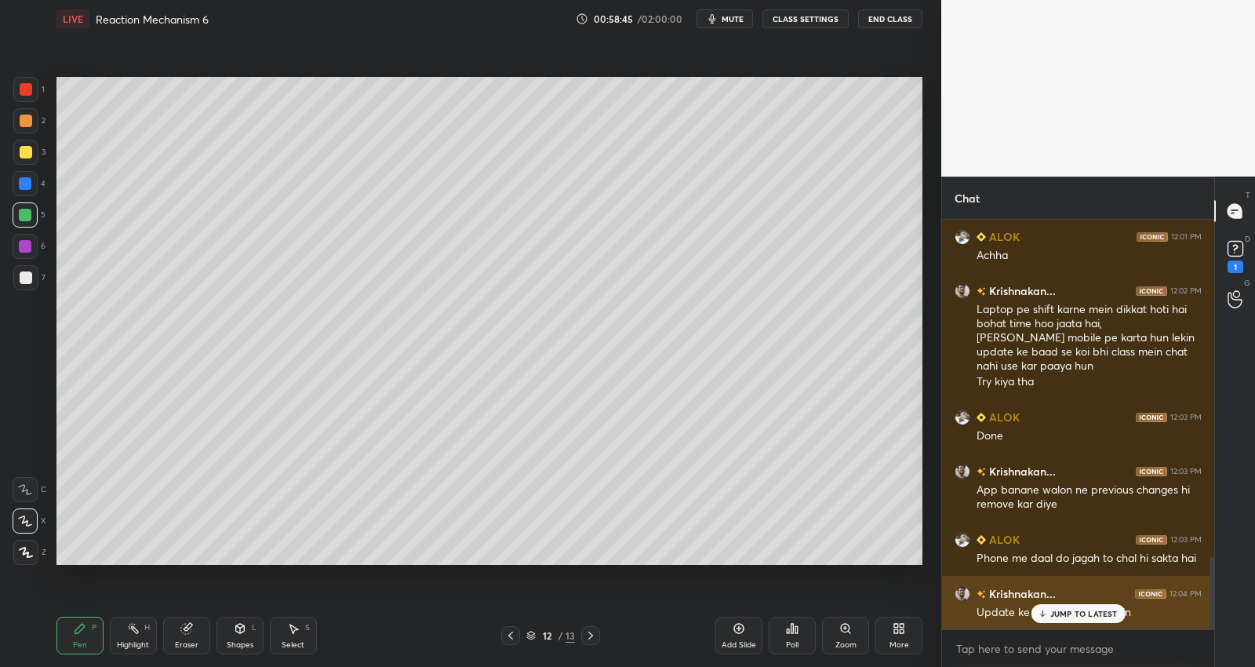
drag, startPoint x: 1049, startPoint y: 608, endPoint x: 1058, endPoint y: 602, distance: 10.7
click at [1049, 609] on div "JUMP TO LATEST" at bounding box center [1078, 613] width 94 height 19
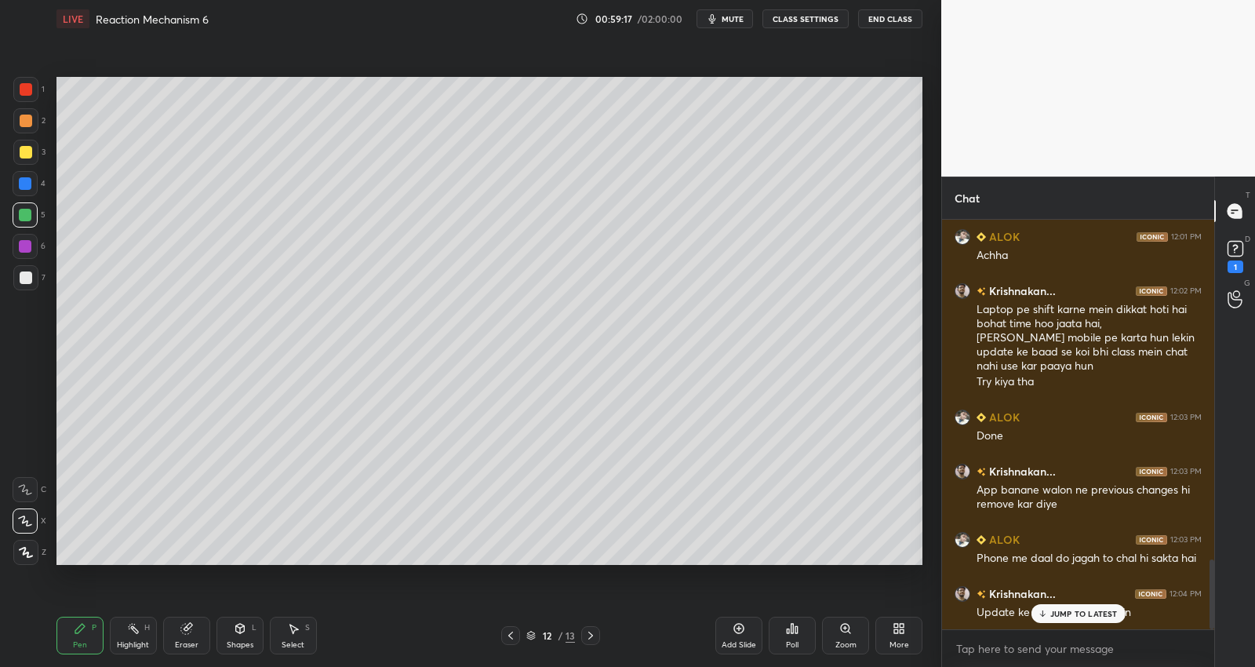
scroll to position [1979, 0]
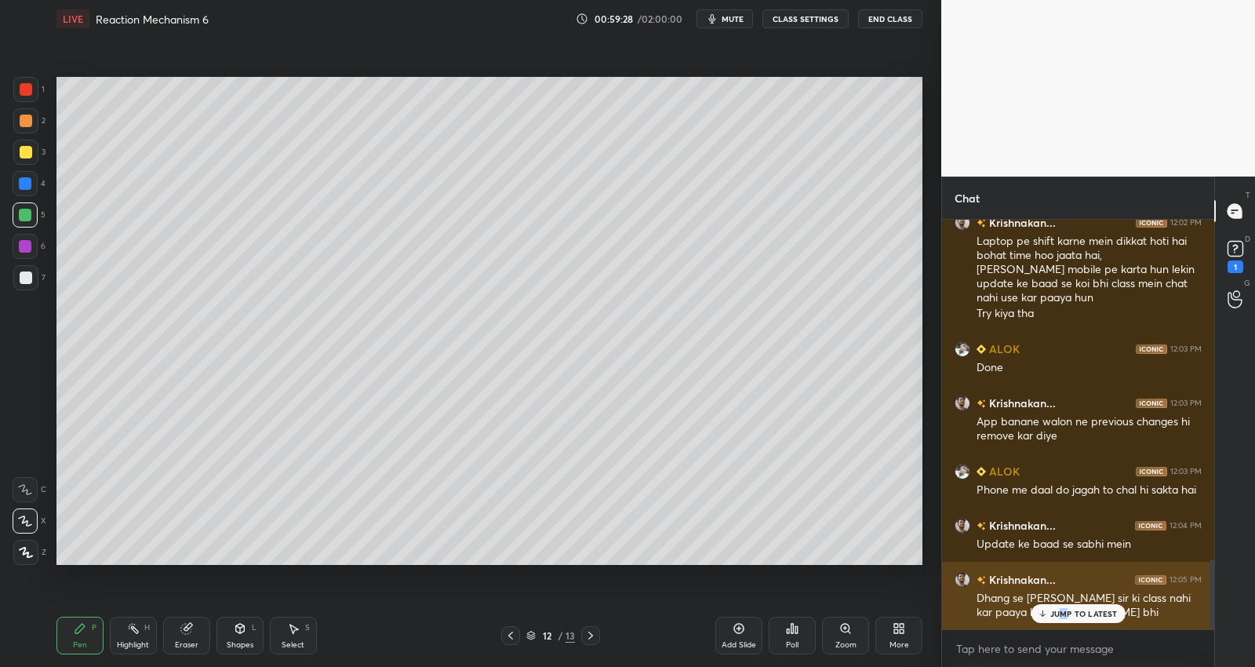
click at [1064, 615] on p "JUMP TO LATEST" at bounding box center [1083, 613] width 67 height 9
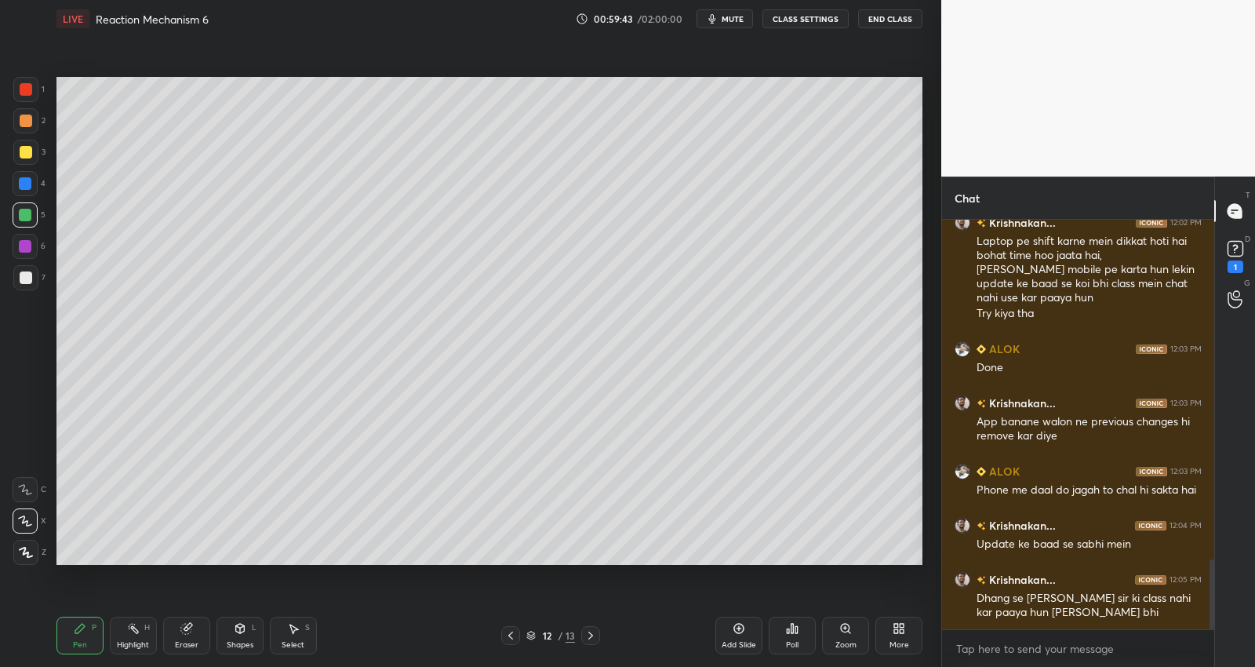
scroll to position [2033, 0]
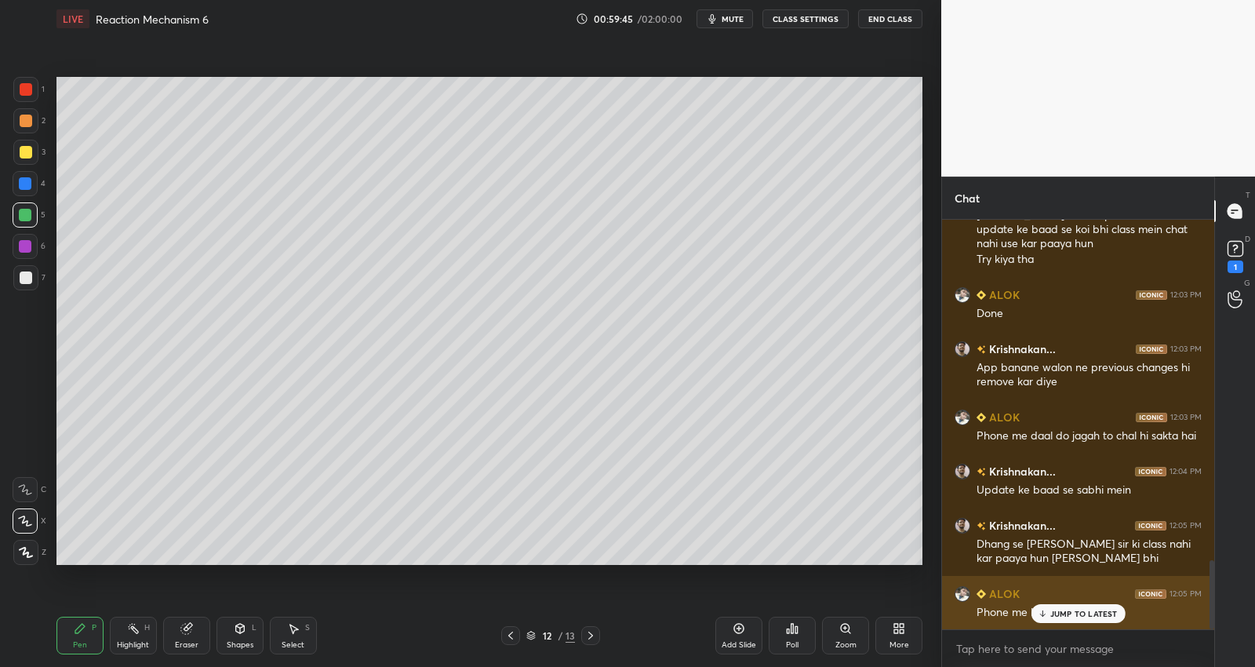
drag, startPoint x: 1048, startPoint y: 614, endPoint x: 1057, endPoint y: 616, distance: 9.7
click at [1049, 616] on div "JUMP TO LATEST" at bounding box center [1078, 613] width 94 height 19
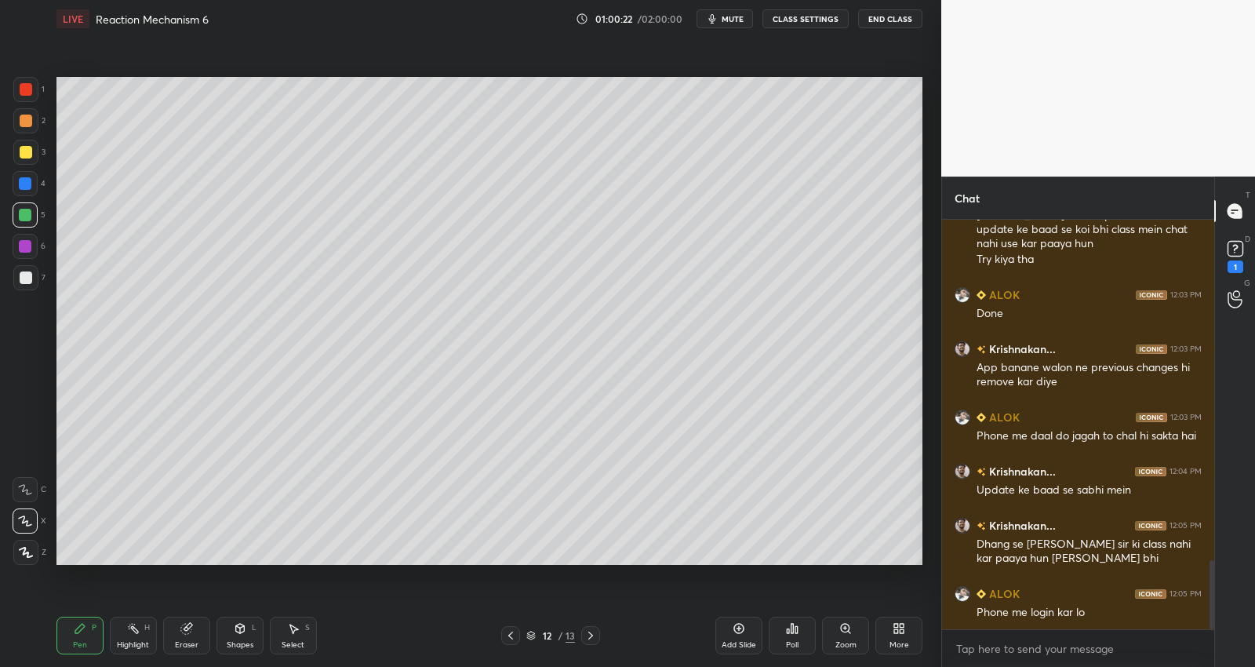
click at [27, 145] on div at bounding box center [25, 152] width 25 height 25
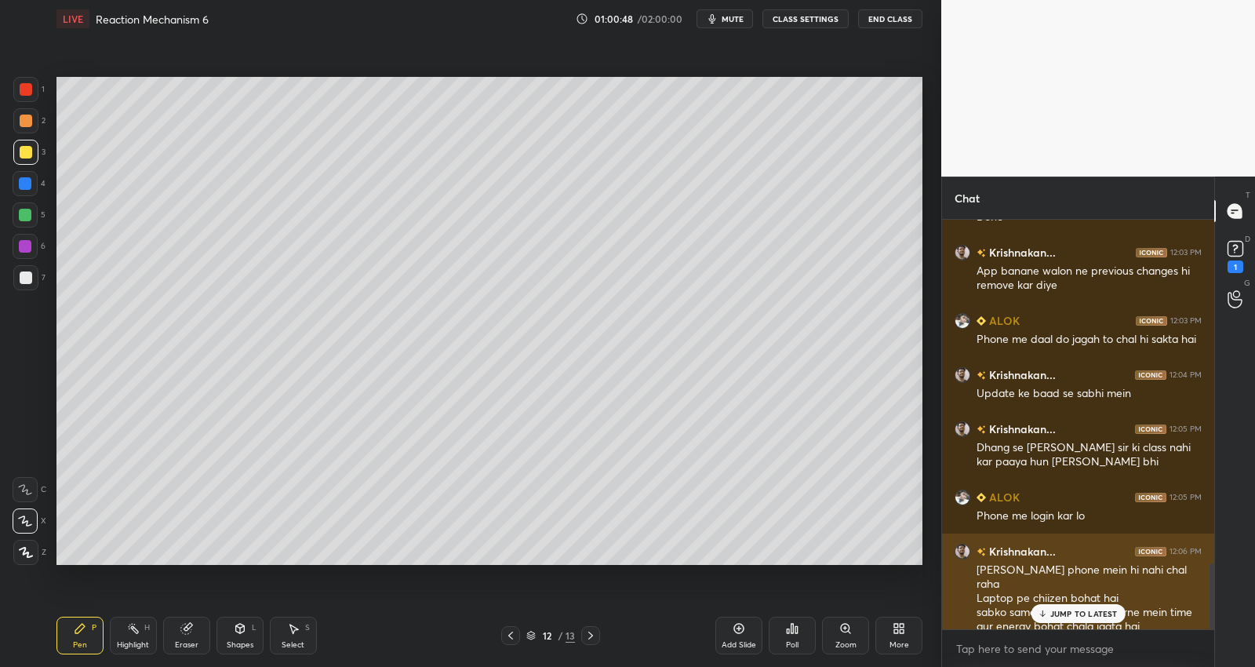
click at [1067, 610] on p "JUMP TO LATEST" at bounding box center [1083, 613] width 67 height 9
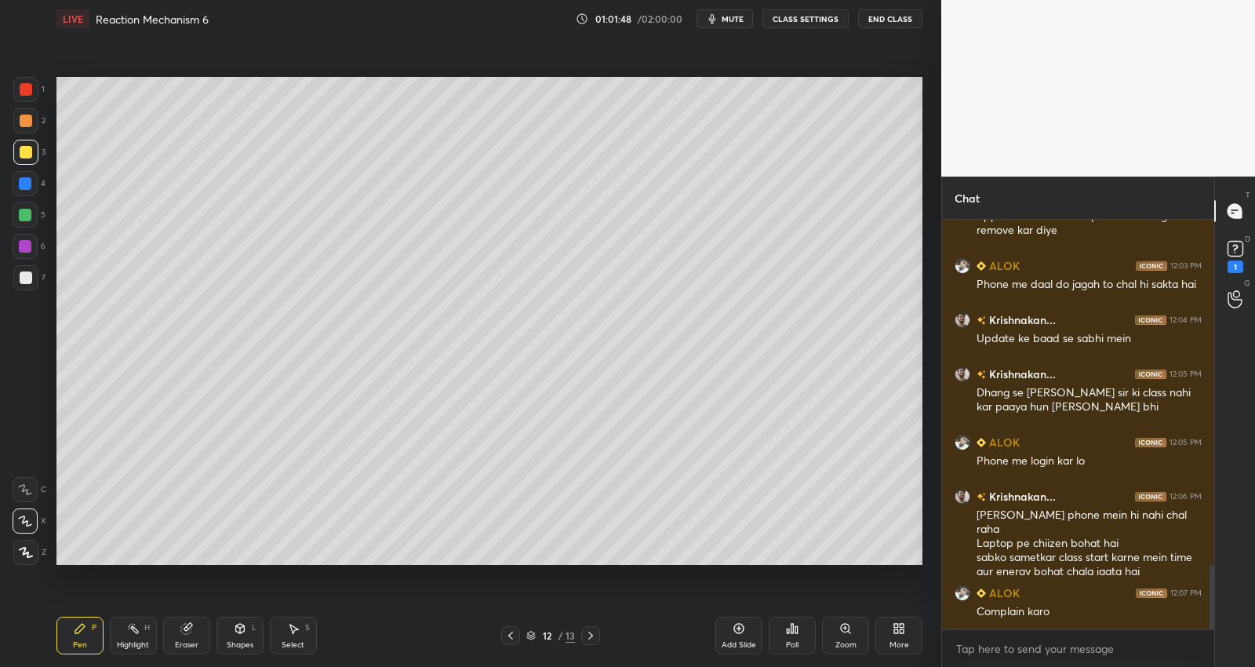
scroll to position [2252, 0]
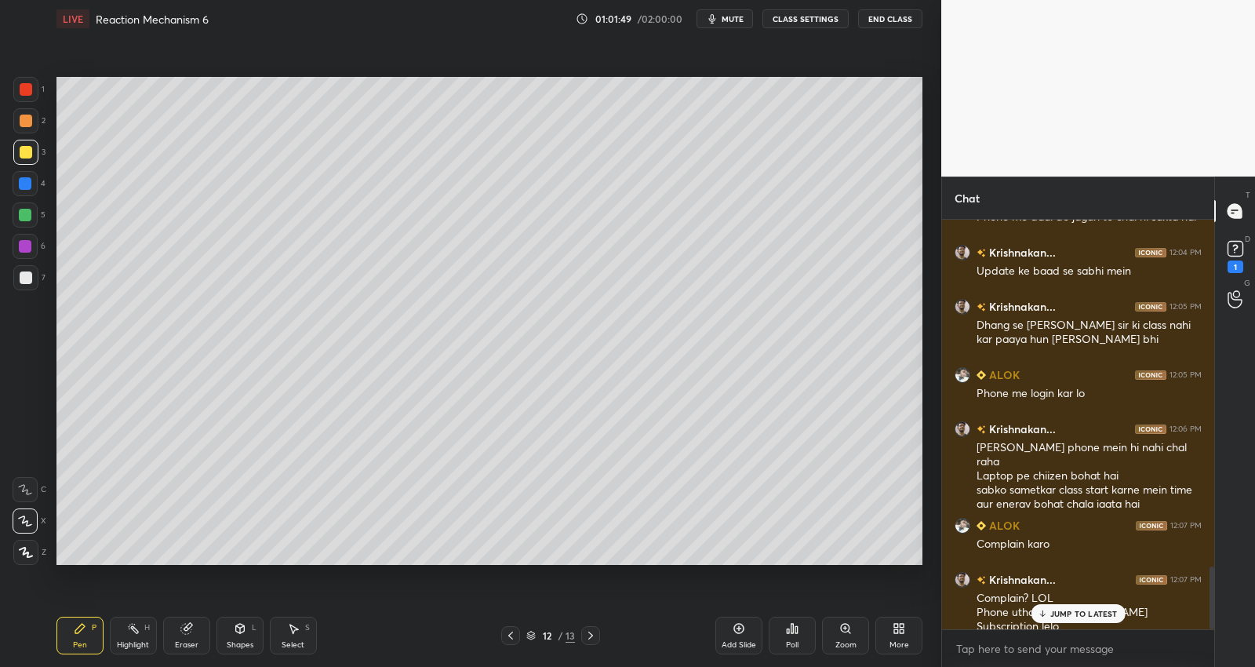
drag, startPoint x: 30, startPoint y: 267, endPoint x: 28, endPoint y: 275, distance: 8.0
click at [29, 268] on div at bounding box center [25, 277] width 25 height 25
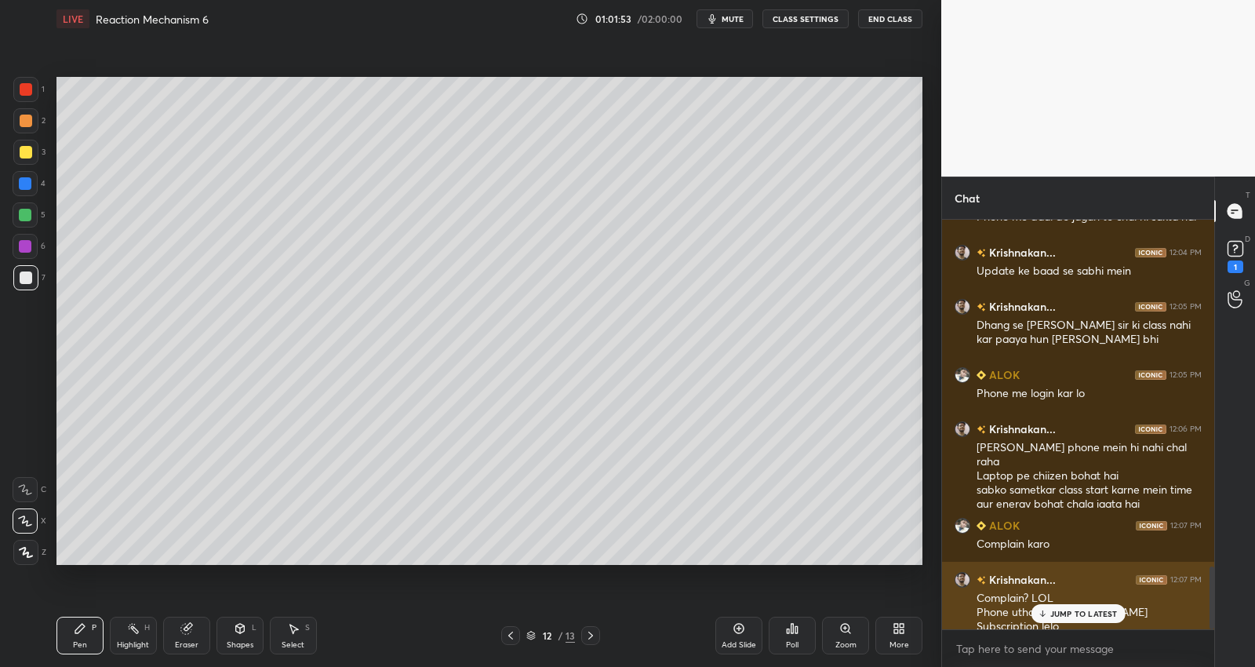
click at [1057, 614] on p "JUMP TO LATEST" at bounding box center [1083, 613] width 67 height 9
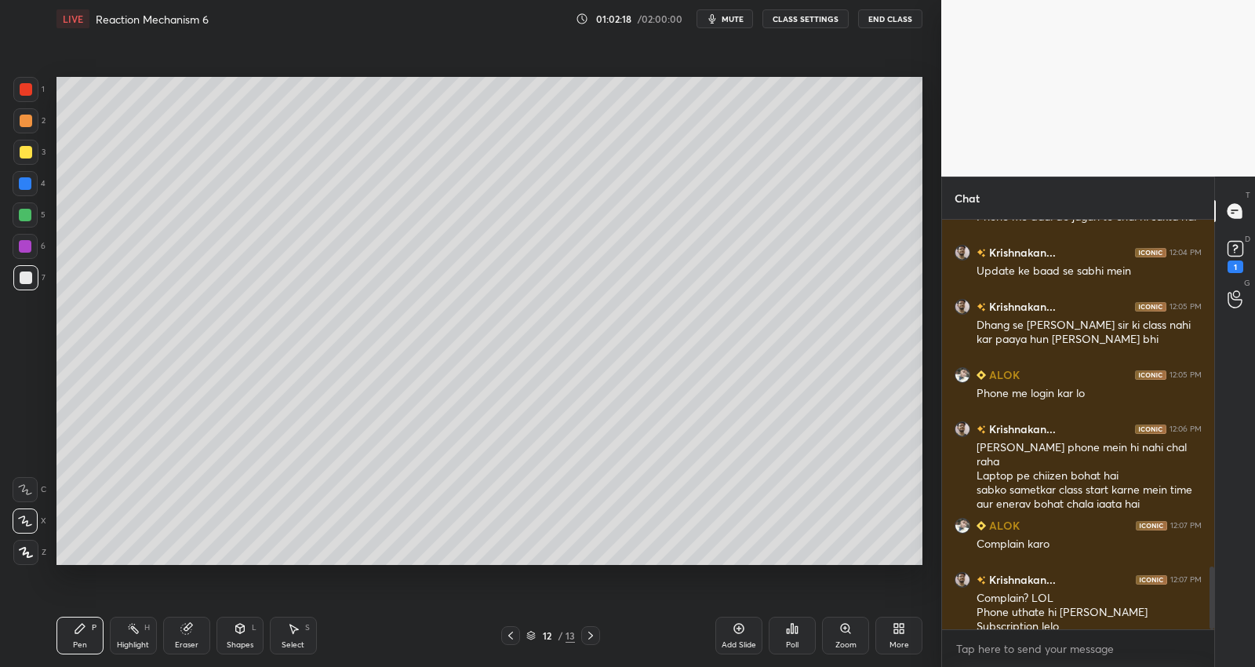
scroll to position [2306, 0]
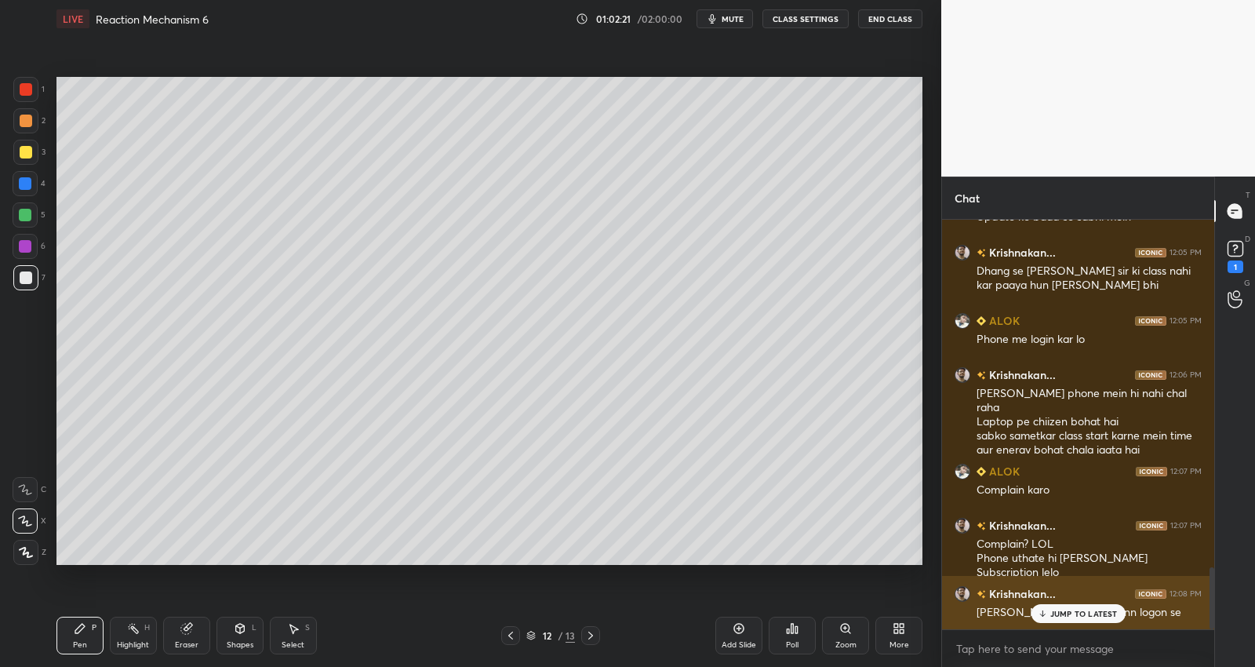
drag, startPoint x: 1073, startPoint y: 610, endPoint x: 1067, endPoint y: 621, distance: 12.6
click at [1069, 613] on p "JUMP TO LATEST" at bounding box center [1083, 613] width 67 height 9
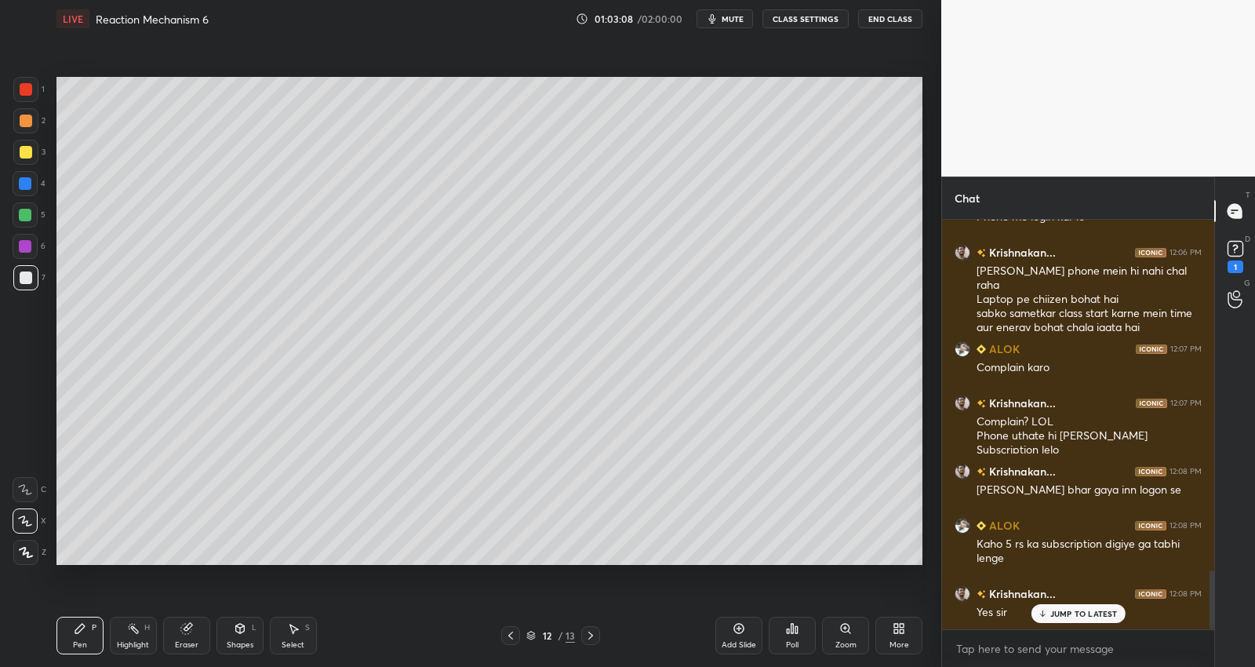
scroll to position [2482, 0]
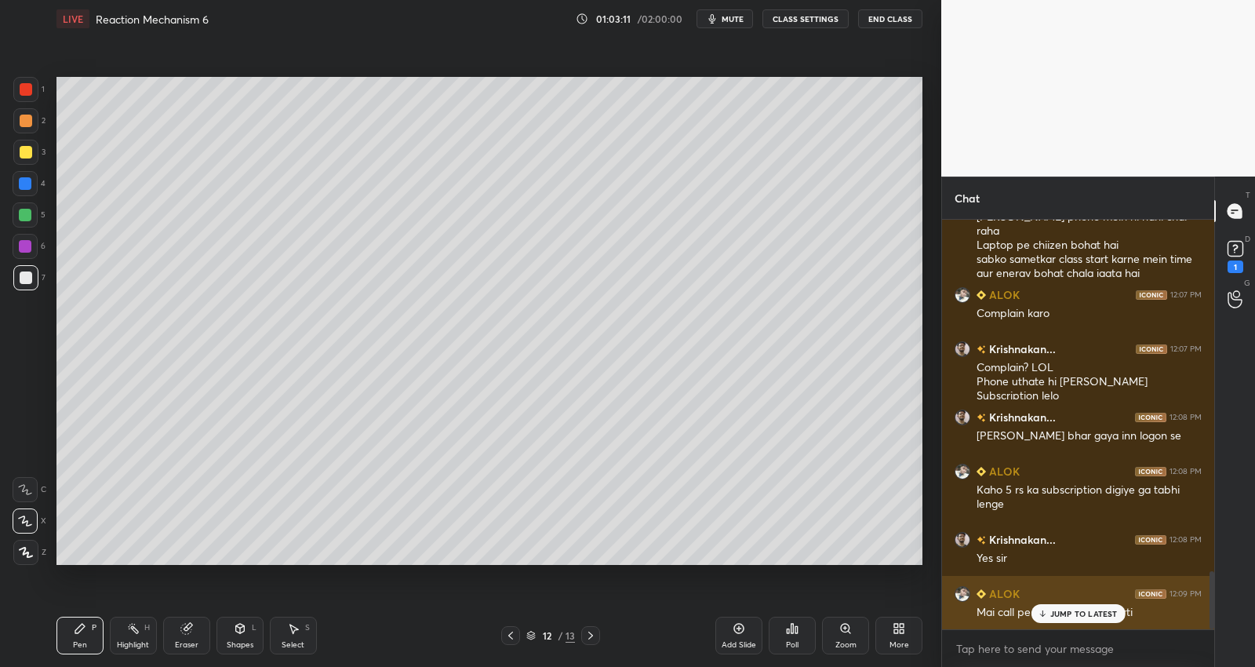
click at [1052, 609] on p "JUMP TO LATEST" at bounding box center [1083, 613] width 67 height 9
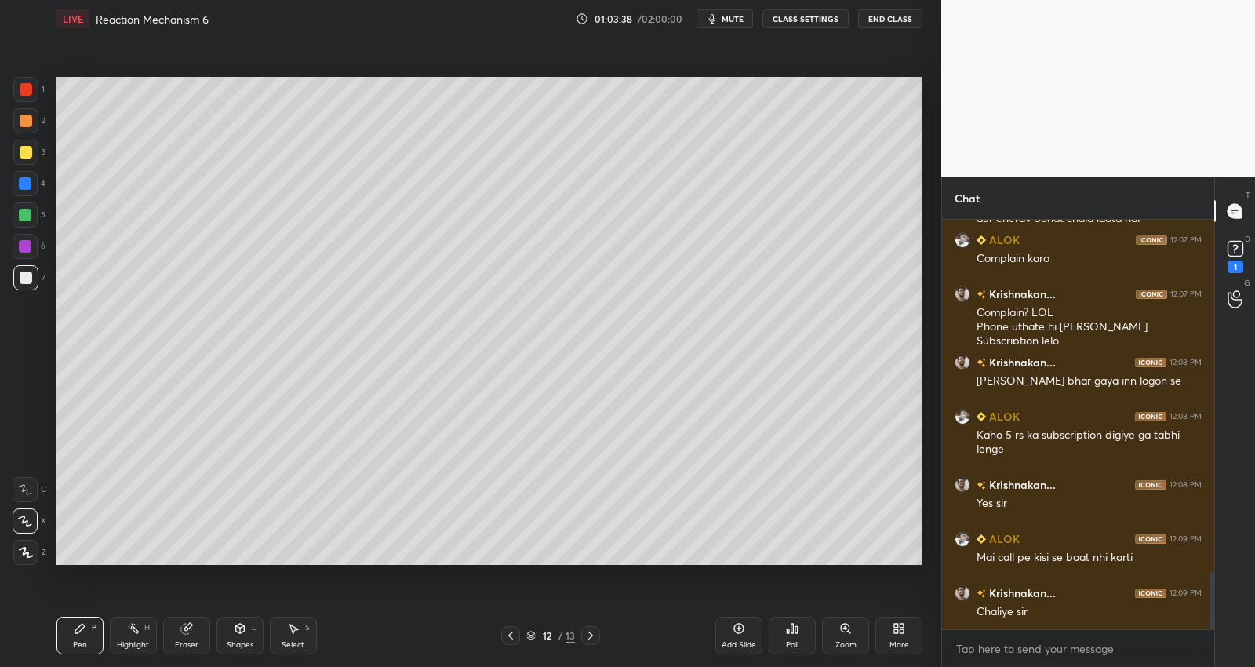
scroll to position [2591, 0]
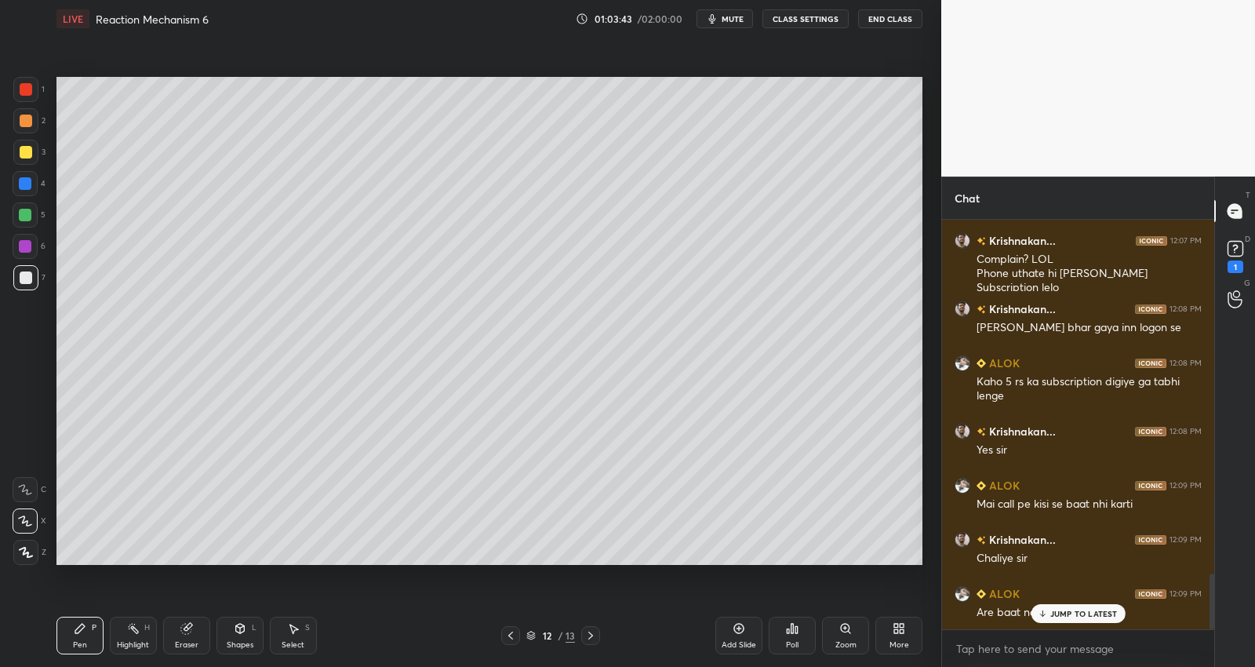
click at [1085, 619] on div "JUMP TO LATEST" at bounding box center [1078, 613] width 94 height 19
click at [31, 284] on div at bounding box center [25, 277] width 25 height 25
click at [32, 243] on div at bounding box center [25, 246] width 25 height 25
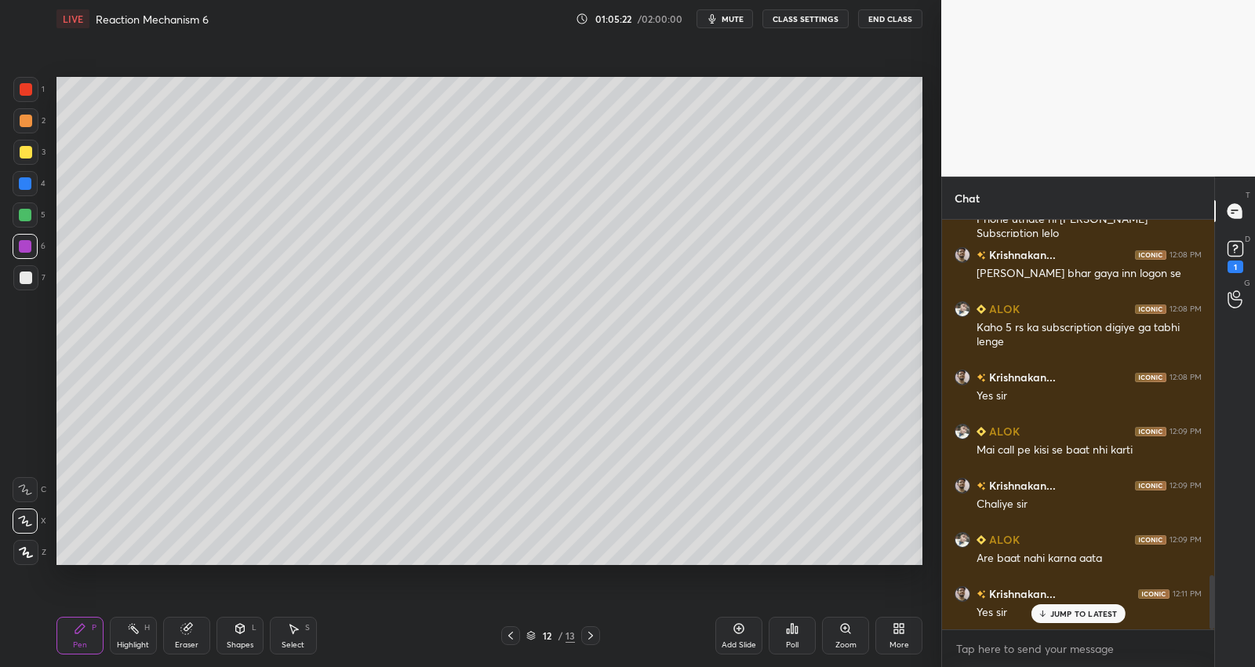
scroll to position [2699, 0]
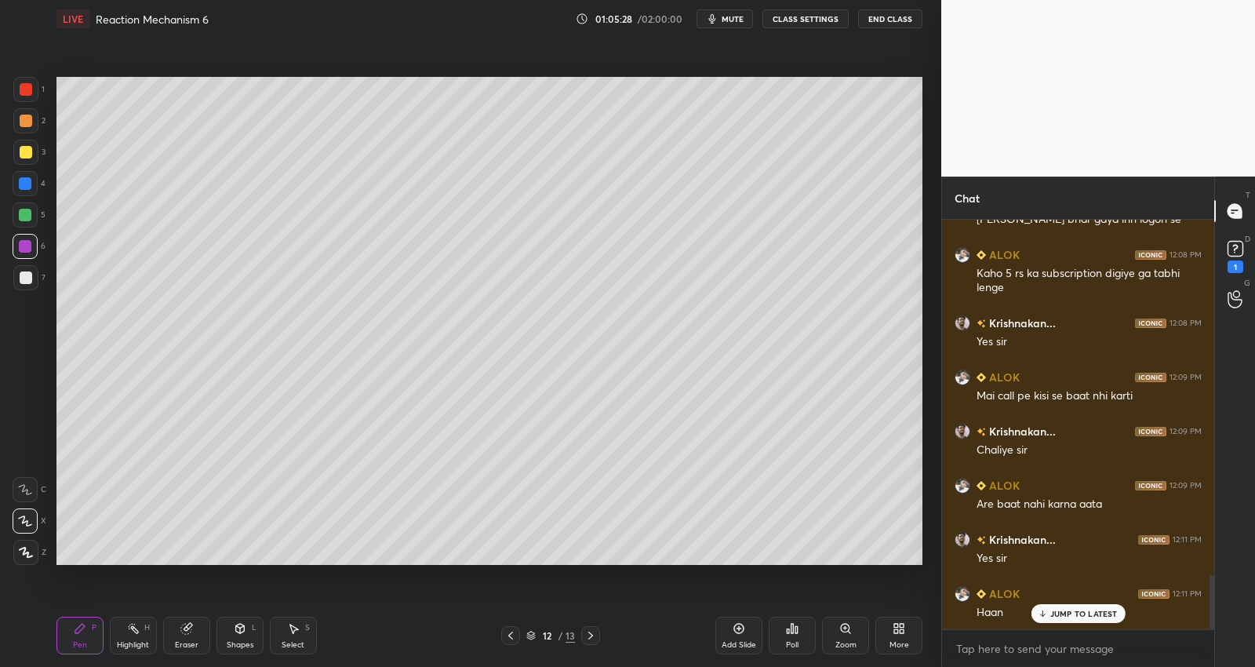
click at [25, 271] on div at bounding box center [25, 277] width 25 height 25
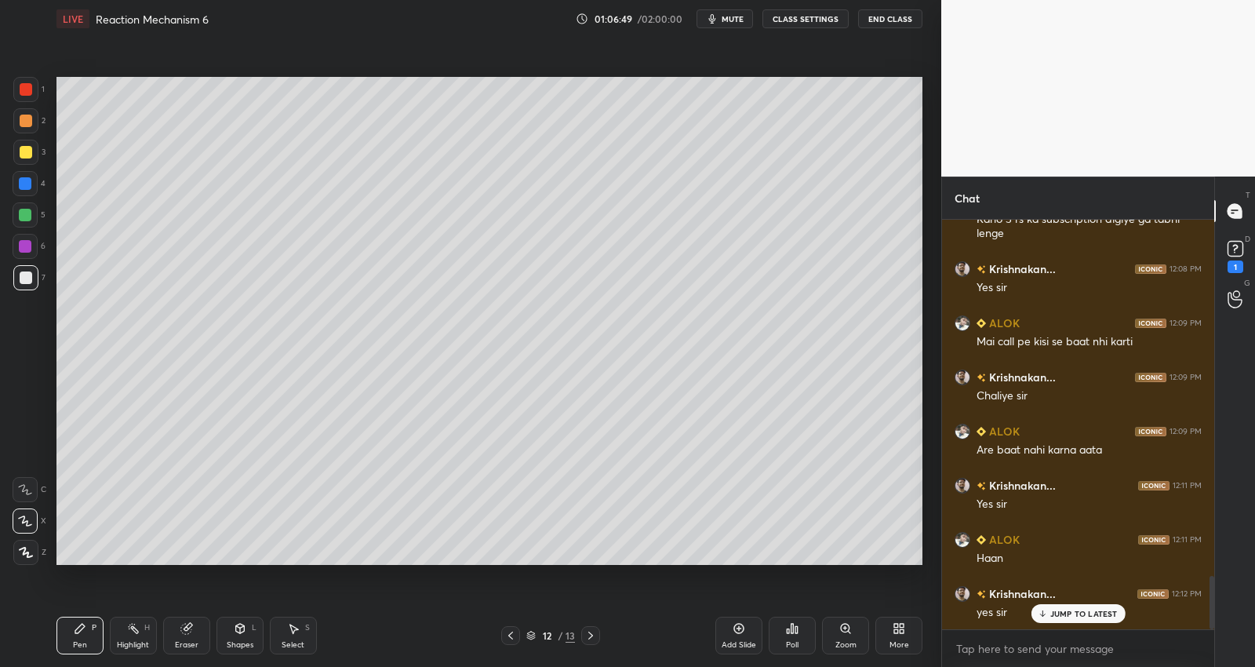
click at [25, 216] on div at bounding box center [25, 215] width 13 height 13
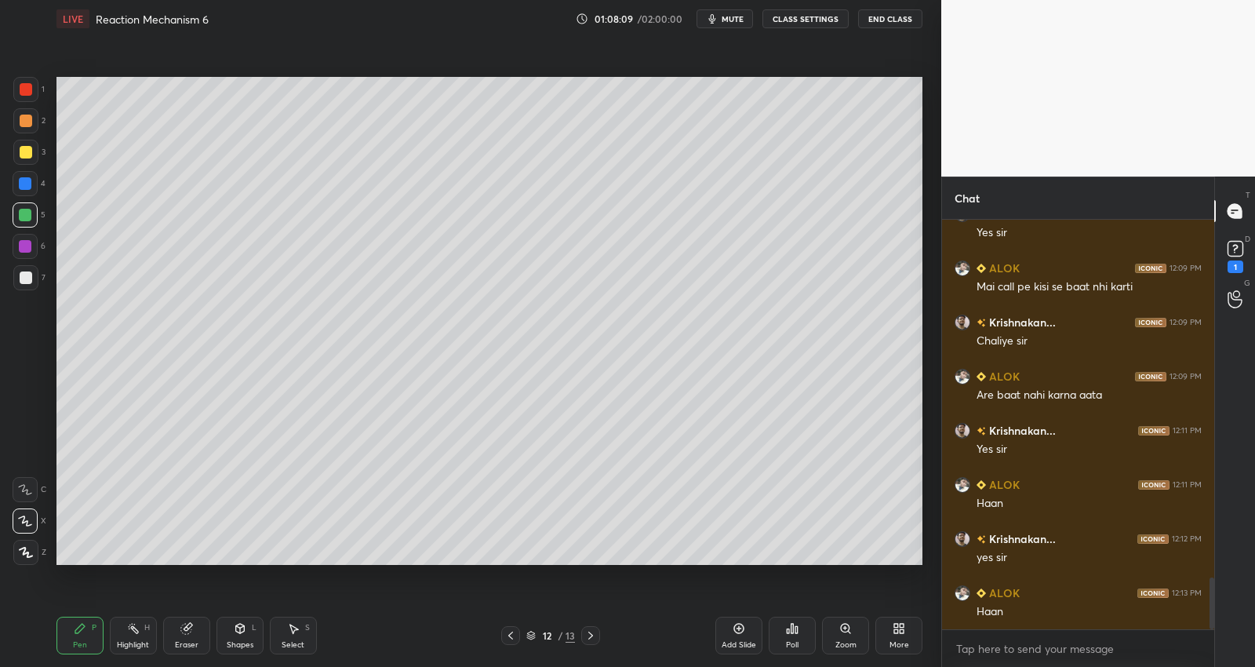
scroll to position [2861, 0]
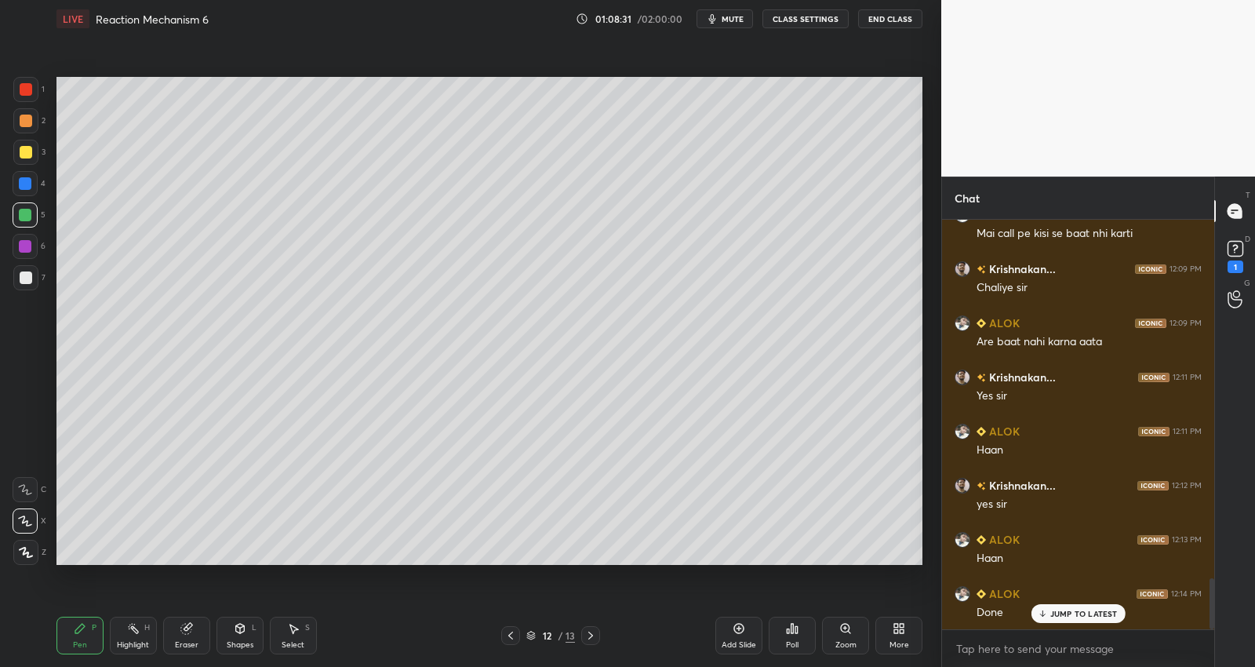
click at [741, 624] on icon at bounding box center [739, 628] width 13 height 13
drag, startPoint x: 35, startPoint y: 151, endPoint x: 55, endPoint y: 153, distance: 19.7
click at [38, 152] on div "3" at bounding box center [29, 152] width 32 height 25
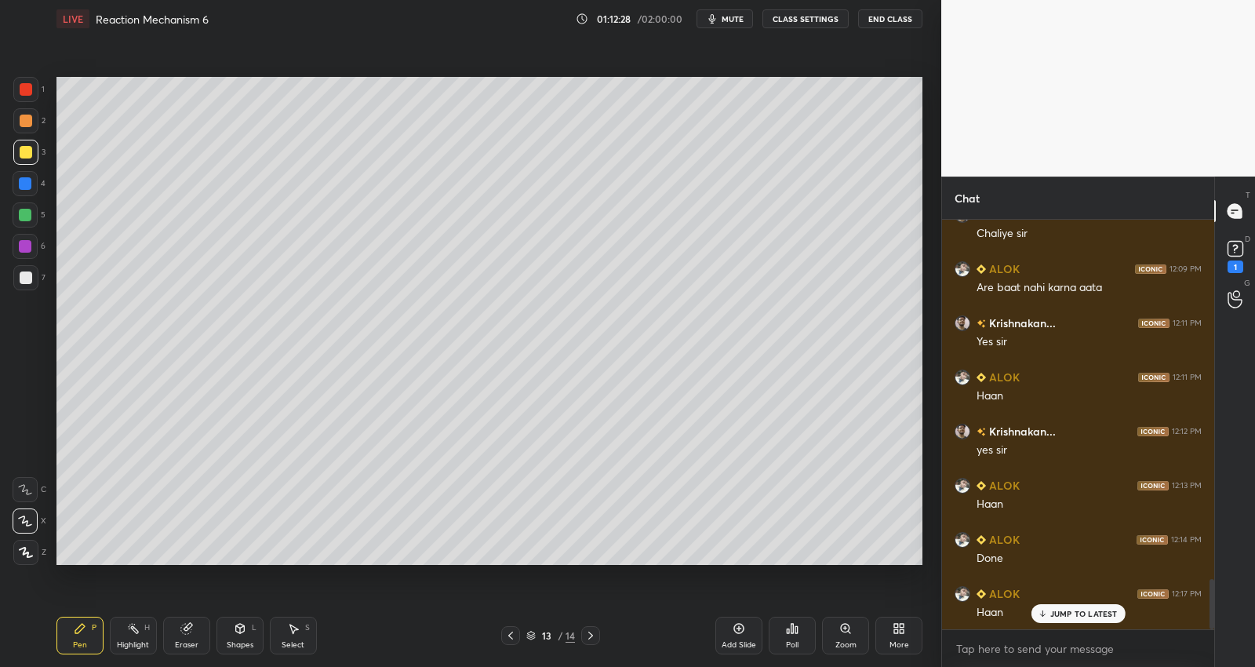
drag, startPoint x: 726, startPoint y: 629, endPoint x: 734, endPoint y: 624, distance: 9.8
click at [726, 628] on div "Add Slide" at bounding box center [738, 635] width 47 height 38
drag, startPoint x: 190, startPoint y: 633, endPoint x: 217, endPoint y: 613, distance: 33.7
click at [191, 632] on icon at bounding box center [186, 628] width 13 height 13
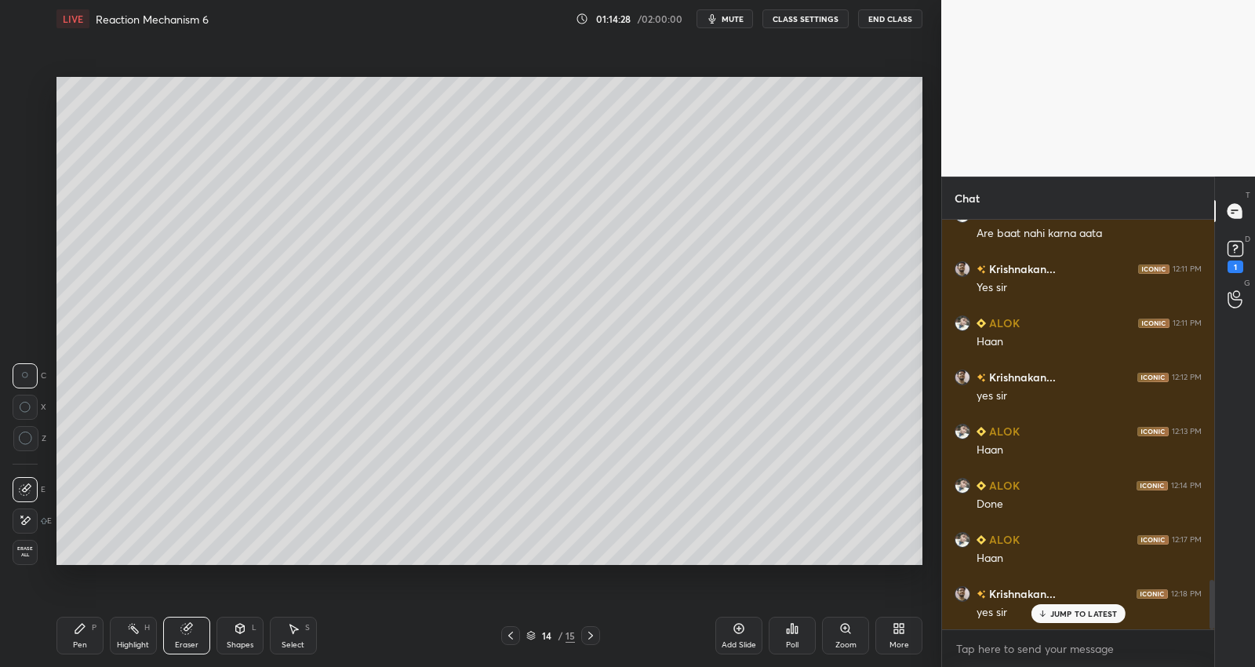
drag, startPoint x: 81, startPoint y: 635, endPoint x: 84, endPoint y: 620, distance: 16.0
click at [81, 630] on div "Pen P" at bounding box center [79, 635] width 47 height 38
drag, startPoint x: 734, startPoint y: 628, endPoint x: 723, endPoint y: 567, distance: 62.2
click at [730, 629] on div "Add Slide" at bounding box center [738, 635] width 47 height 38
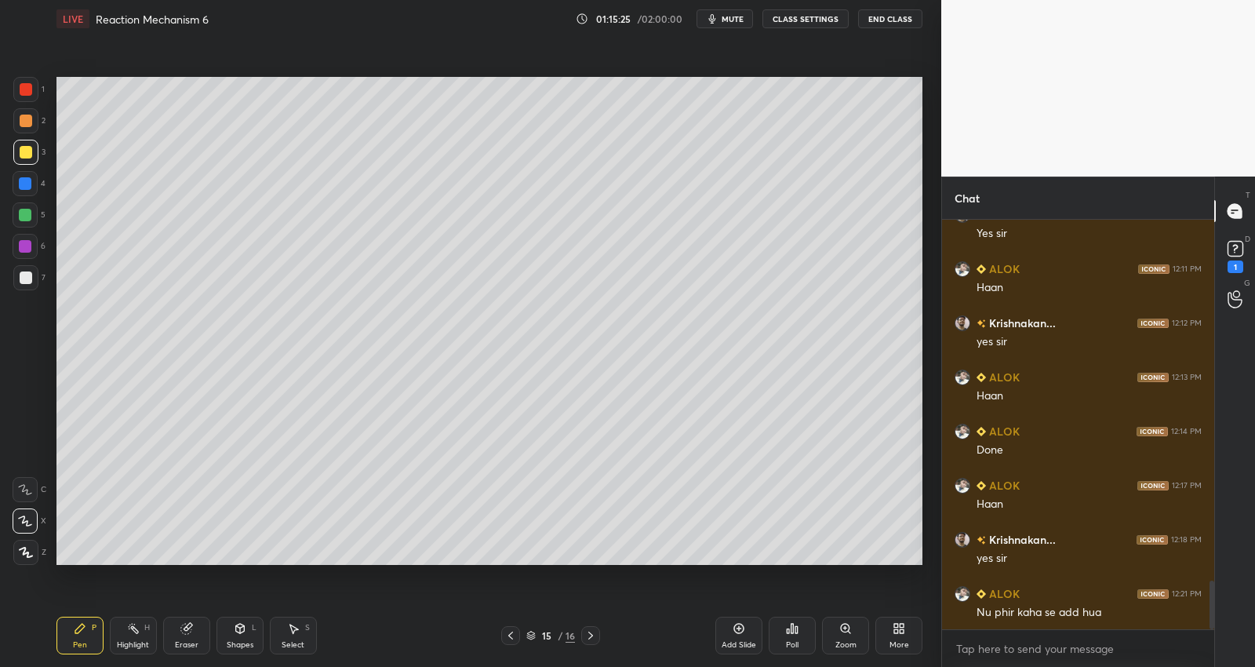
click at [515, 628] on div at bounding box center [510, 635] width 19 height 19
click at [733, 642] on div "Add Slide" at bounding box center [739, 645] width 35 height 8
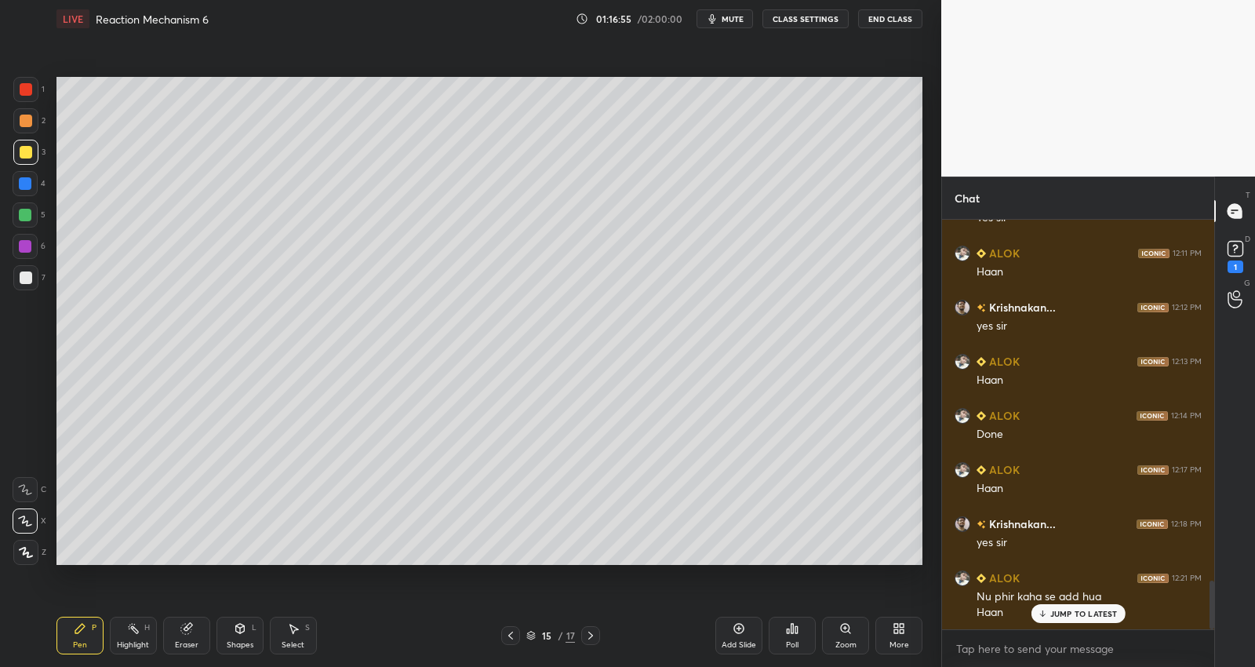
click at [284, 621] on div "Select S" at bounding box center [293, 635] width 47 height 38
drag, startPoint x: 783, startPoint y: 460, endPoint x: 816, endPoint y: 467, distance: 34.5
click at [818, 471] on div "0 ° Undo Copy Duplicate Duplicate to new slide Delete" at bounding box center [489, 320] width 866 height 487
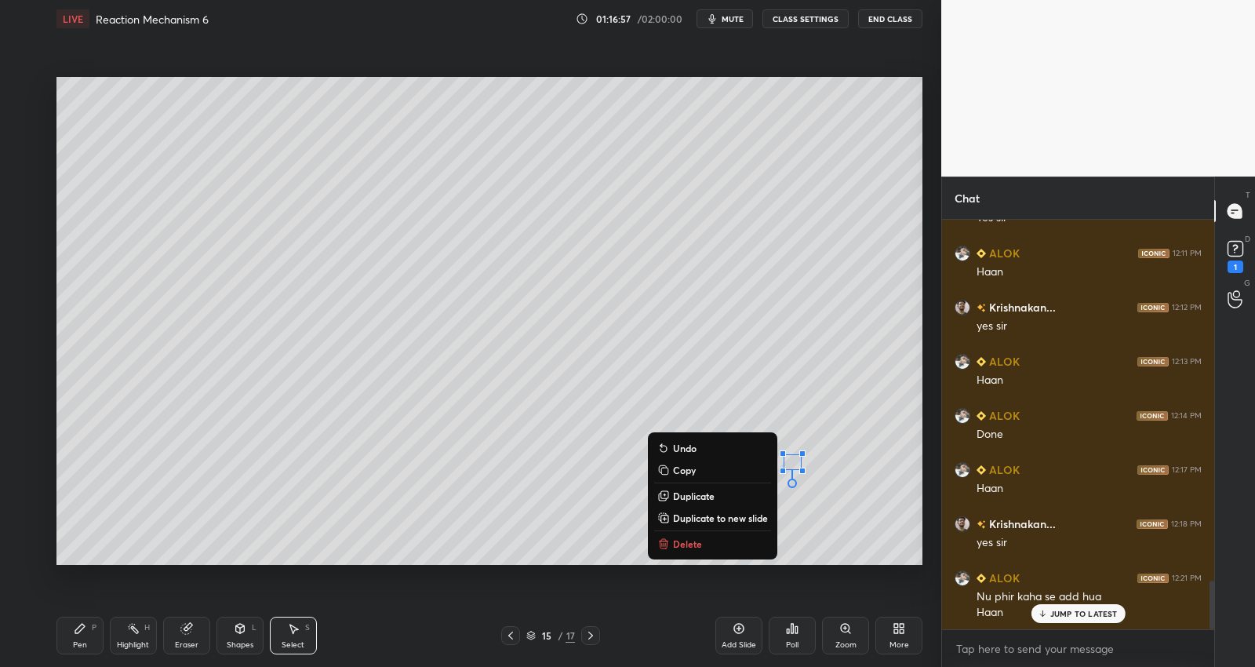
scroll to position [3094, 0]
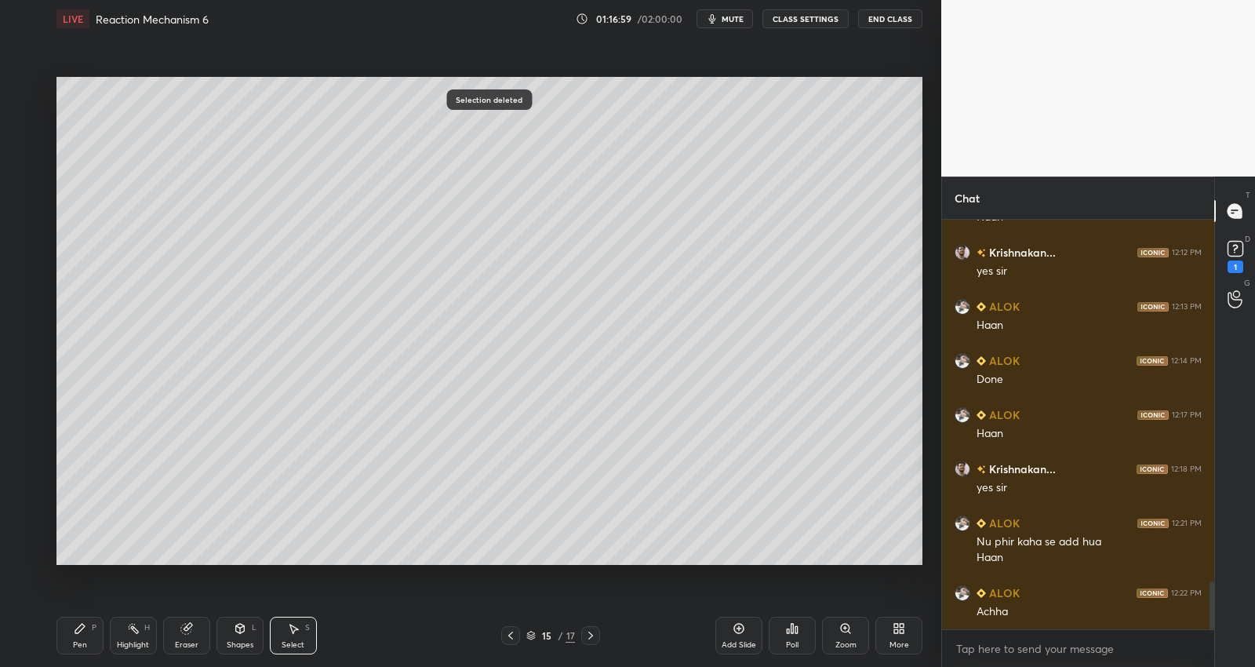
click at [787, 224] on div "0 ° Undo Copy Duplicate Duplicate to new slide Delete" at bounding box center [489, 320] width 866 height 487
drag, startPoint x: 816, startPoint y: 237, endPoint x: 809, endPoint y: 269, distance: 32.9
click at [833, 242] on div "0 ° Undo Copy Duplicate Duplicate to new slide Delete" at bounding box center [489, 320] width 866 height 487
click at [86, 632] on div "Pen P" at bounding box center [79, 635] width 47 height 38
click at [129, 627] on icon at bounding box center [133, 628] width 13 height 13
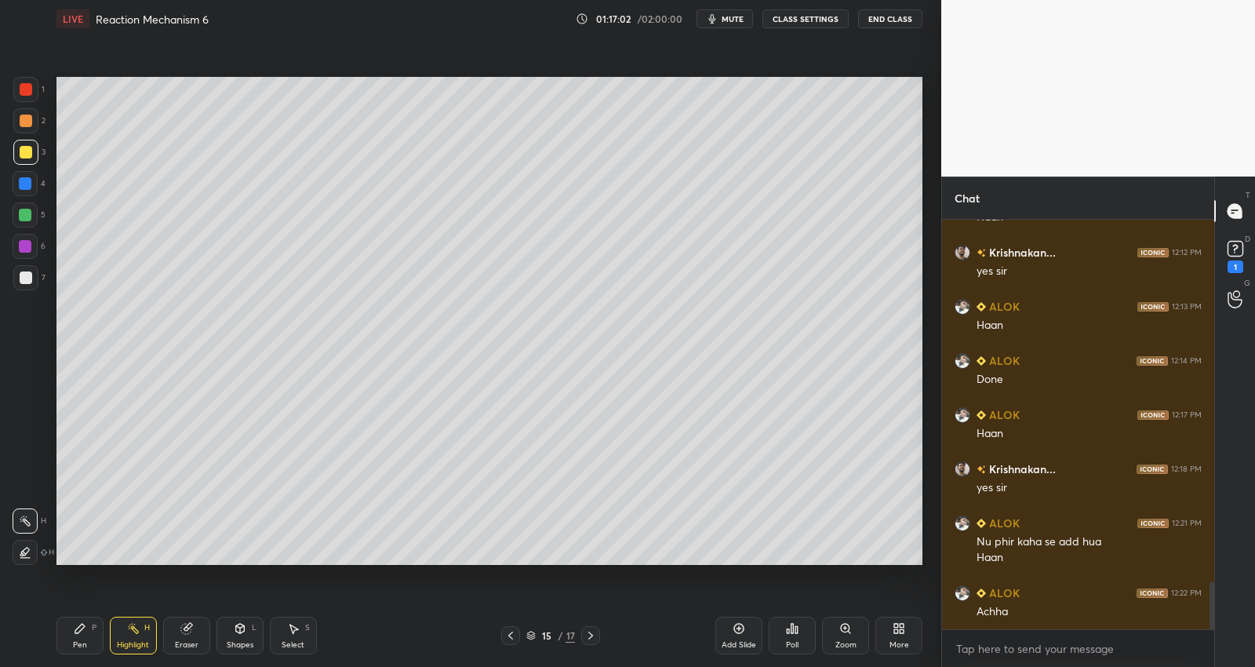
click at [93, 638] on div "Pen P" at bounding box center [79, 635] width 47 height 38
click at [595, 627] on div at bounding box center [590, 635] width 19 height 19
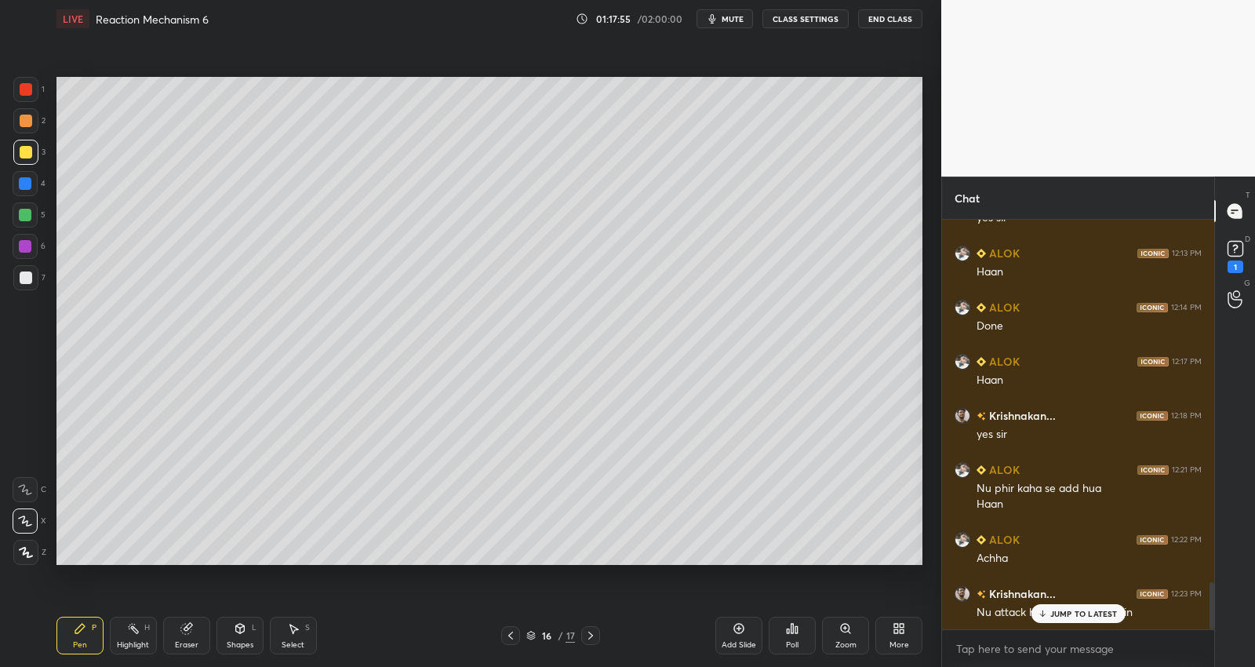
click at [296, 627] on icon at bounding box center [294, 628] width 9 height 9
drag, startPoint x: 631, startPoint y: 264, endPoint x: 680, endPoint y: 288, distance: 54.4
click at [679, 286] on div "0 ° Undo Copy Duplicate Duplicate to new slide Delete" at bounding box center [489, 320] width 866 height 487
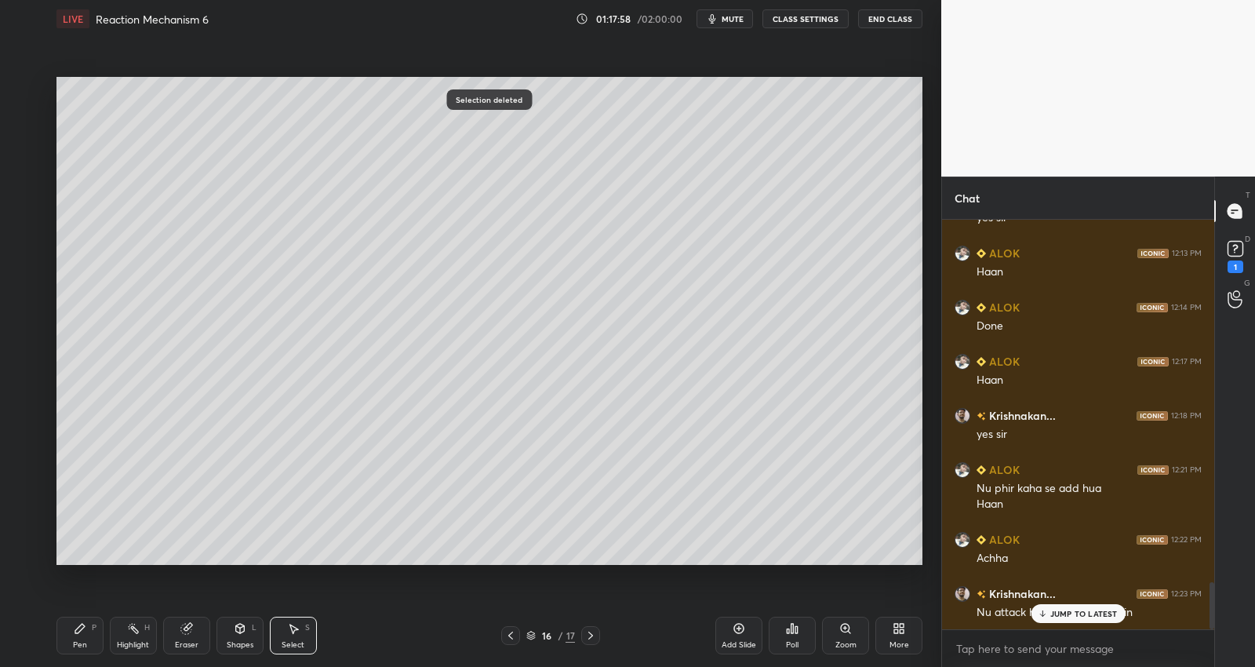
click at [91, 631] on div "Pen P" at bounding box center [79, 635] width 47 height 38
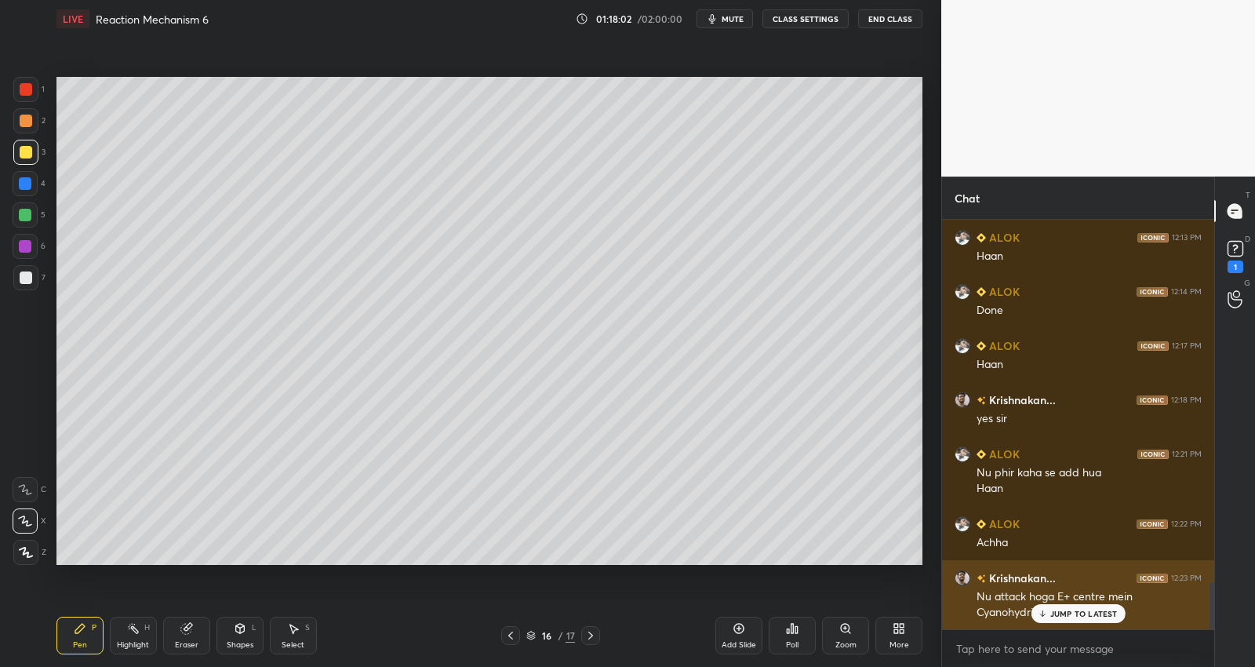
click at [1055, 615] on p "JUMP TO LATEST" at bounding box center [1083, 613] width 67 height 9
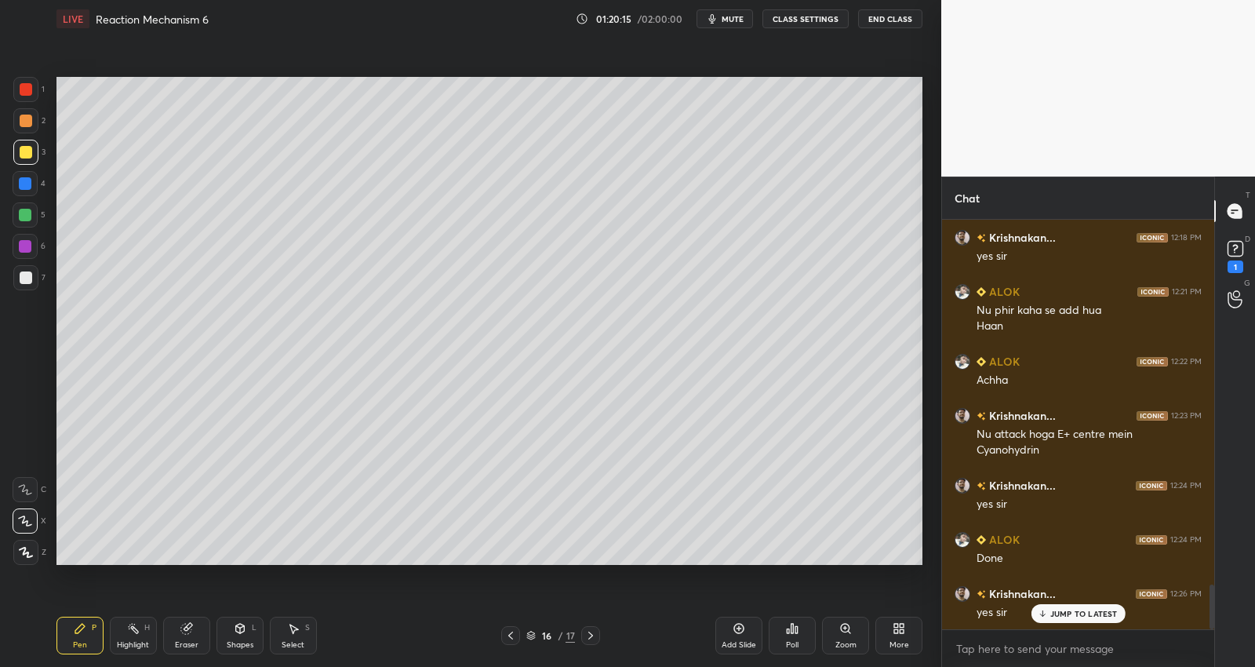
scroll to position [3380, 0]
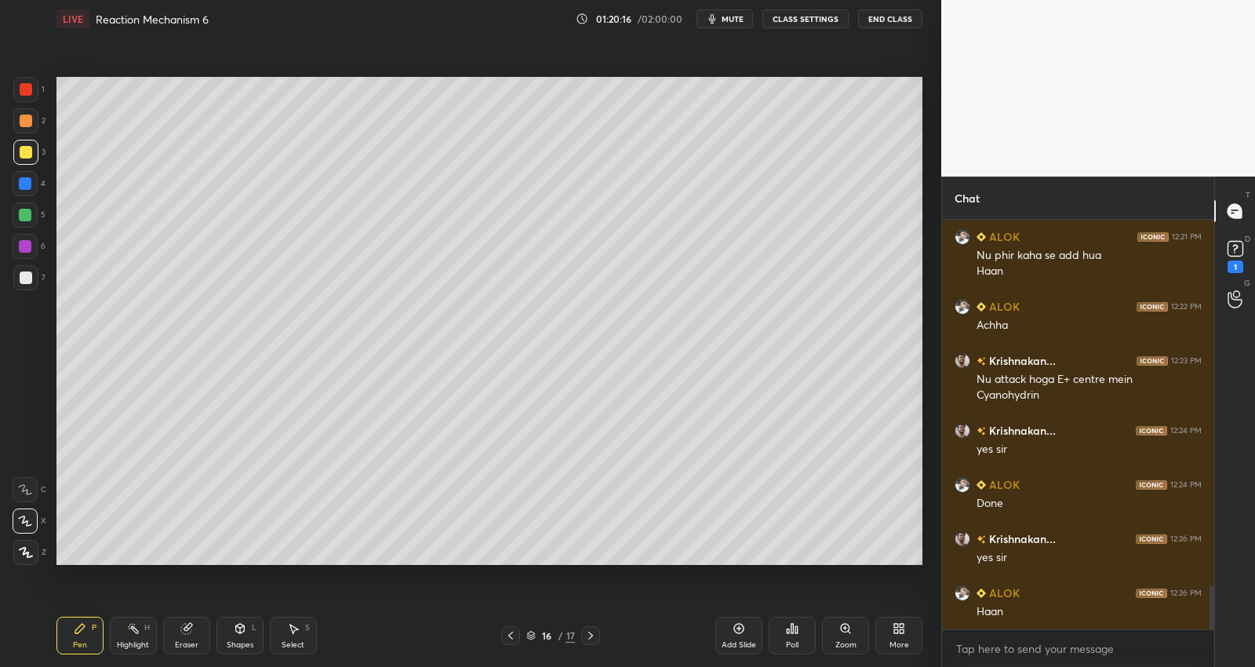
drag, startPoint x: 733, startPoint y: 629, endPoint x: 727, endPoint y: 600, distance: 29.7
click at [732, 631] on div "Add Slide" at bounding box center [738, 635] width 47 height 38
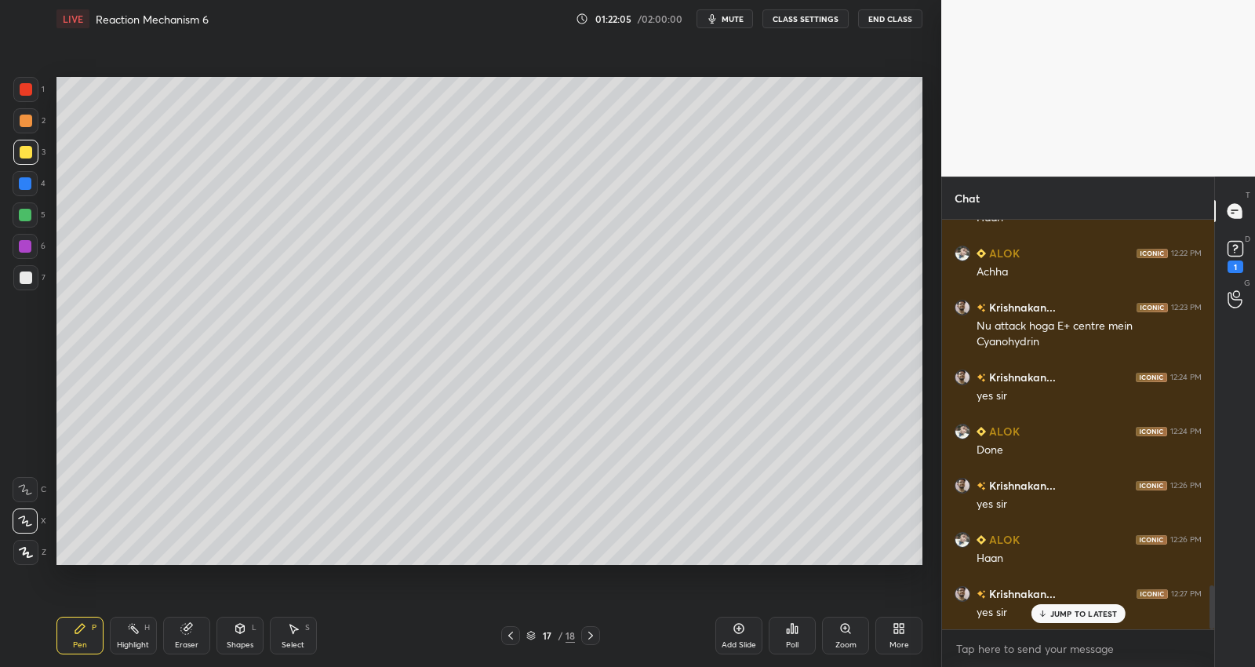
click at [735, 639] on div "Add Slide" at bounding box center [738, 635] width 47 height 38
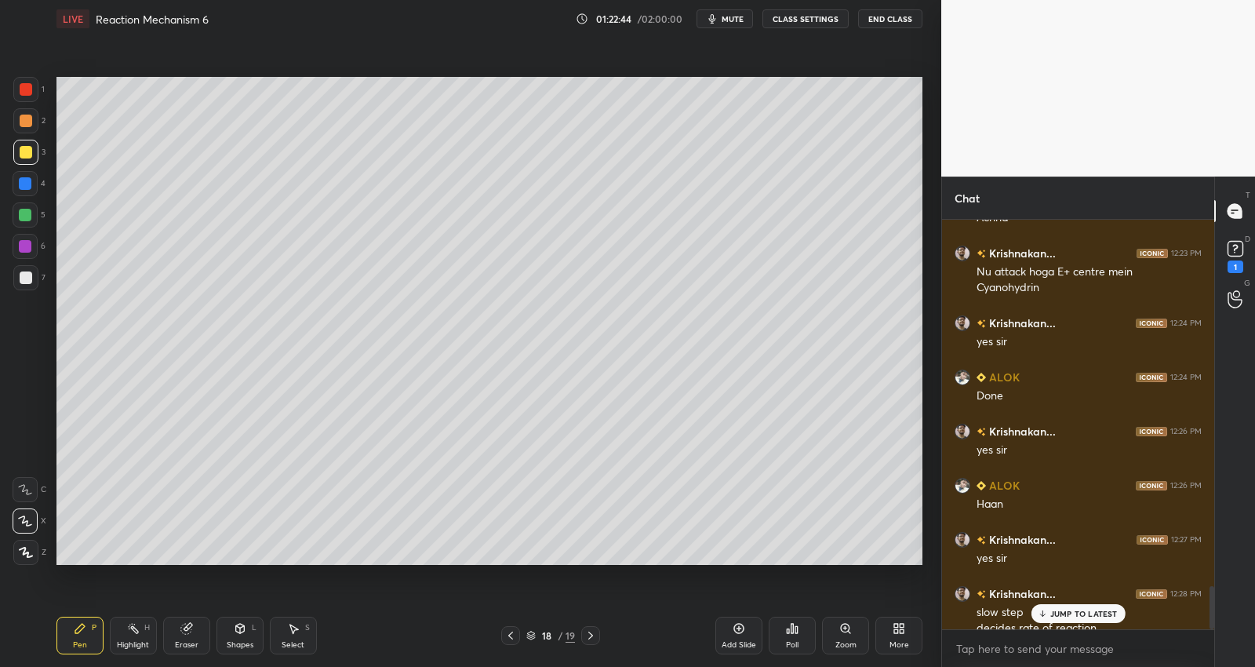
scroll to position [3504, 0]
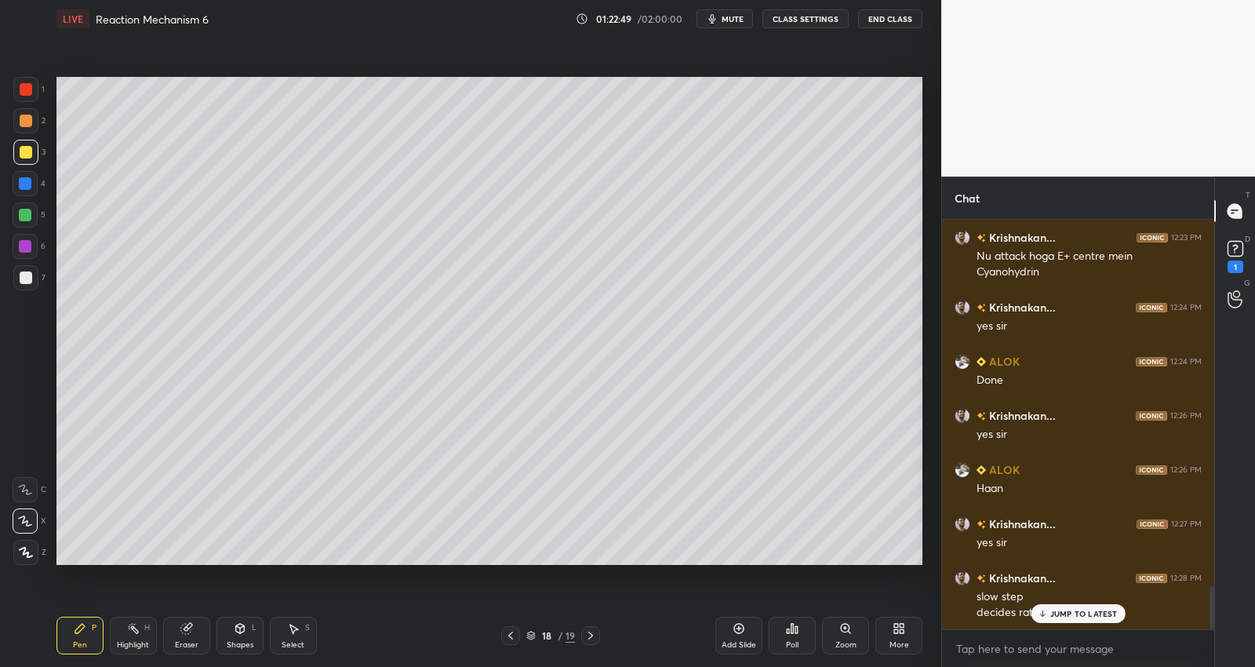
drag, startPoint x: 29, startPoint y: 271, endPoint x: 43, endPoint y: 259, distance: 18.9
click at [30, 275] on div at bounding box center [26, 277] width 13 height 13
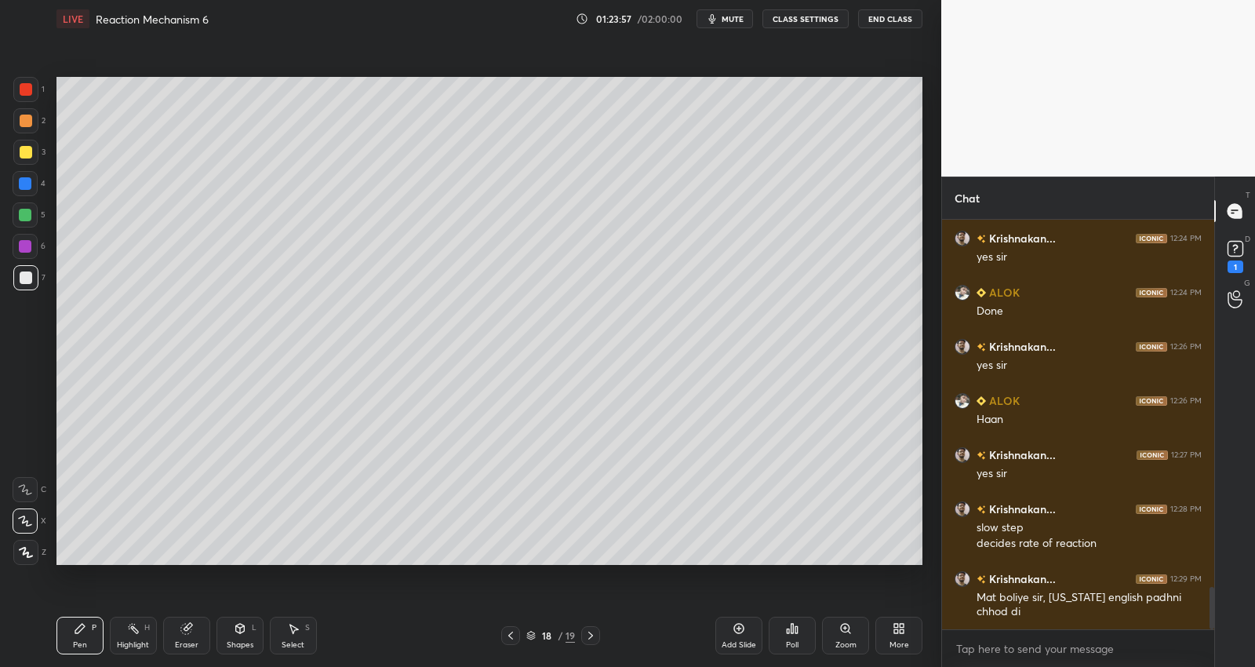
click at [248, 641] on div "Shapes" at bounding box center [240, 645] width 27 height 8
drag, startPoint x: 193, startPoint y: 627, endPoint x: 189, endPoint y: 615, distance: 13.1
click at [190, 625] on div "Eraser" at bounding box center [186, 635] width 47 height 38
click at [90, 640] on div "Pen P" at bounding box center [79, 635] width 47 height 38
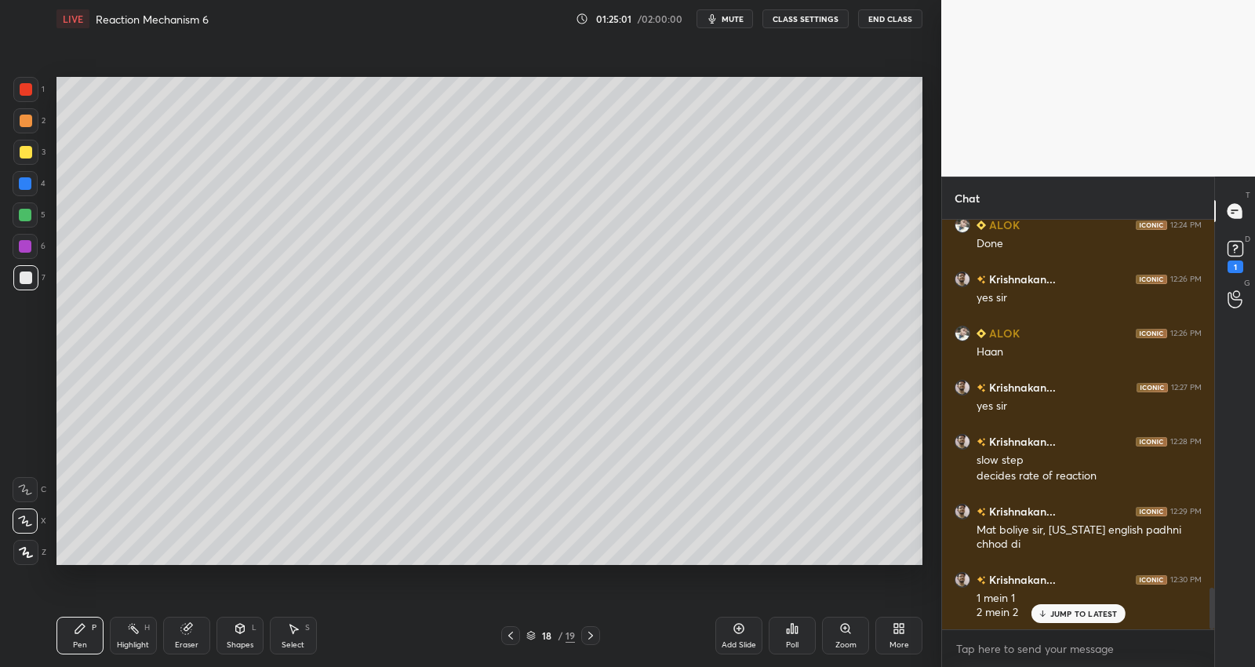
drag, startPoint x: 35, startPoint y: 242, endPoint x: 46, endPoint y: 239, distance: 12.0
click at [34, 243] on div at bounding box center [25, 246] width 25 height 25
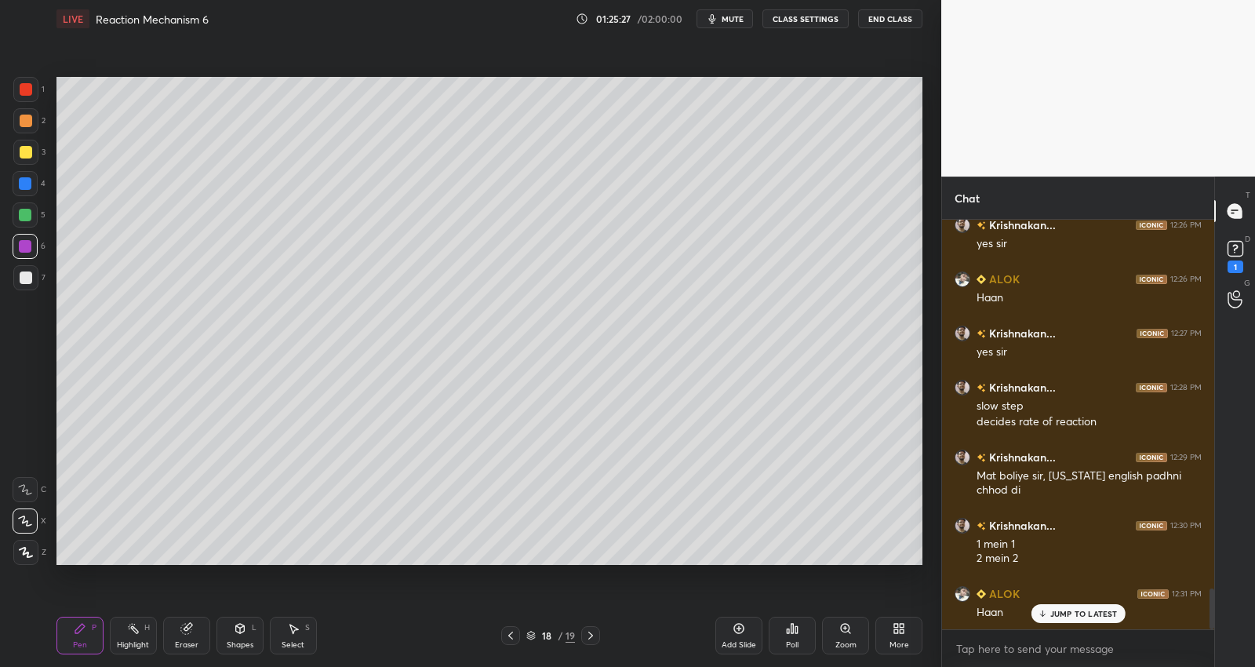
click at [740, 633] on icon at bounding box center [739, 628] width 13 height 13
click at [27, 149] on div at bounding box center [26, 152] width 13 height 13
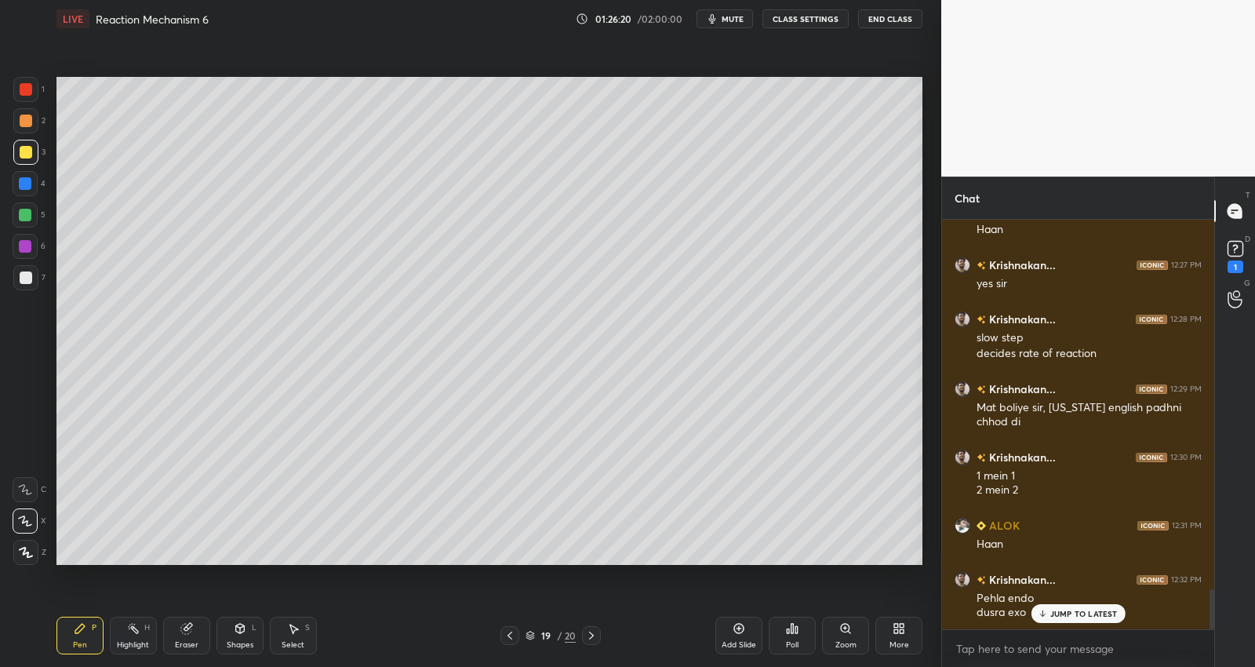
click at [27, 182] on div at bounding box center [25, 183] width 13 height 13
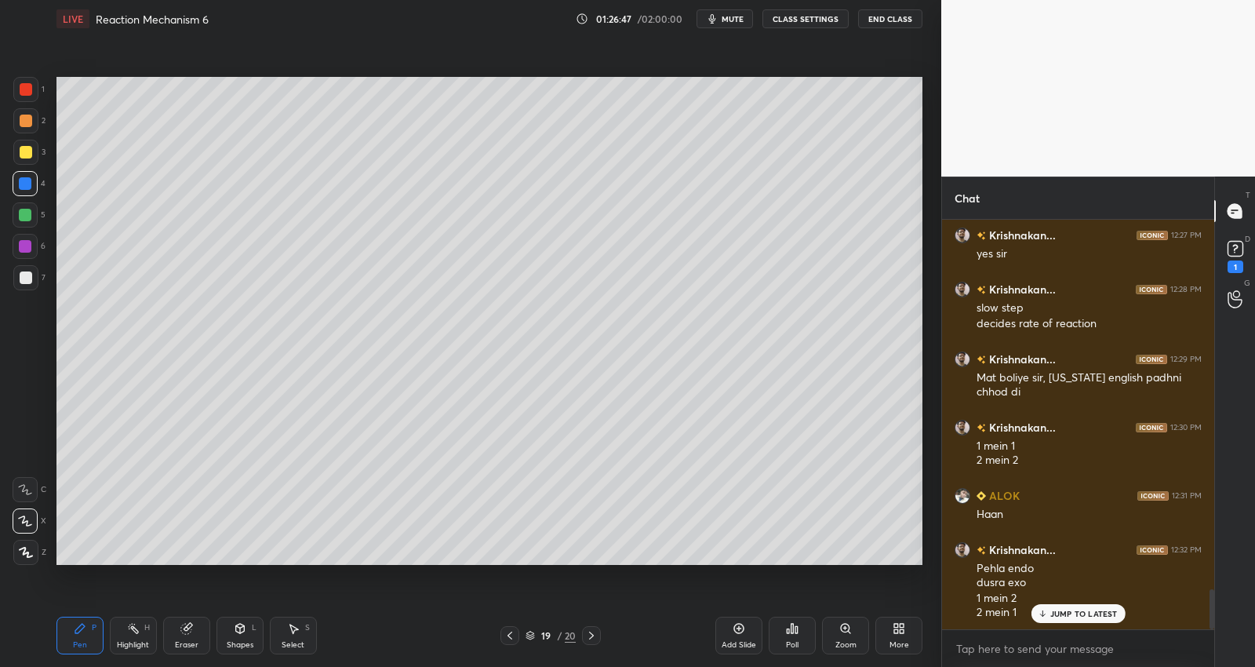
drag, startPoint x: 26, startPoint y: 213, endPoint x: 49, endPoint y: 205, distance: 24.1
click at [27, 213] on div at bounding box center [25, 215] width 13 height 13
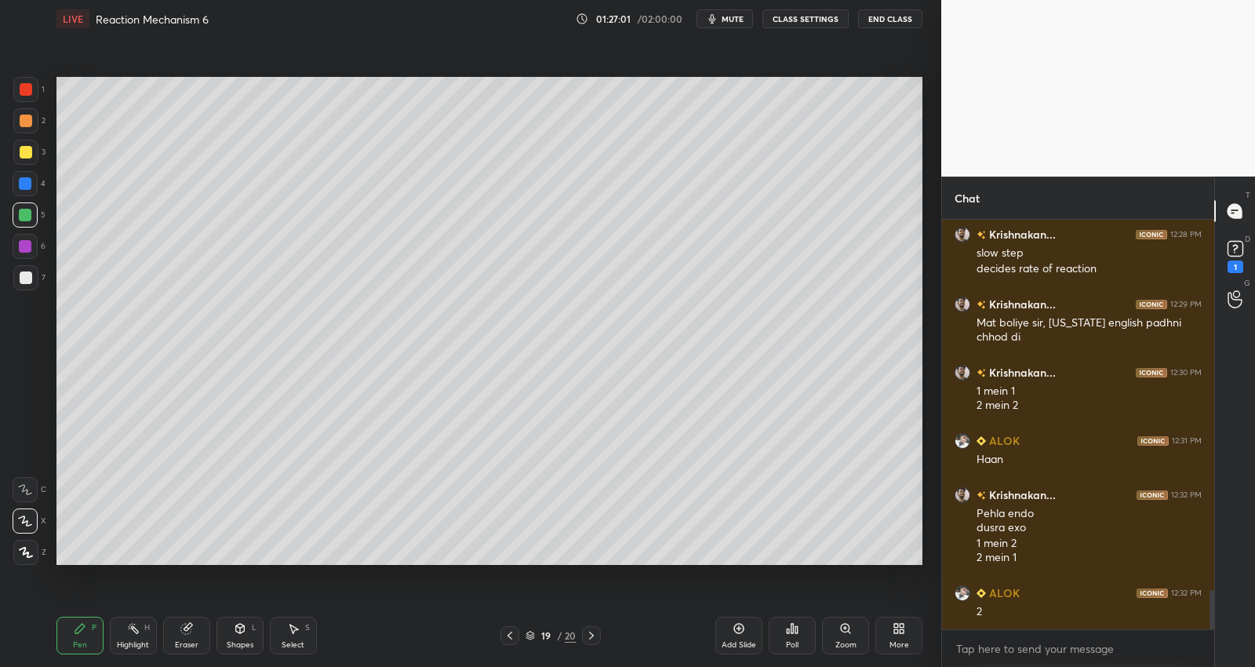
click at [31, 158] on div at bounding box center [25, 152] width 25 height 25
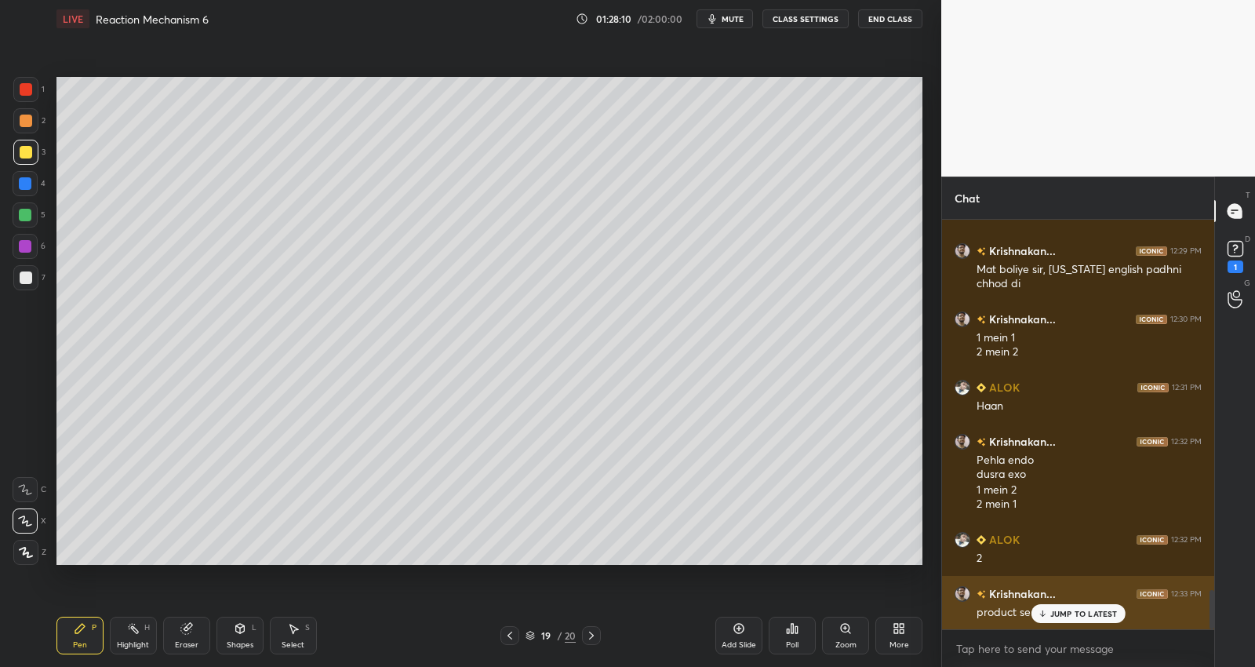
drag, startPoint x: 1042, startPoint y: 609, endPoint x: 1006, endPoint y: 591, distance: 40.0
click at [1047, 609] on icon at bounding box center [1042, 613] width 10 height 9
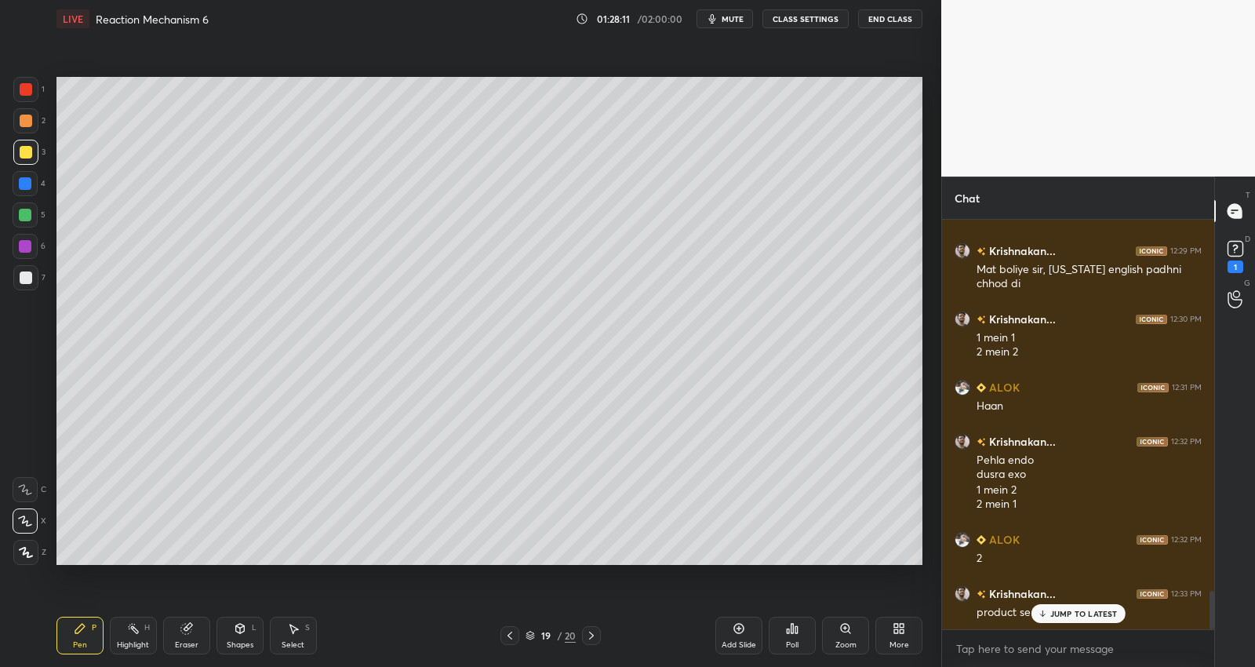
scroll to position [3955, 0]
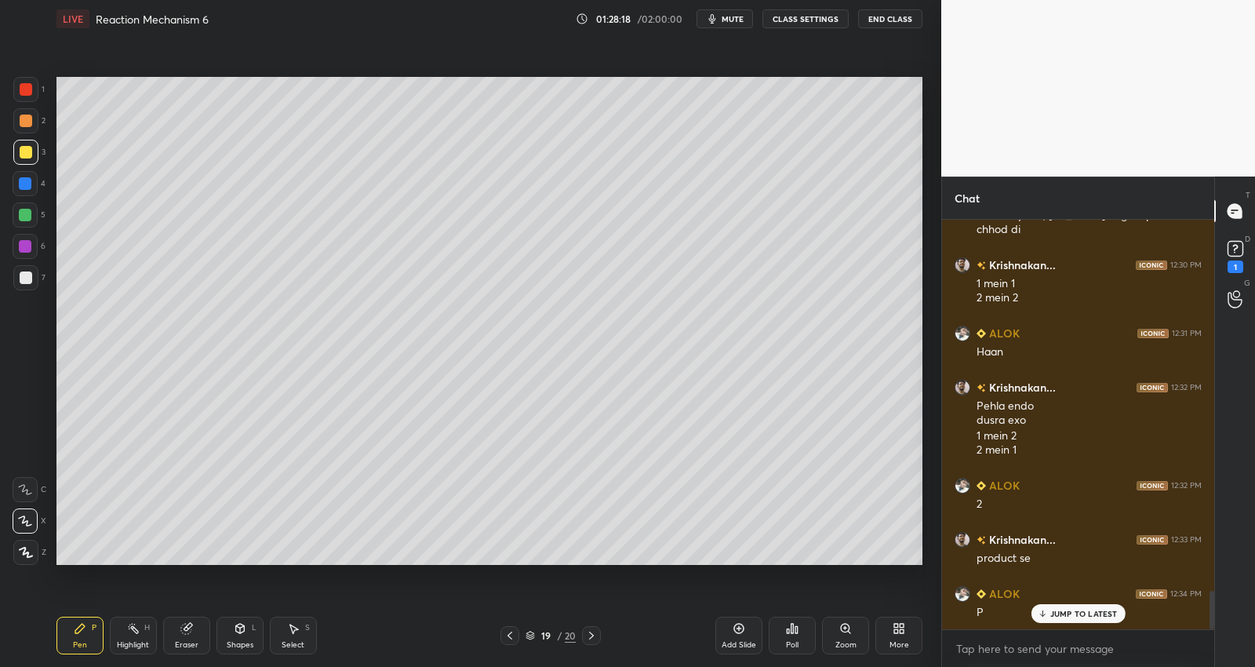
click at [28, 183] on div at bounding box center [25, 183] width 13 height 13
click at [24, 274] on div at bounding box center [26, 277] width 13 height 13
click at [742, 637] on div "Add Slide" at bounding box center [738, 635] width 47 height 38
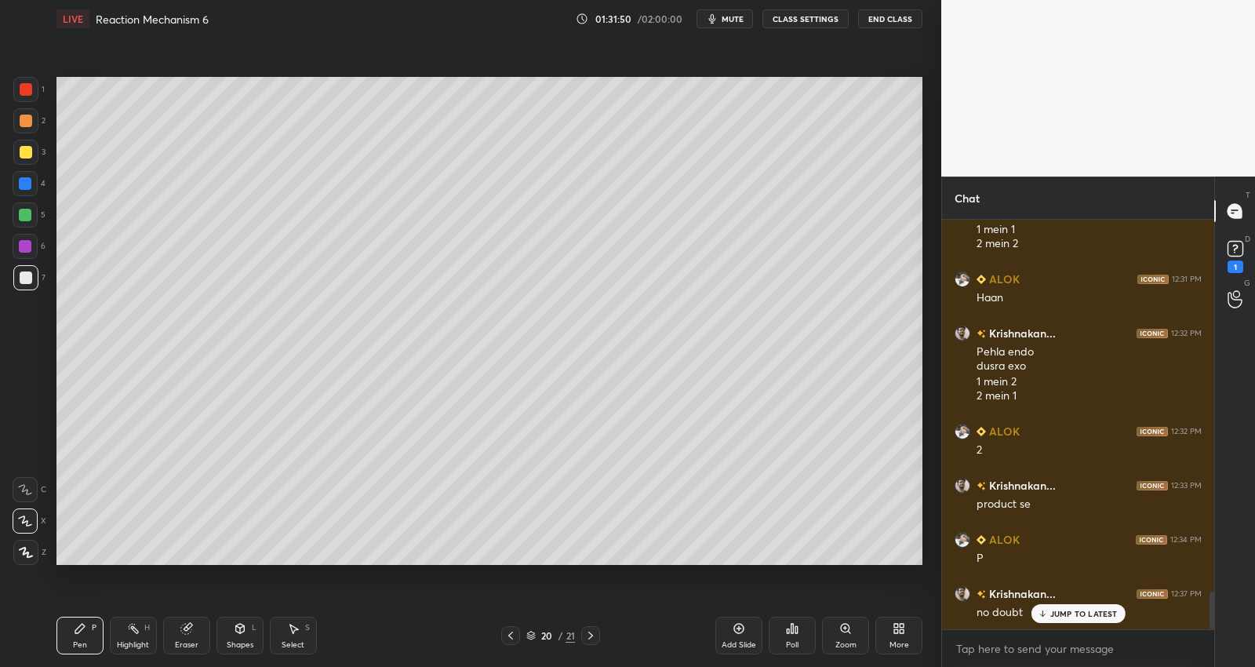
scroll to position [4077, 0]
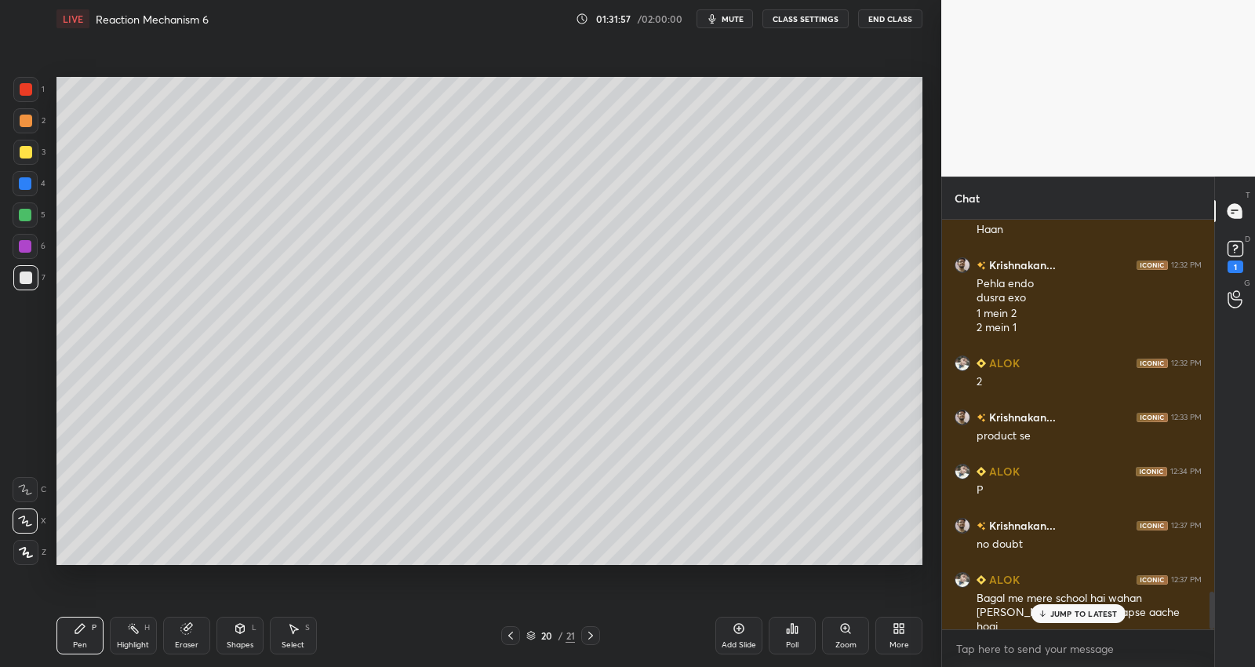
click at [1096, 609] on p "JUMP TO LATEST" at bounding box center [1083, 613] width 67 height 9
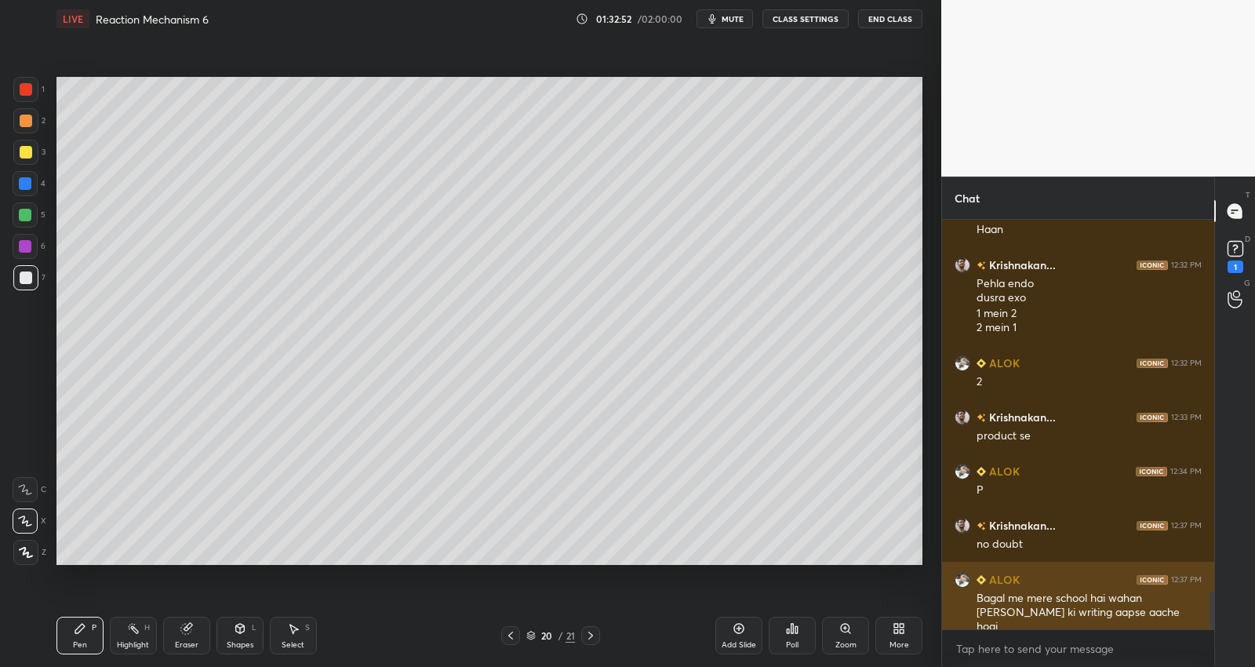
scroll to position [4131, 0]
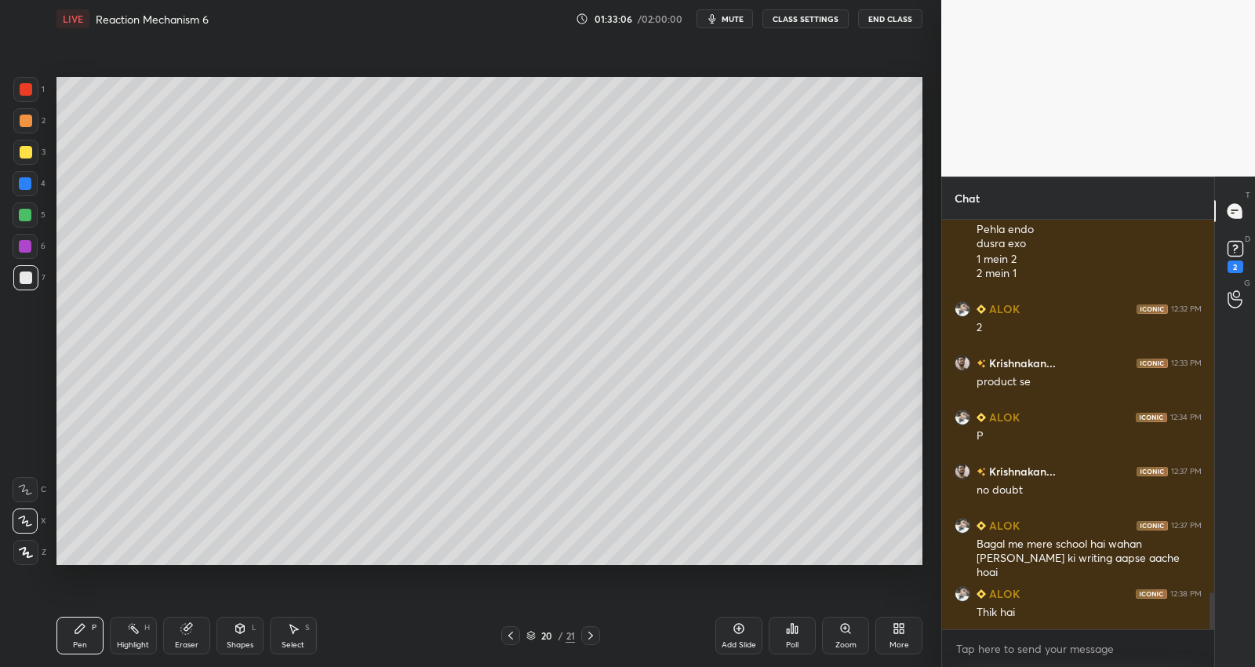
click at [875, 18] on button "End Class" at bounding box center [890, 18] width 64 height 19
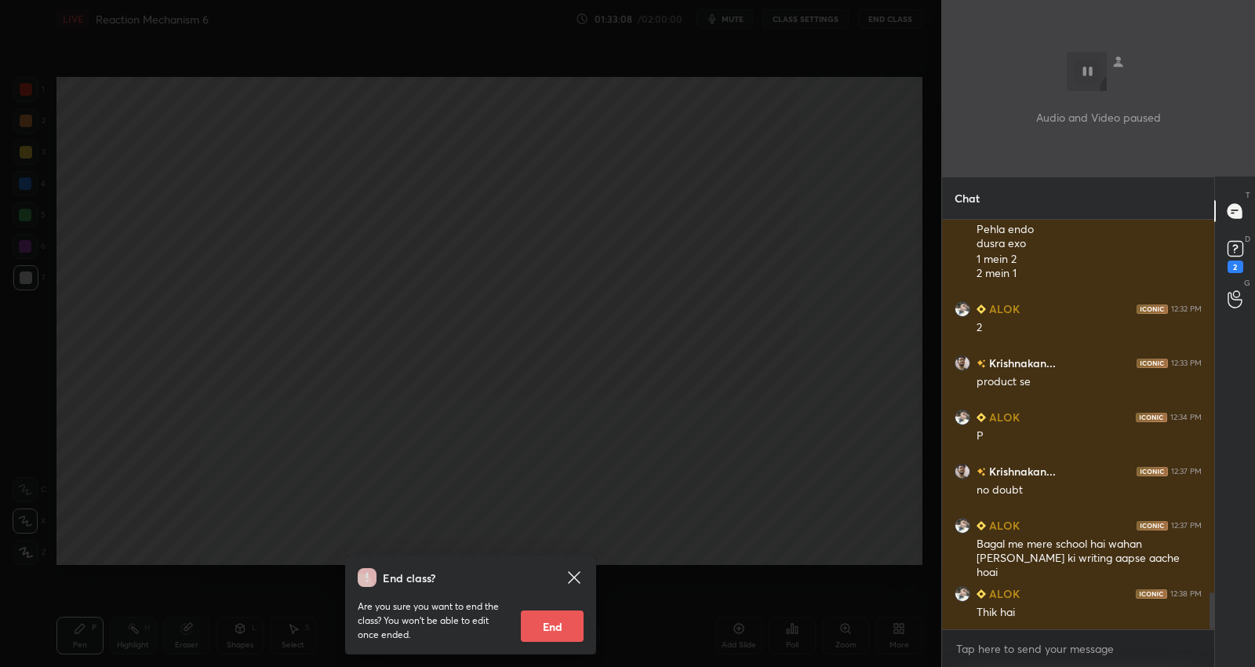
click at [556, 627] on button "End" at bounding box center [552, 625] width 63 height 31
type textarea "x"
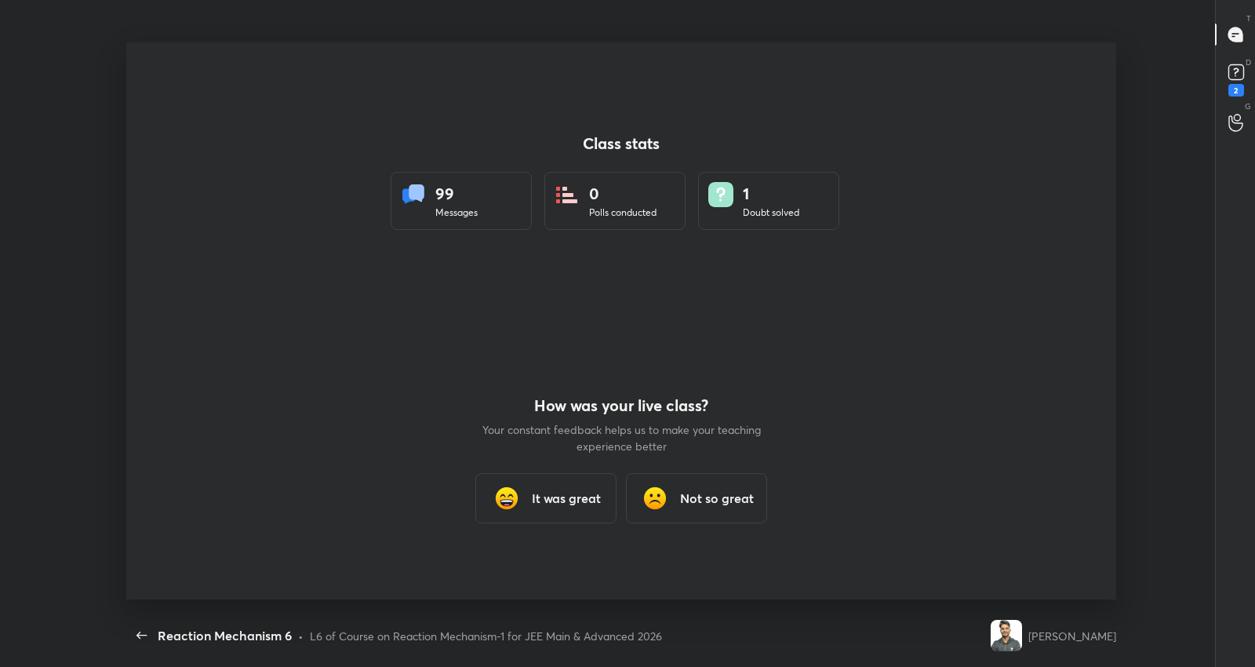
scroll to position [0, 0]
click at [586, 500] on h3 "It was great" at bounding box center [566, 501] width 69 height 19
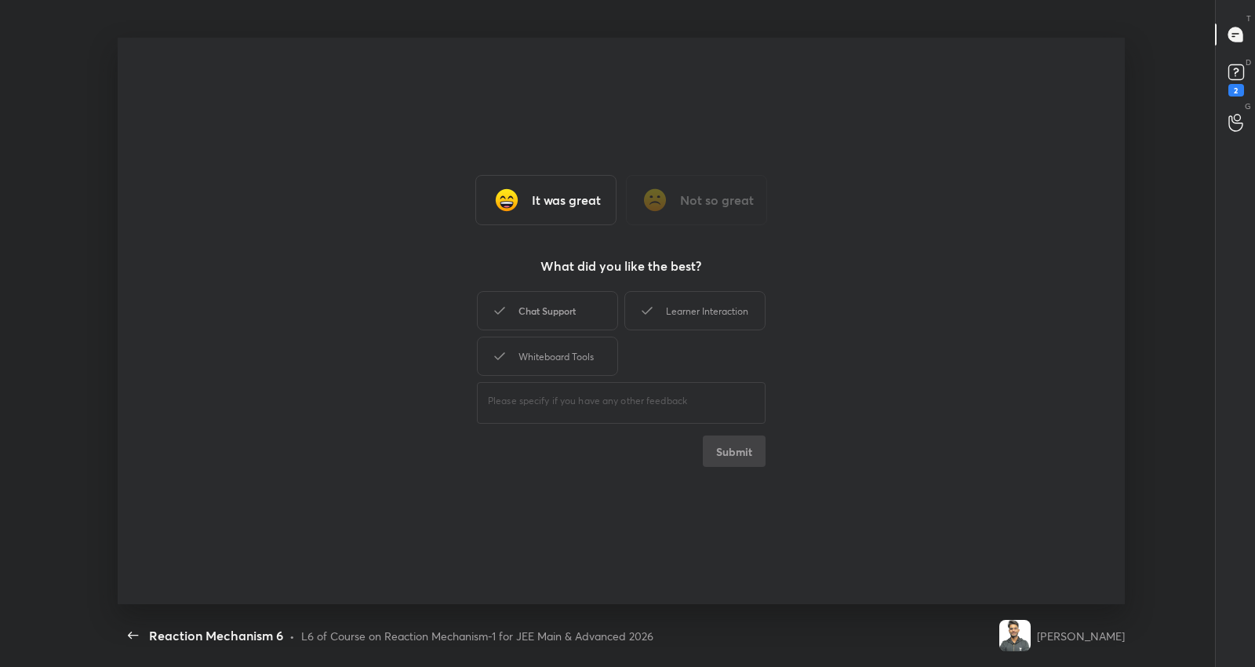
click at [543, 304] on div "Chat Support" at bounding box center [547, 310] width 141 height 39
click at [688, 299] on div "Learner Interaction" at bounding box center [694, 310] width 141 height 39
click at [727, 452] on button "Submit" at bounding box center [734, 450] width 63 height 31
